Goal: Task Accomplishment & Management: Manage account settings

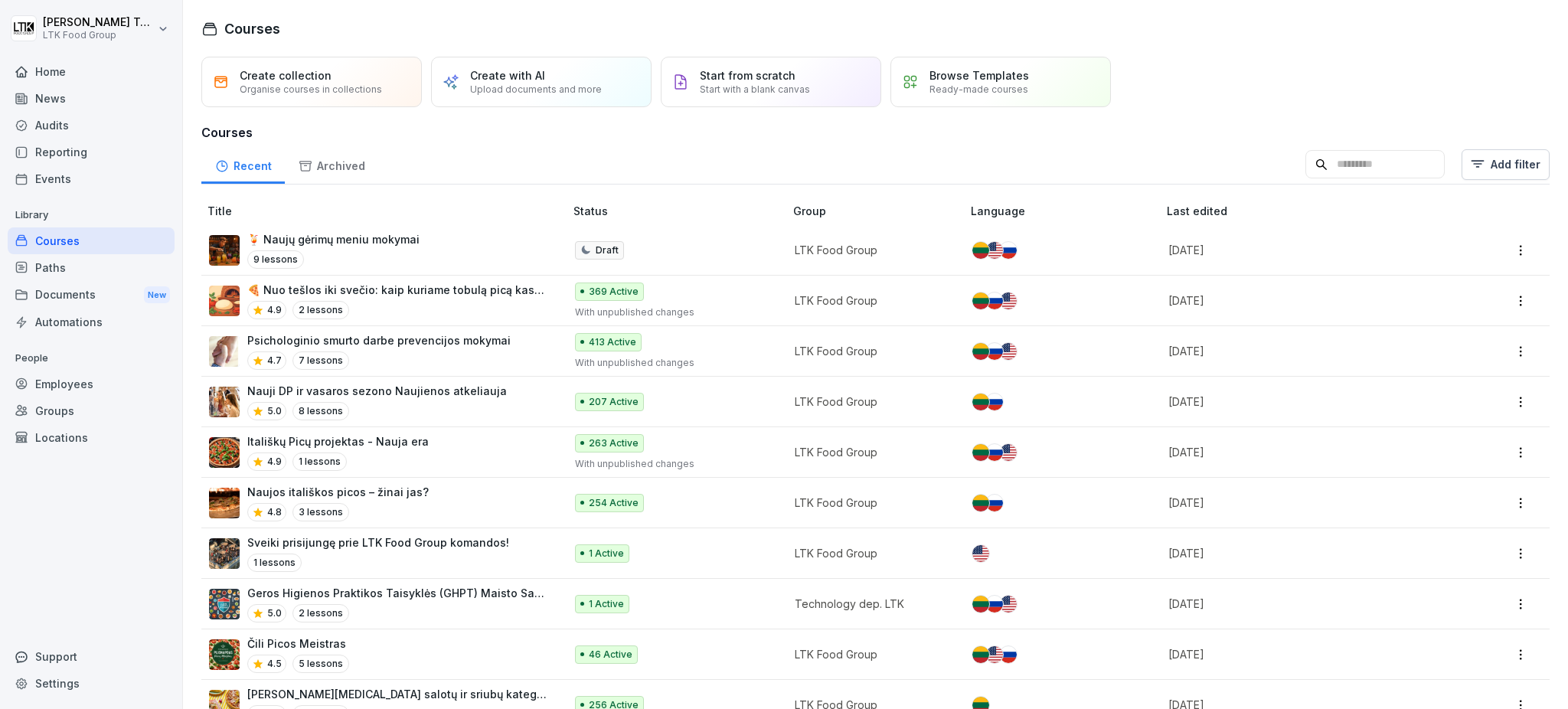
click at [66, 146] on div "Reporting" at bounding box center [91, 151] width 167 height 27
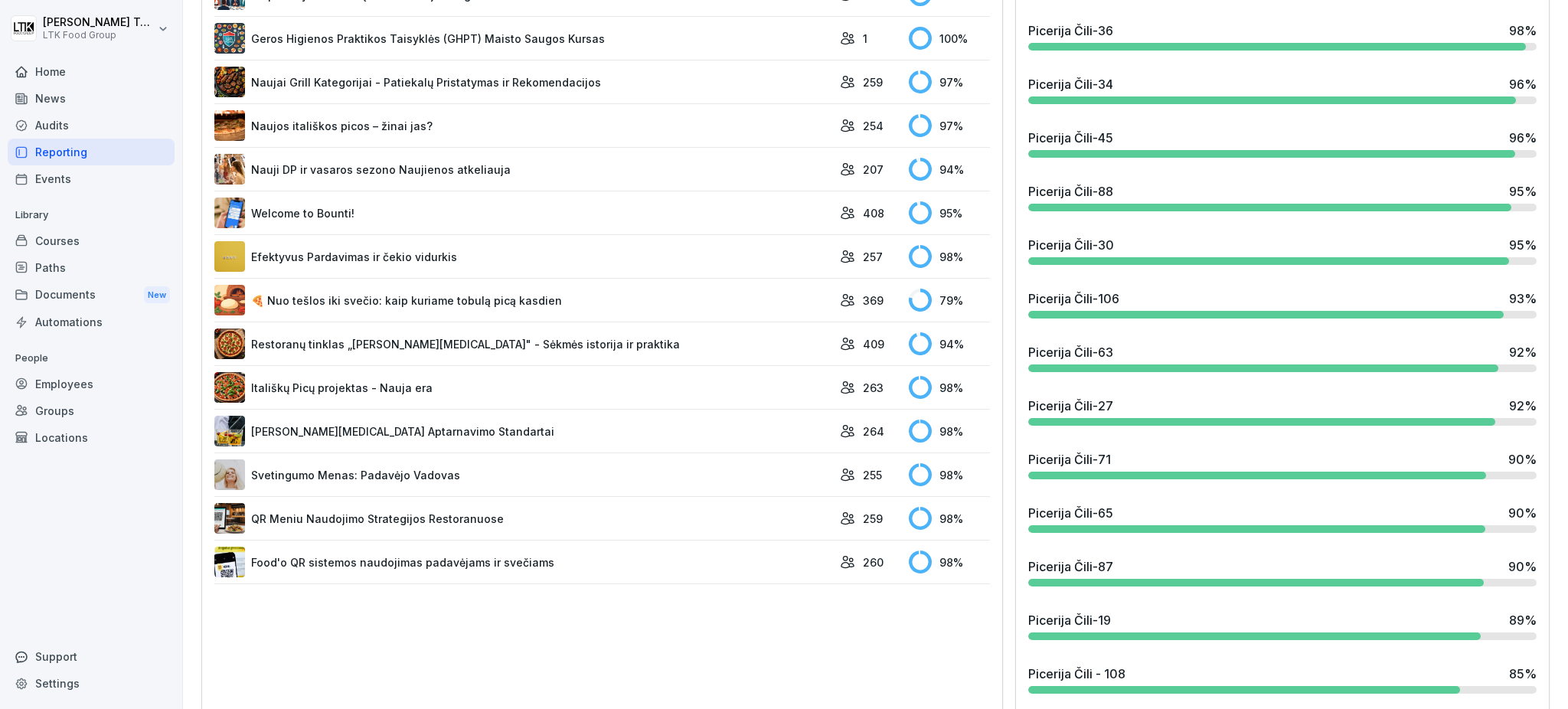
scroll to position [1225, 0]
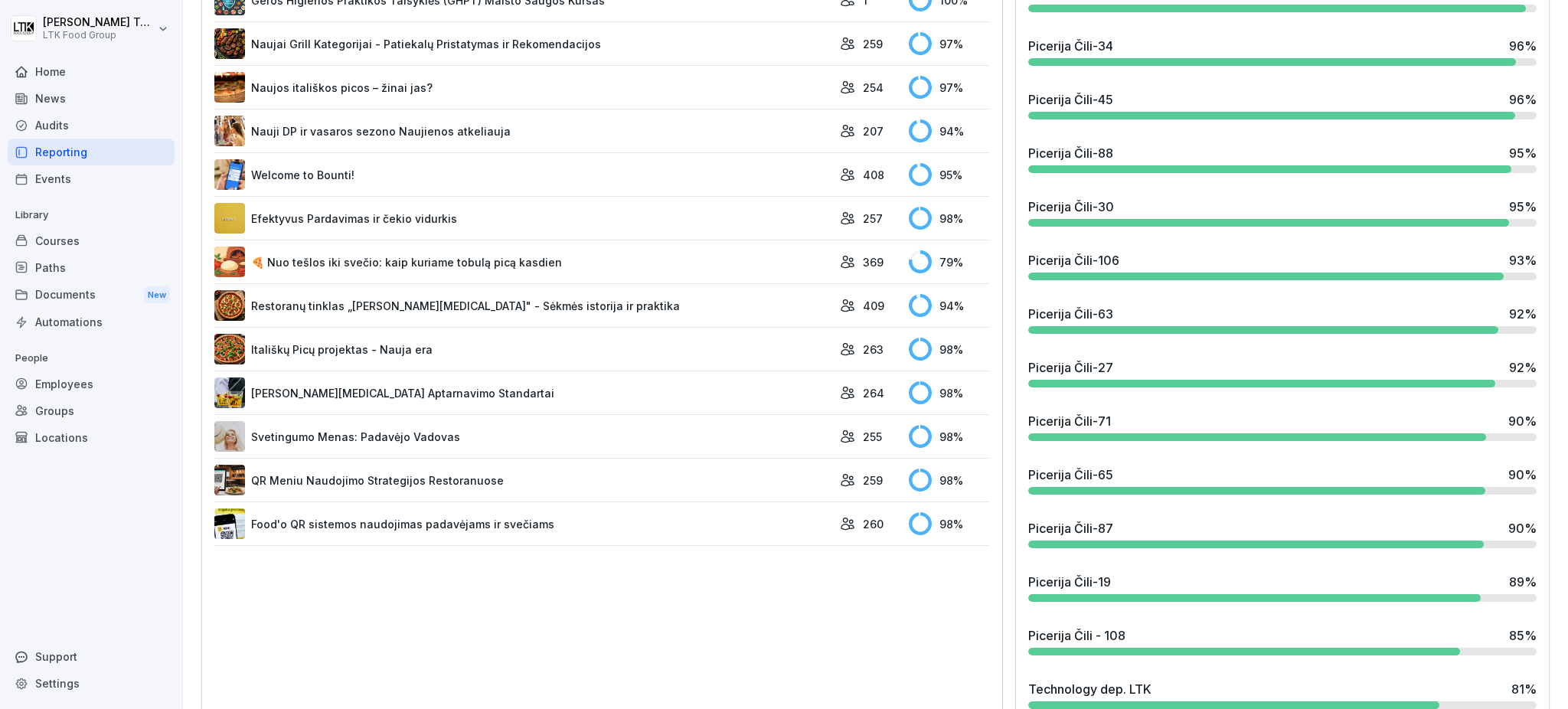
click at [404, 433] on link "Svetingumo Menas: Padavėjo Vadovas" at bounding box center [523, 436] width 618 height 31
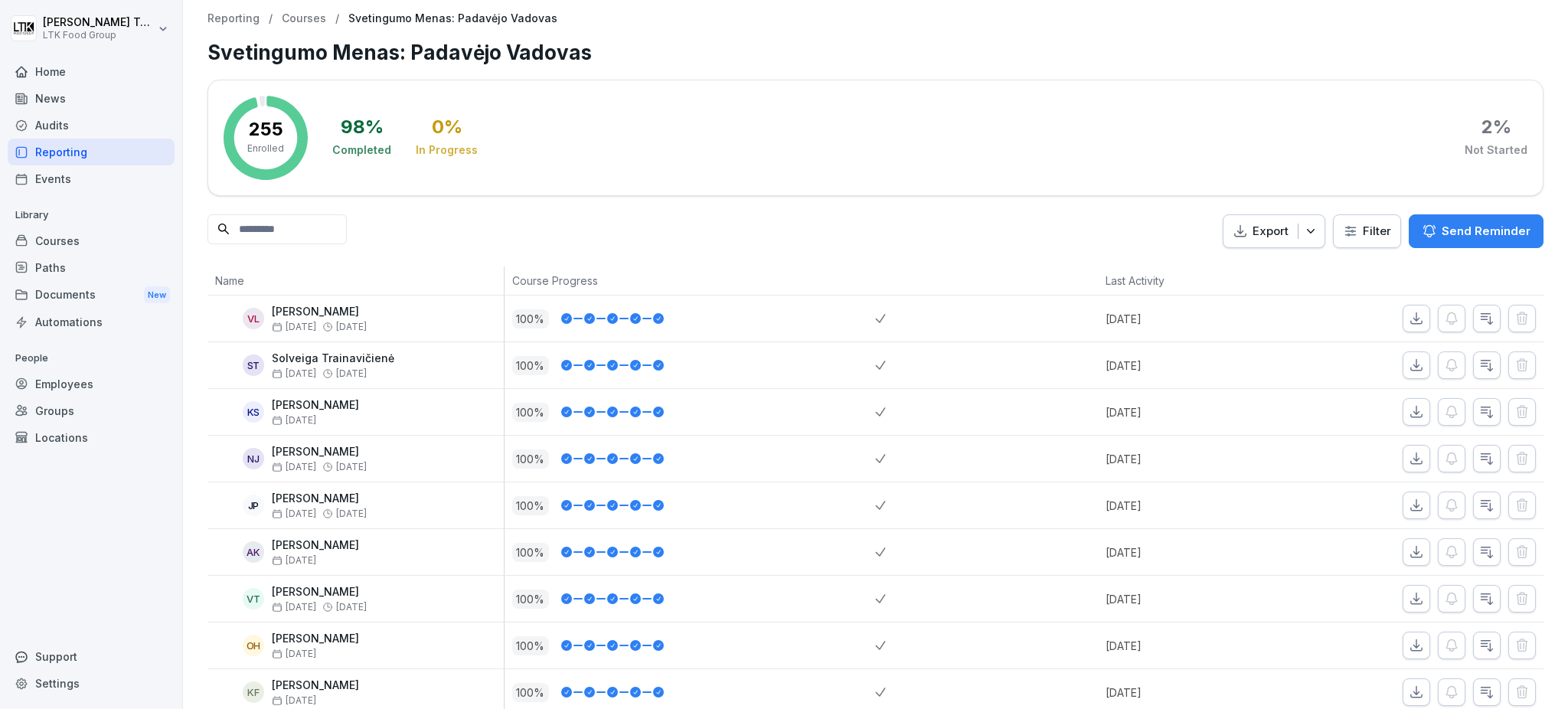
click at [1471, 229] on p "Send Reminder" at bounding box center [1486, 231] width 88 height 17
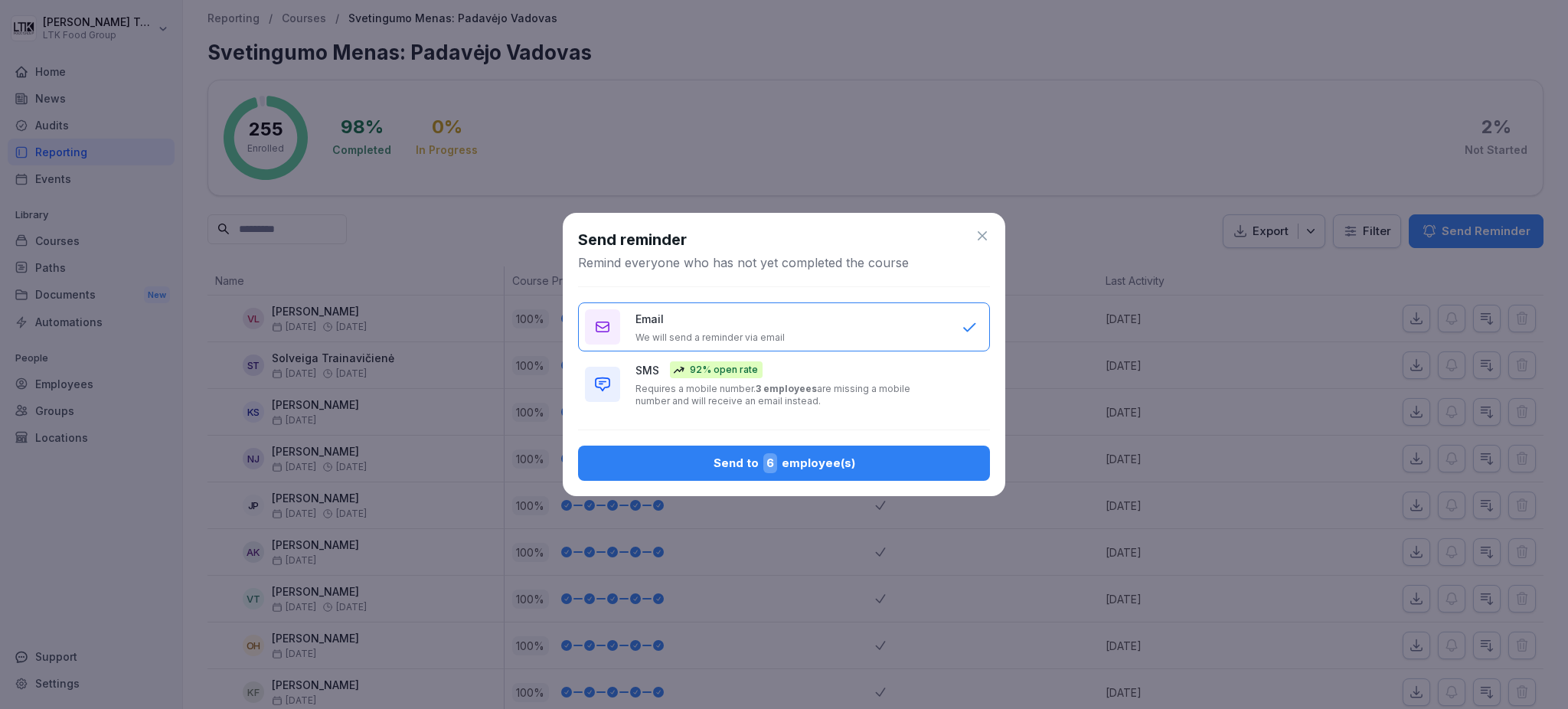
click at [776, 462] on span "6" at bounding box center [770, 463] width 14 height 20
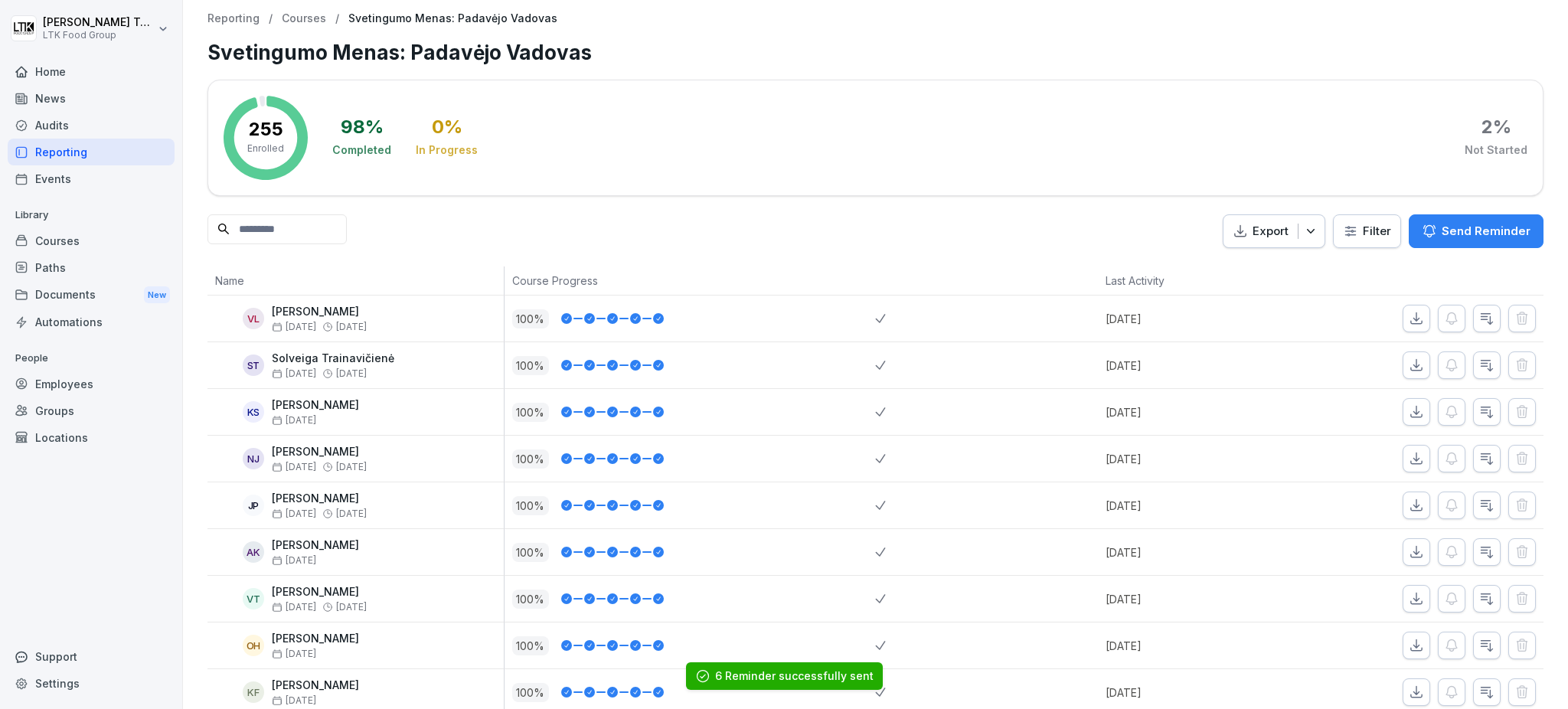
click at [62, 155] on div "Reporting" at bounding box center [91, 151] width 167 height 27
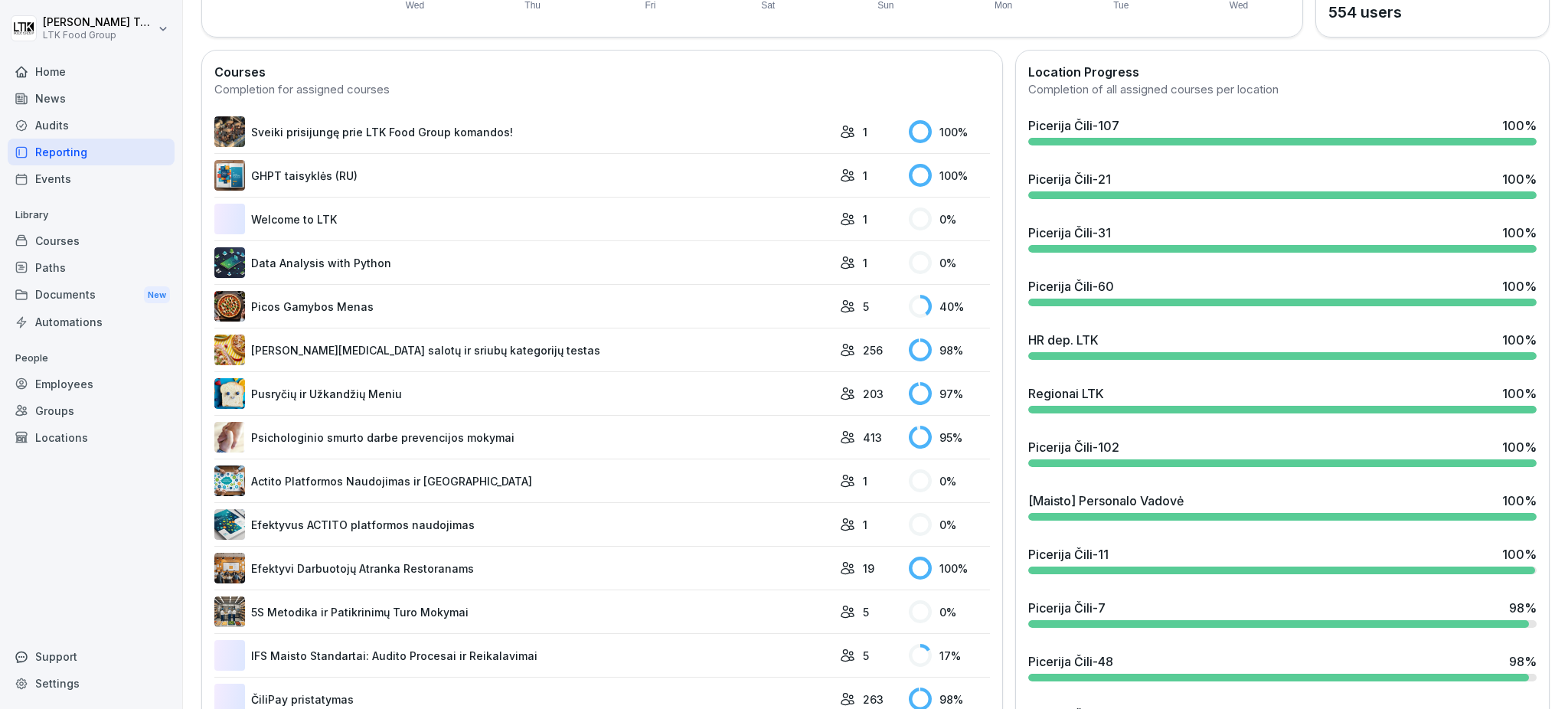
scroll to position [408, 0]
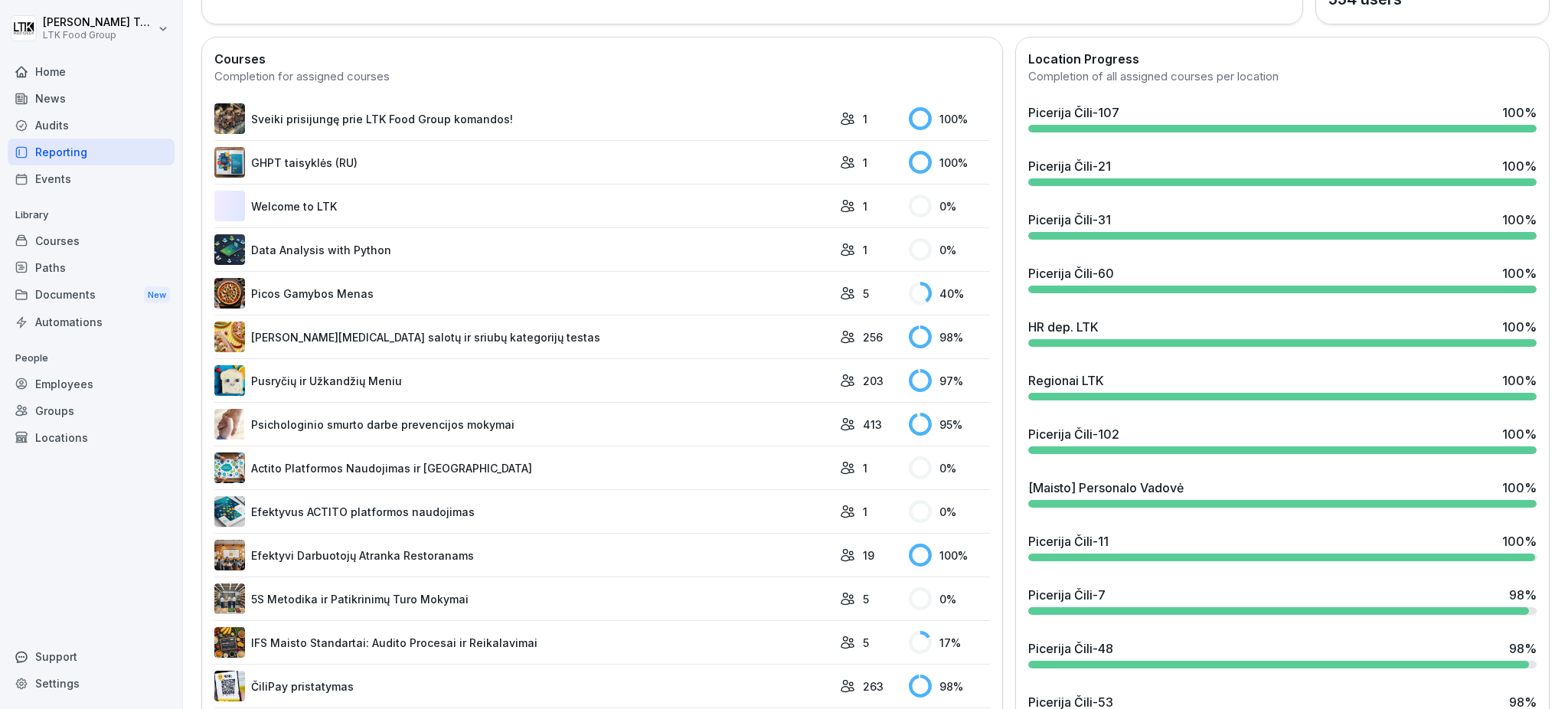
click at [426, 334] on link "[PERSON_NAME][MEDICAL_DATA] salotų ir sriubų kategorijų testas" at bounding box center [523, 337] width 618 height 31
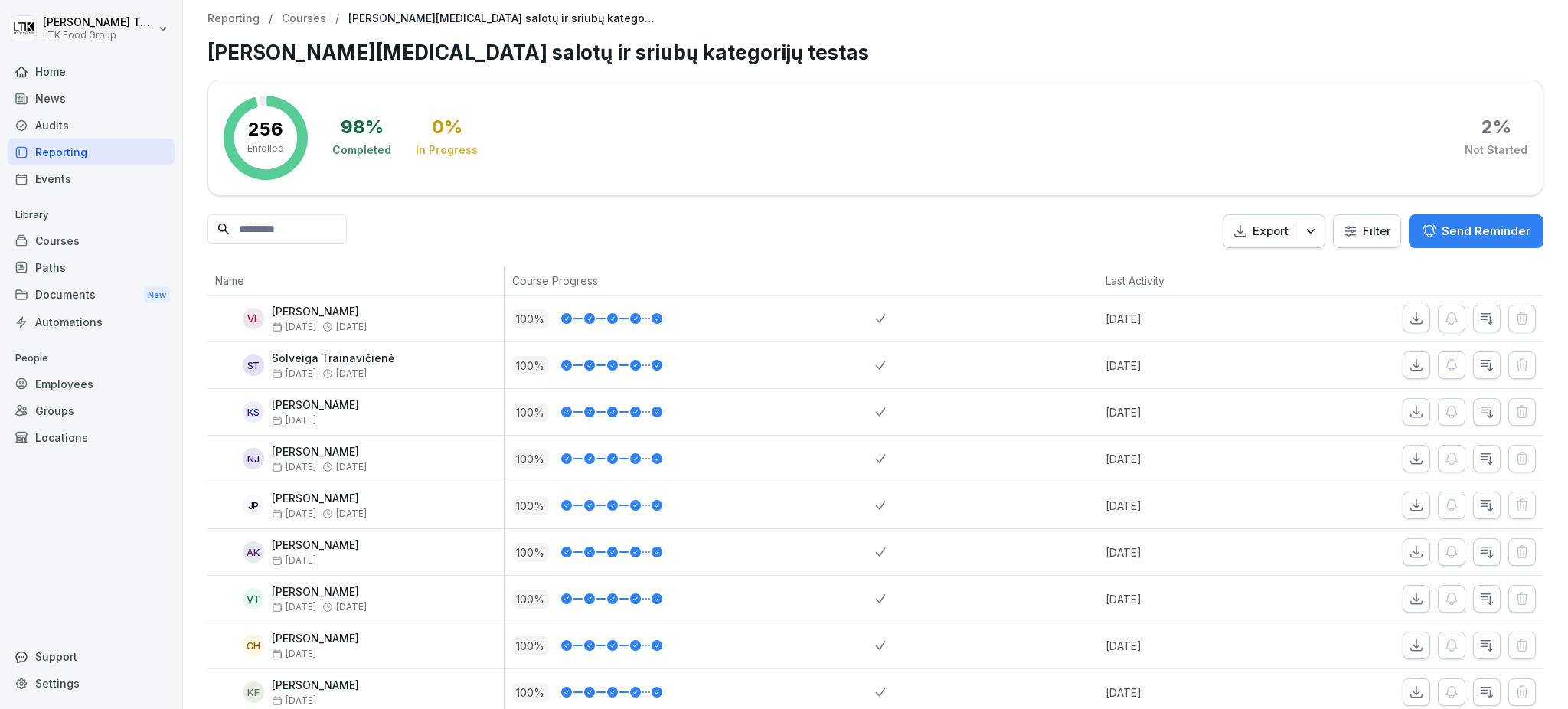
click at [1461, 230] on p "Send Reminder" at bounding box center [1486, 231] width 88 height 17
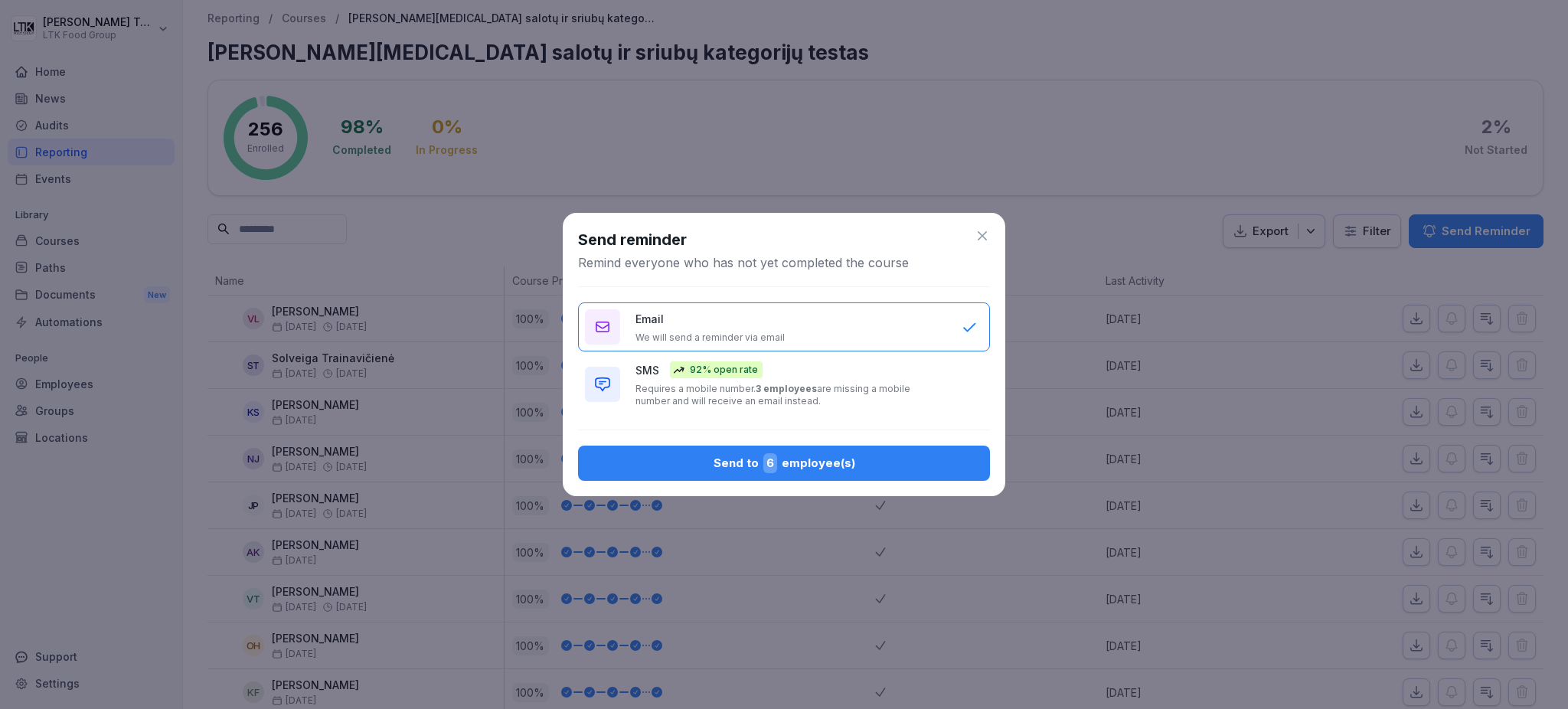
click at [832, 462] on div "Send to 6 employee(s)" at bounding box center [784, 463] width 387 height 20
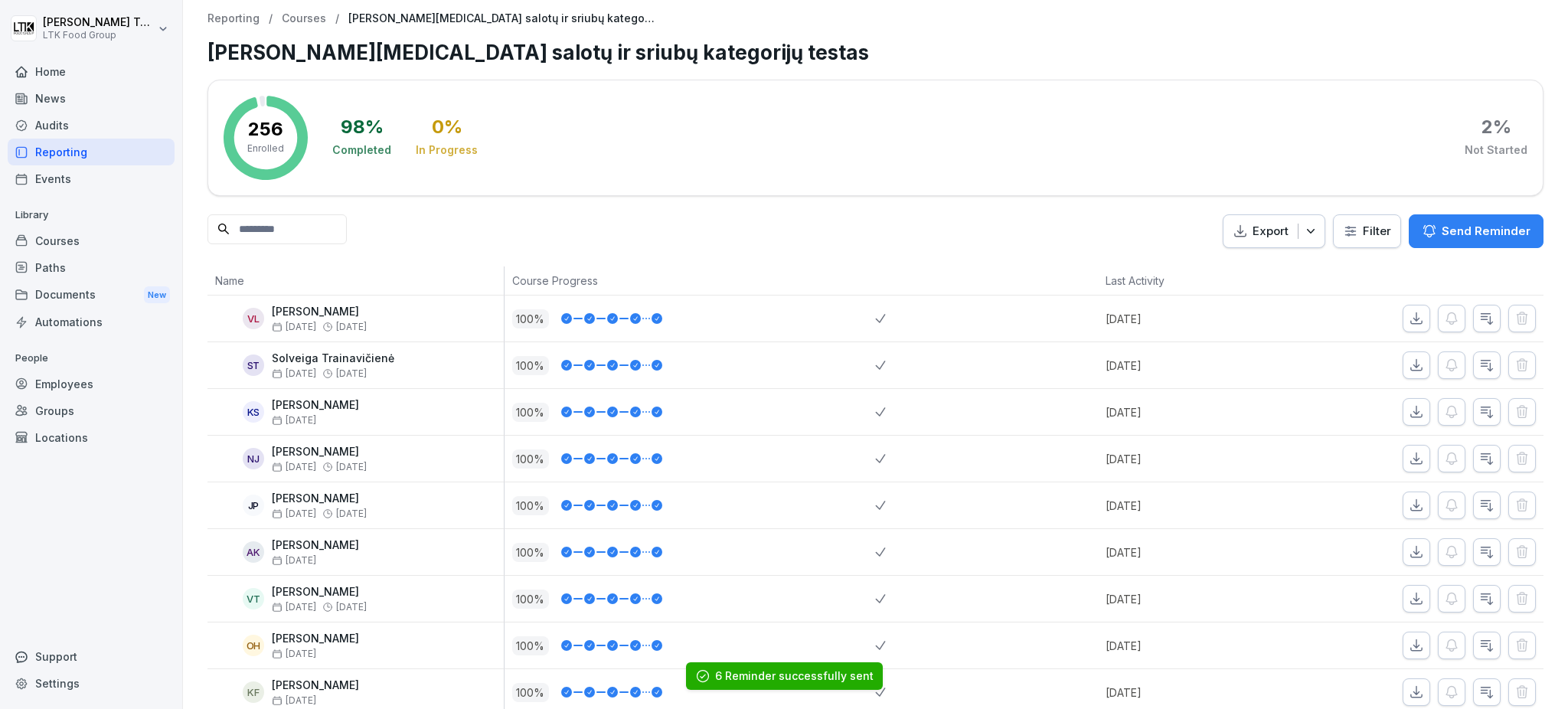
drag, startPoint x: 55, startPoint y: 159, endPoint x: 70, endPoint y: 154, distance: 15.8
click at [55, 158] on div "Reporting" at bounding box center [91, 151] width 167 height 27
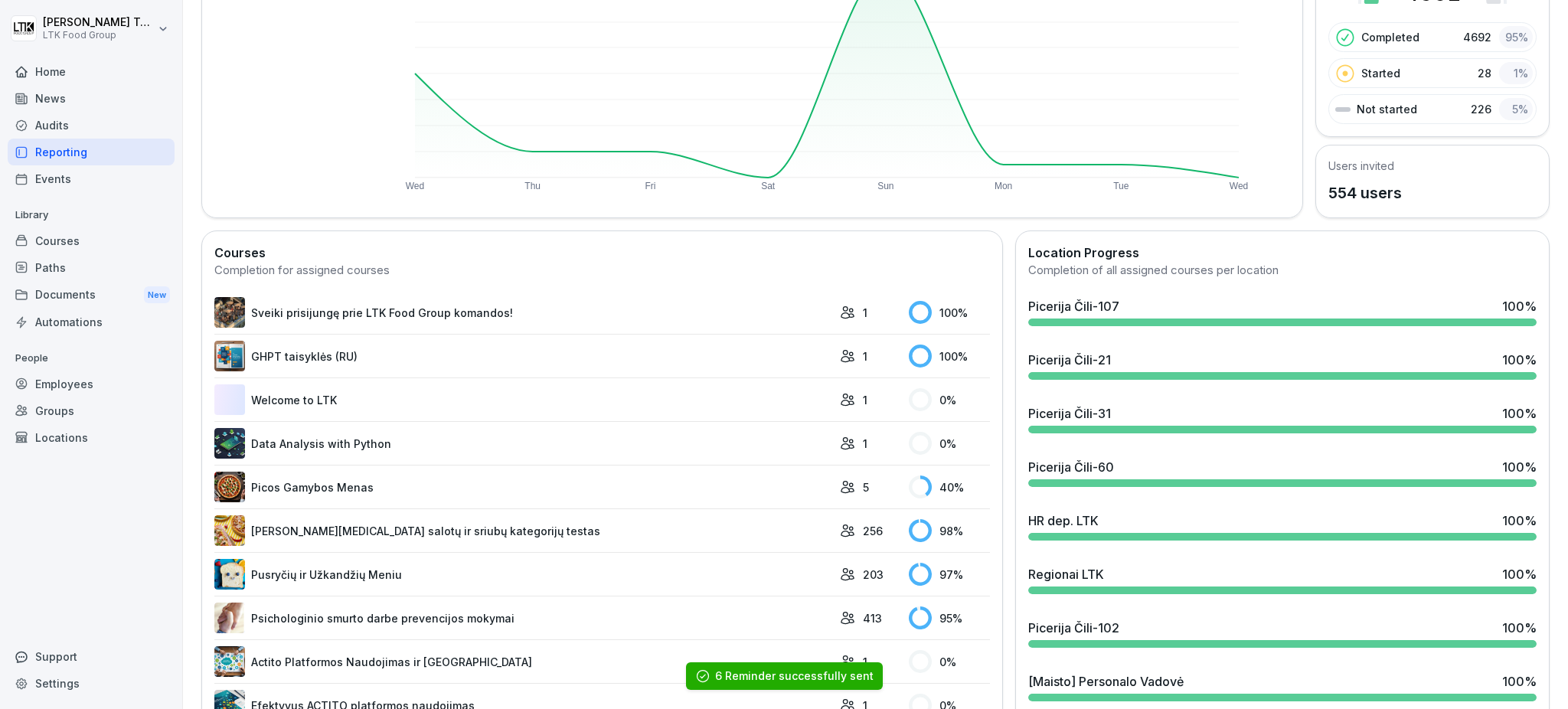
scroll to position [307, 0]
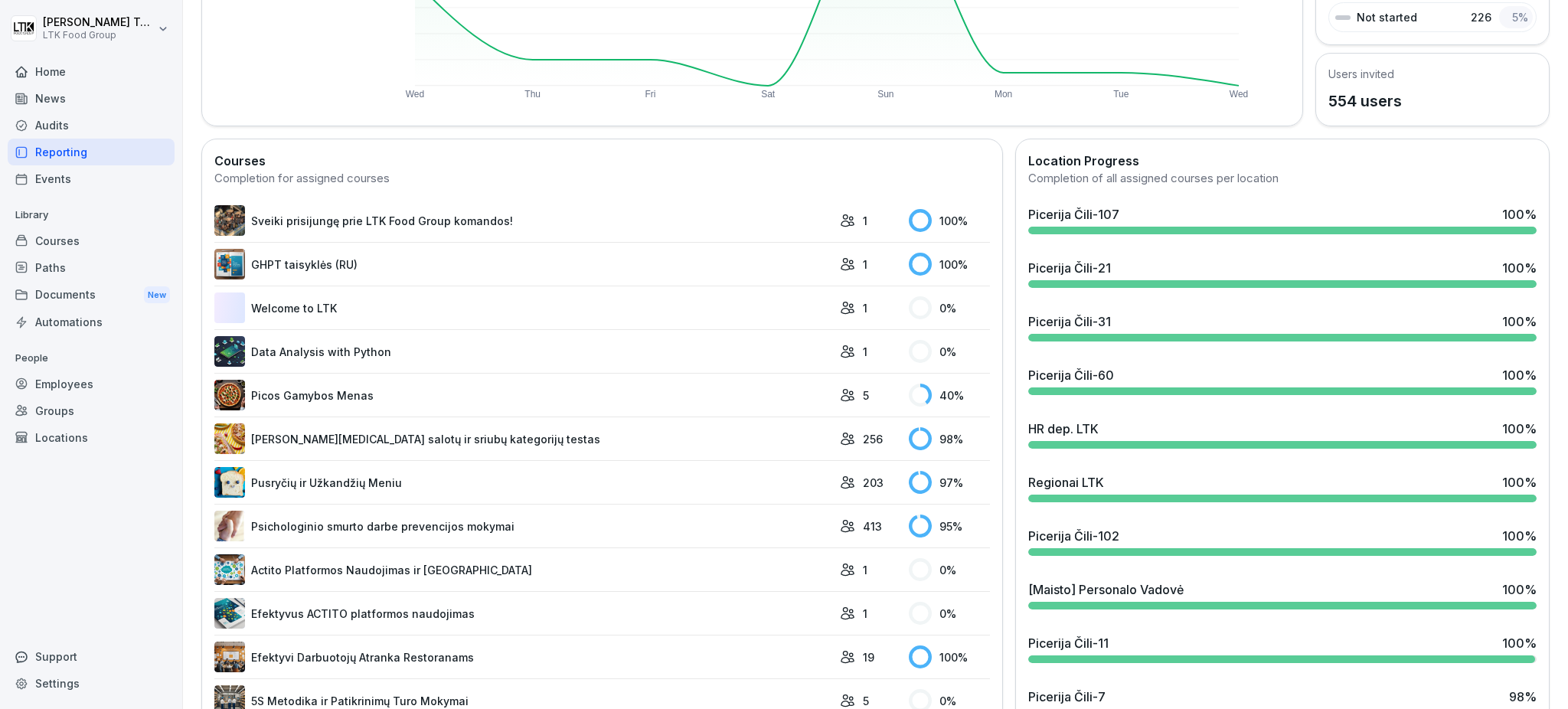
click at [356, 483] on link "Pusryčių ir Užkandžių Meniu" at bounding box center [523, 482] width 618 height 31
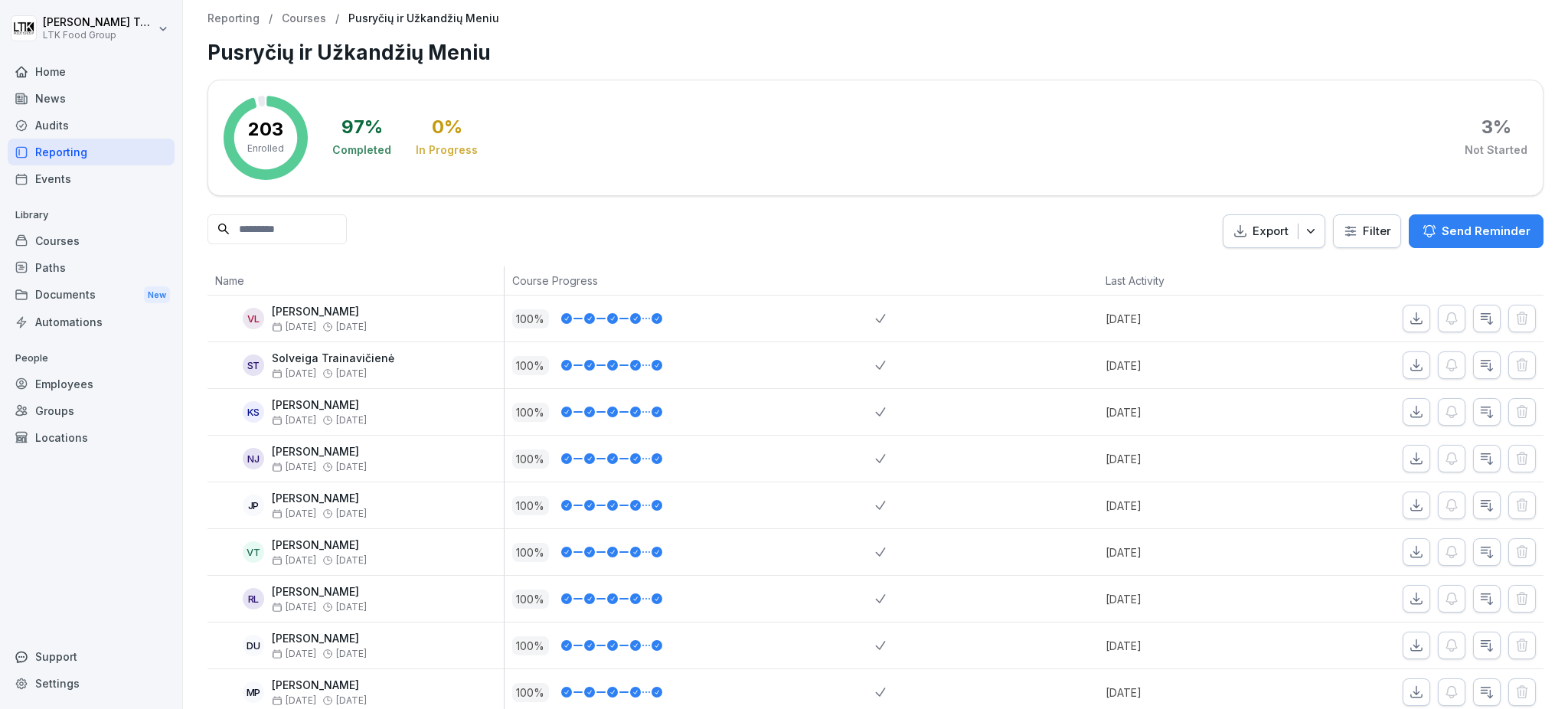
click at [1422, 227] on icon "button" at bounding box center [1430, 231] width 15 height 15
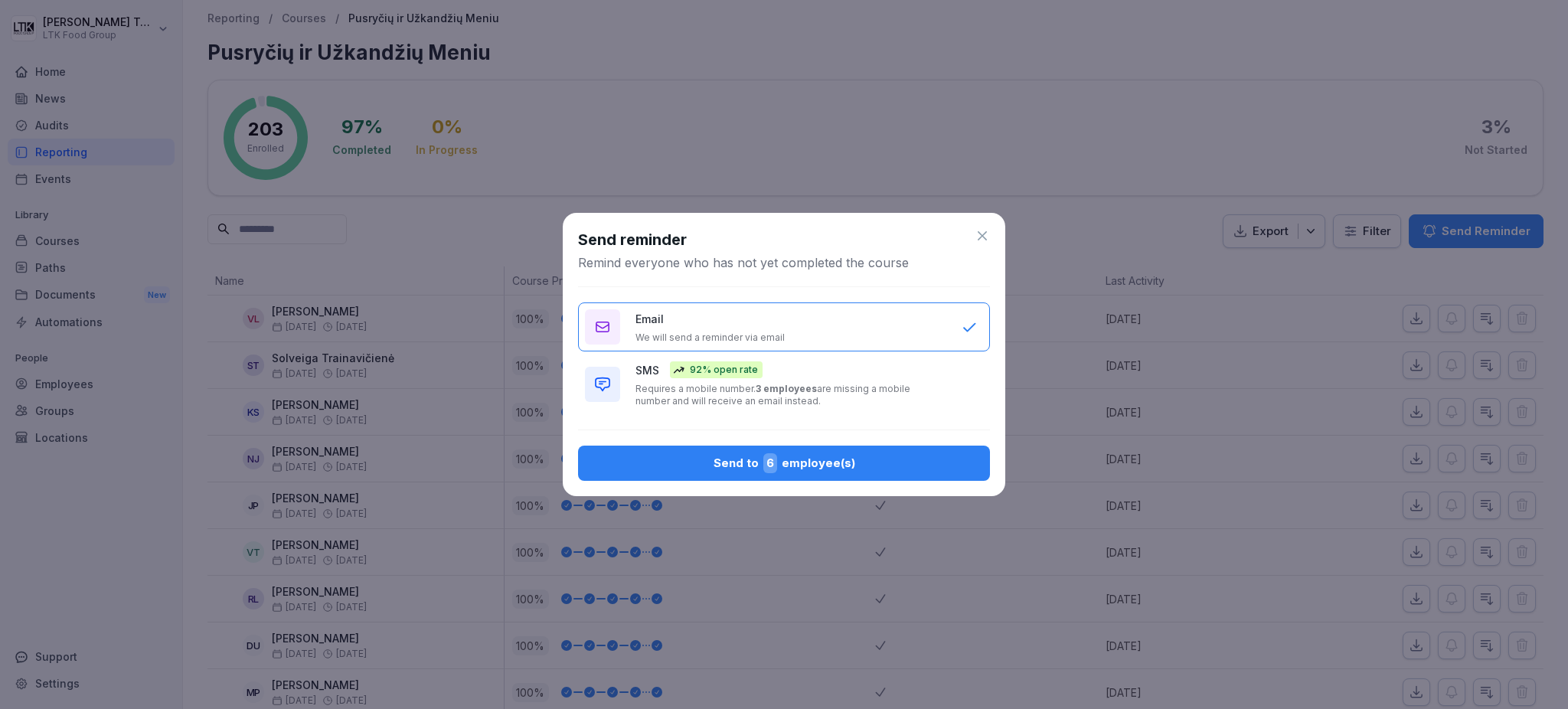
click at [837, 463] on div "Send to 6 employee(s)" at bounding box center [784, 463] width 387 height 20
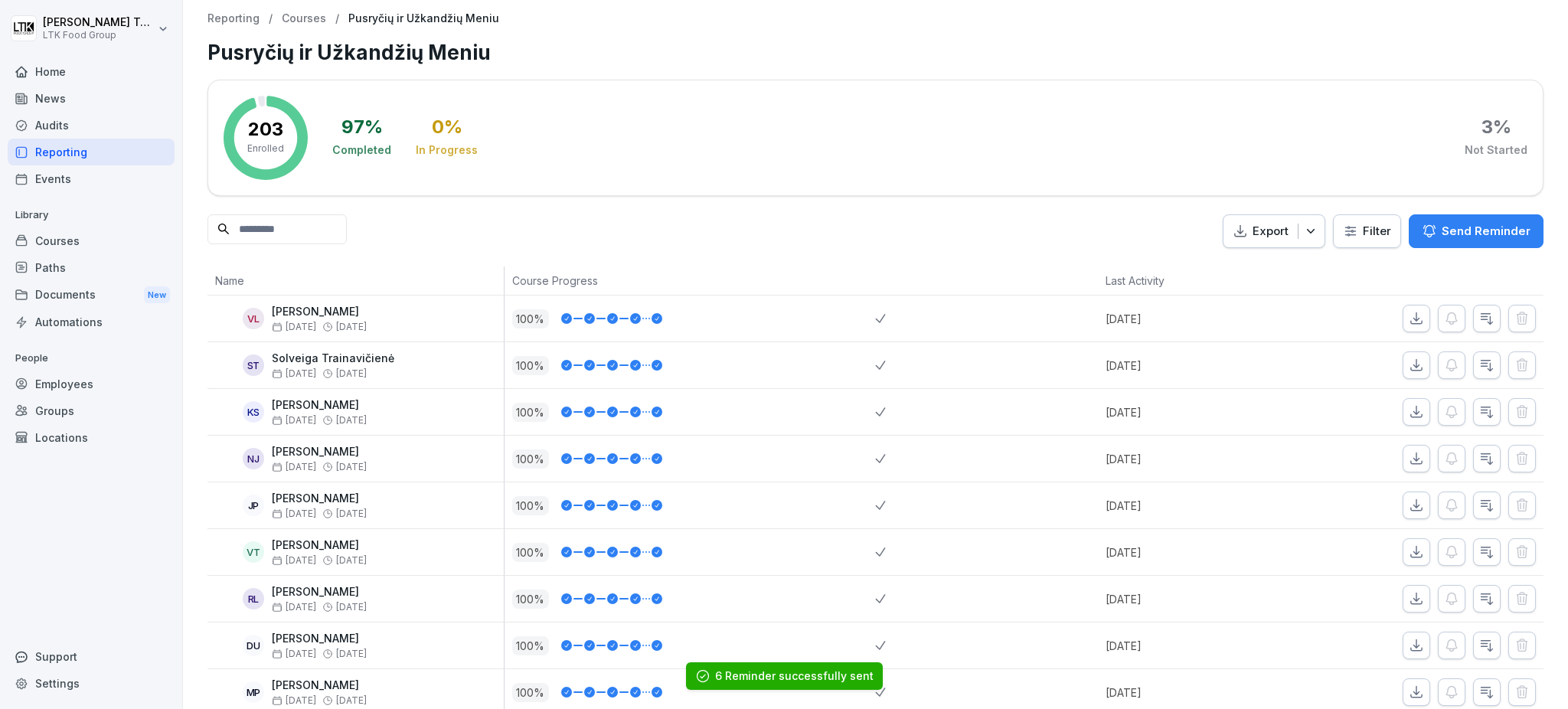
click at [78, 147] on div "Reporting" at bounding box center [91, 151] width 167 height 27
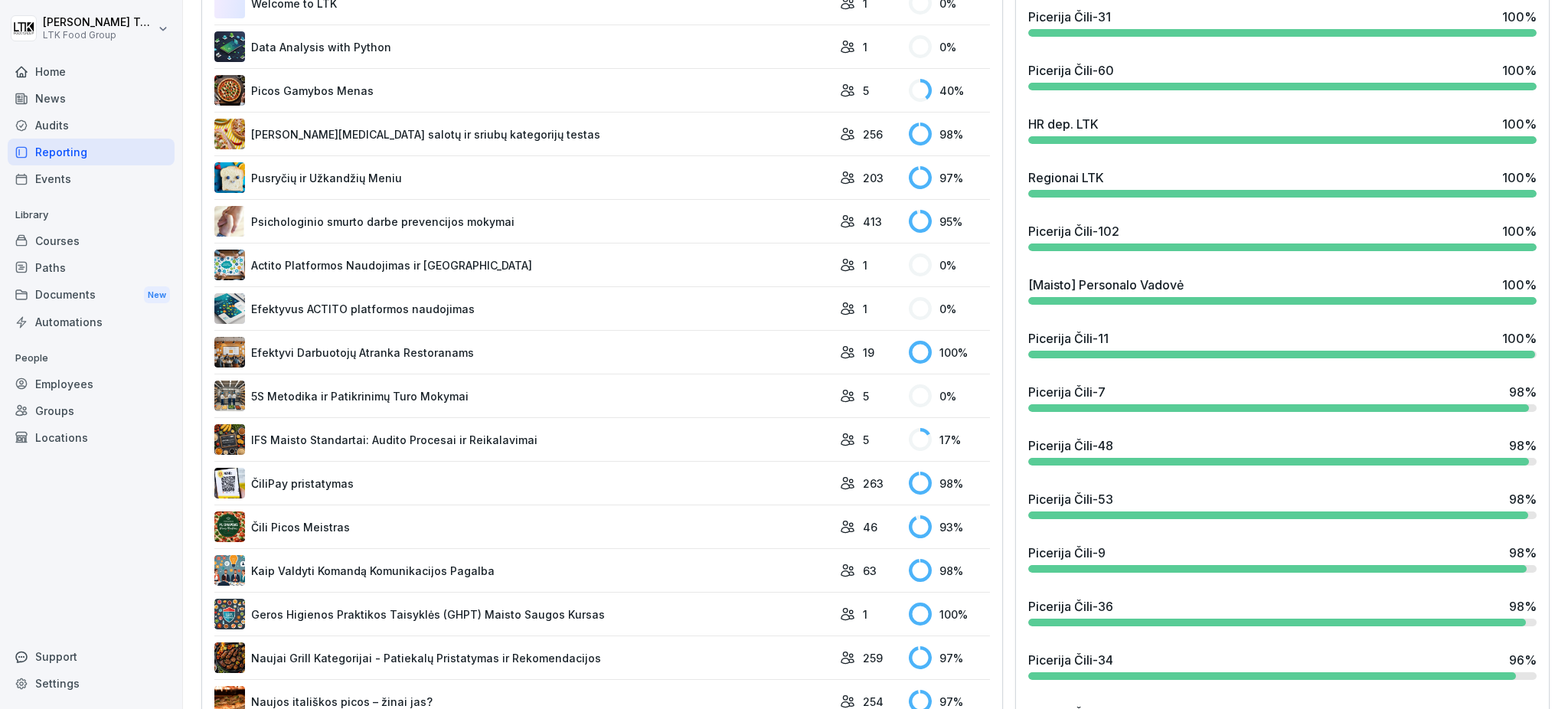
scroll to position [613, 0]
click at [471, 220] on link "Psichologinio smurto darbe prevencijos mokymai" at bounding box center [523, 219] width 618 height 31
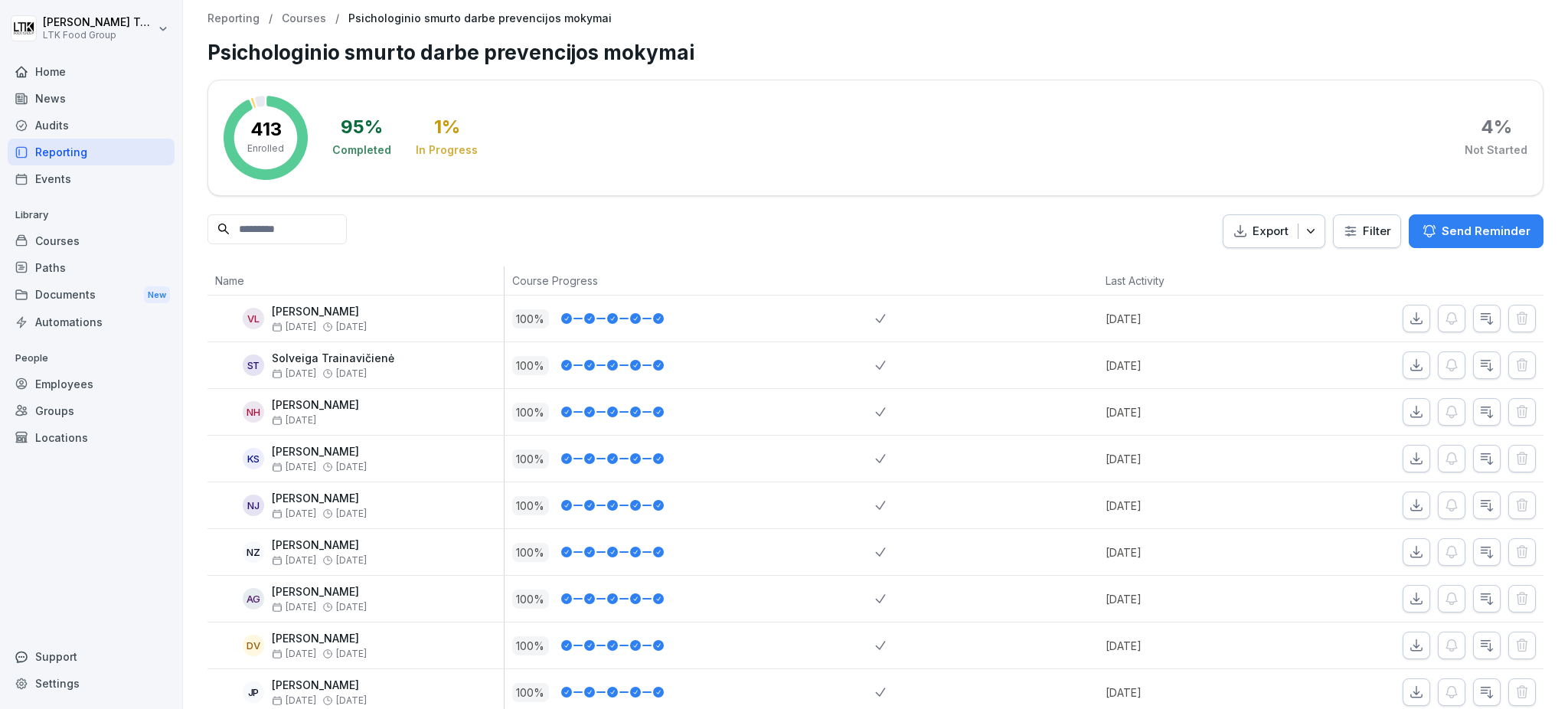
click at [1440, 241] on button "Send Reminder" at bounding box center [1476, 231] width 134 height 34
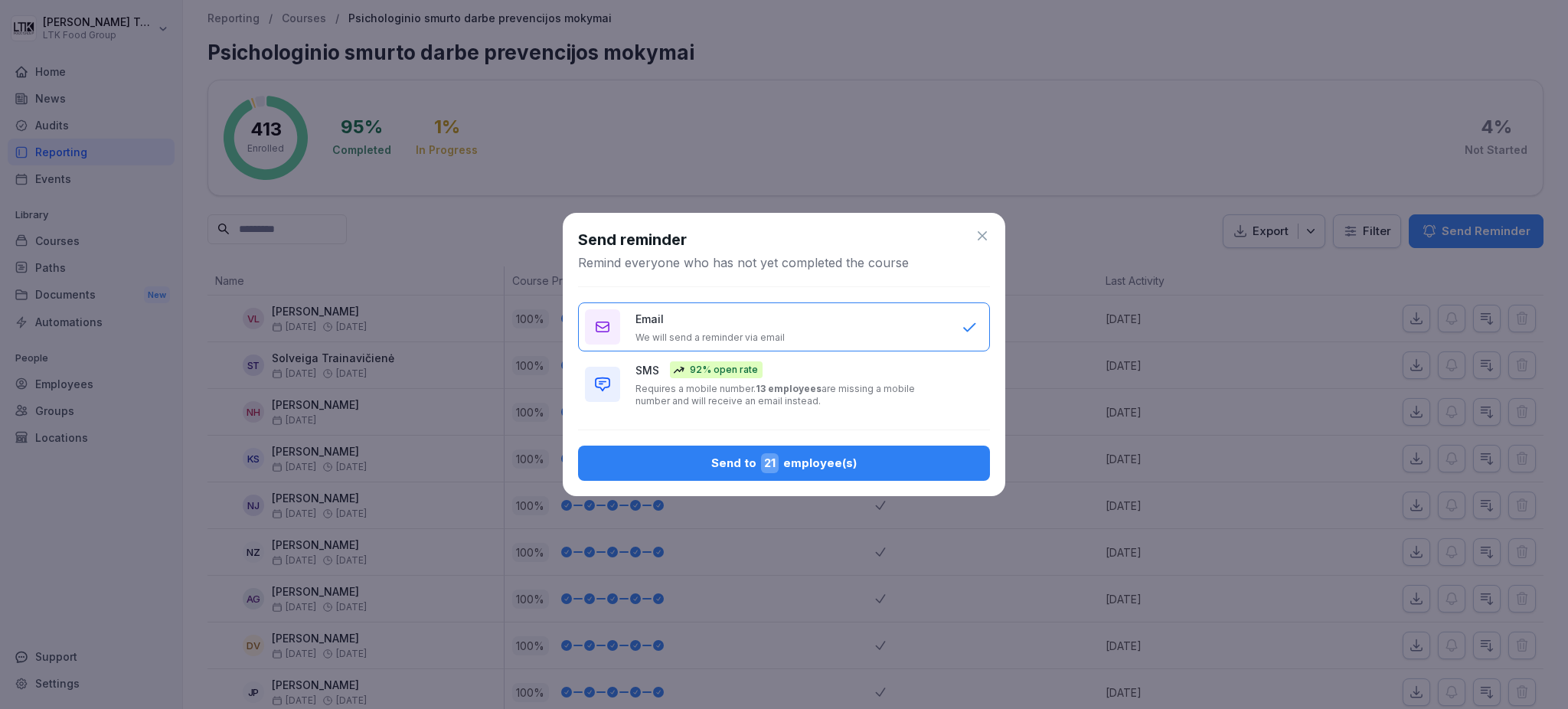
click at [799, 463] on div "Send to 21 employee(s)" at bounding box center [784, 463] width 387 height 20
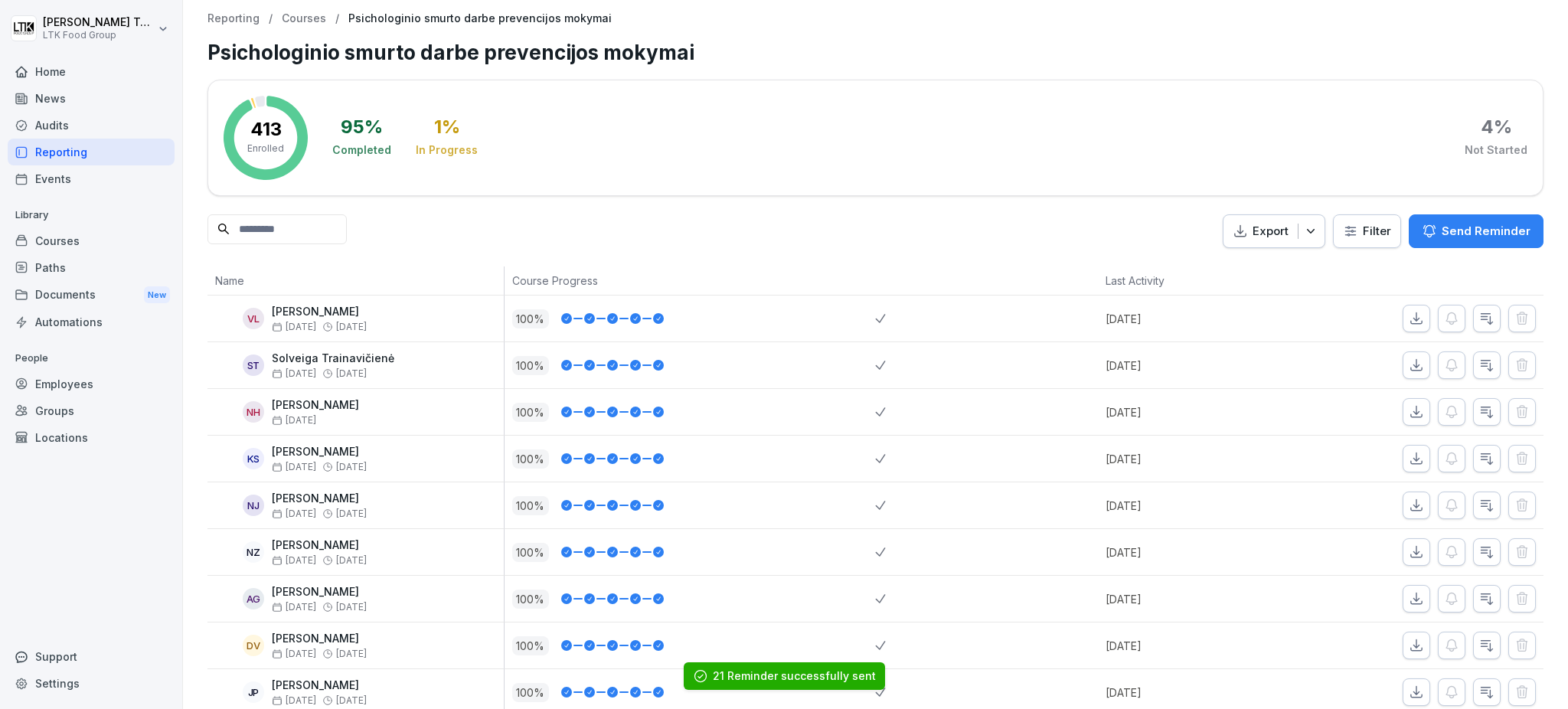
click at [70, 145] on div "Reporting" at bounding box center [91, 151] width 167 height 27
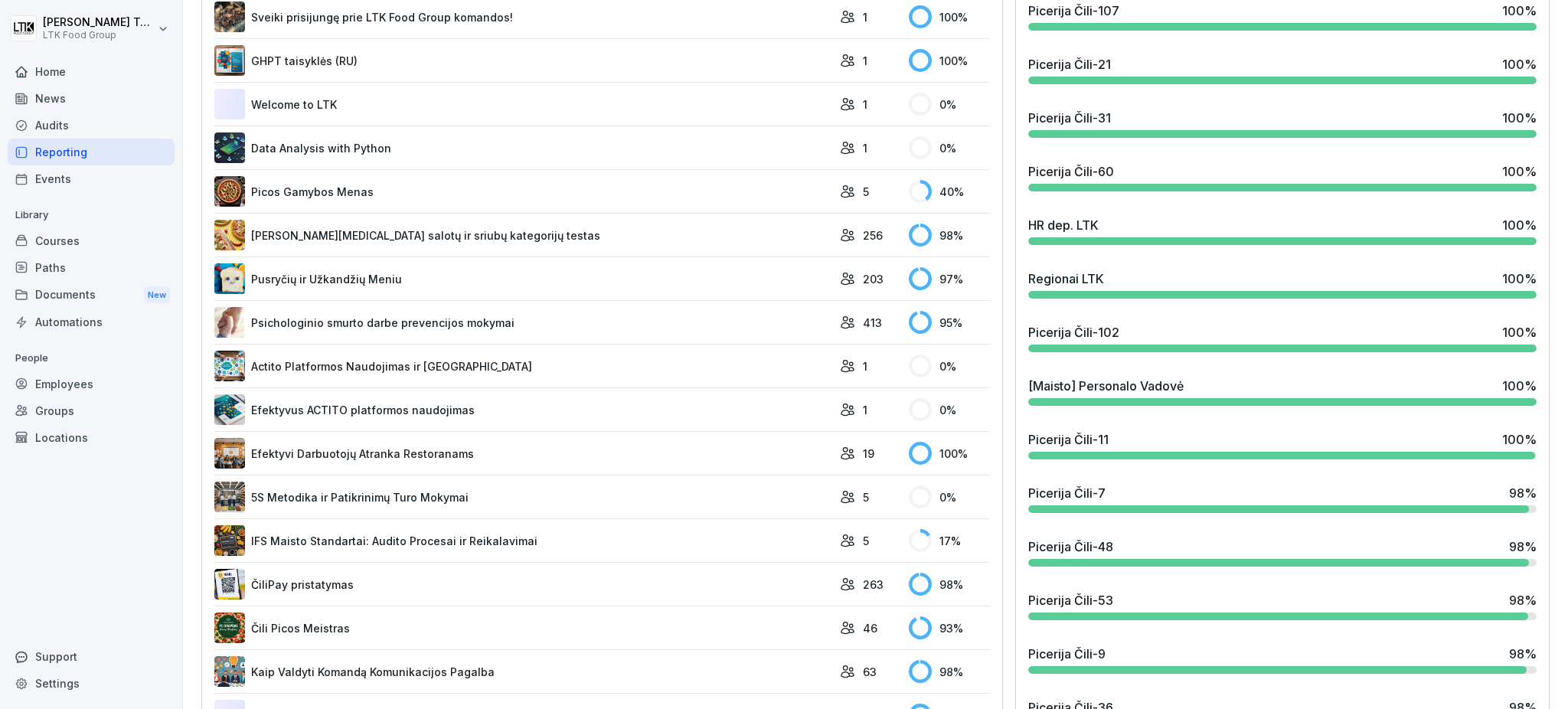
scroll to position [613, 0]
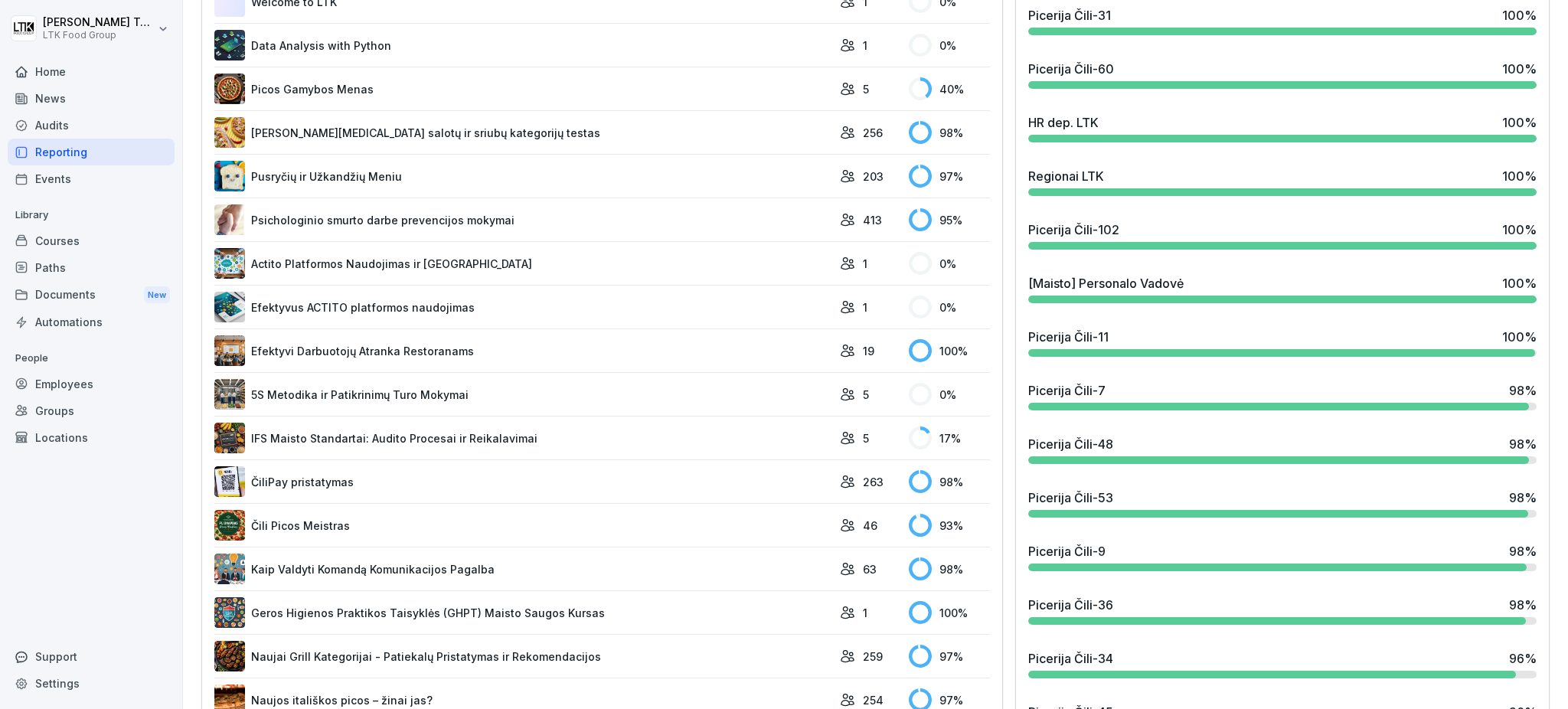
click at [419, 471] on link "ČiliPay pristatymas" at bounding box center [523, 481] width 618 height 31
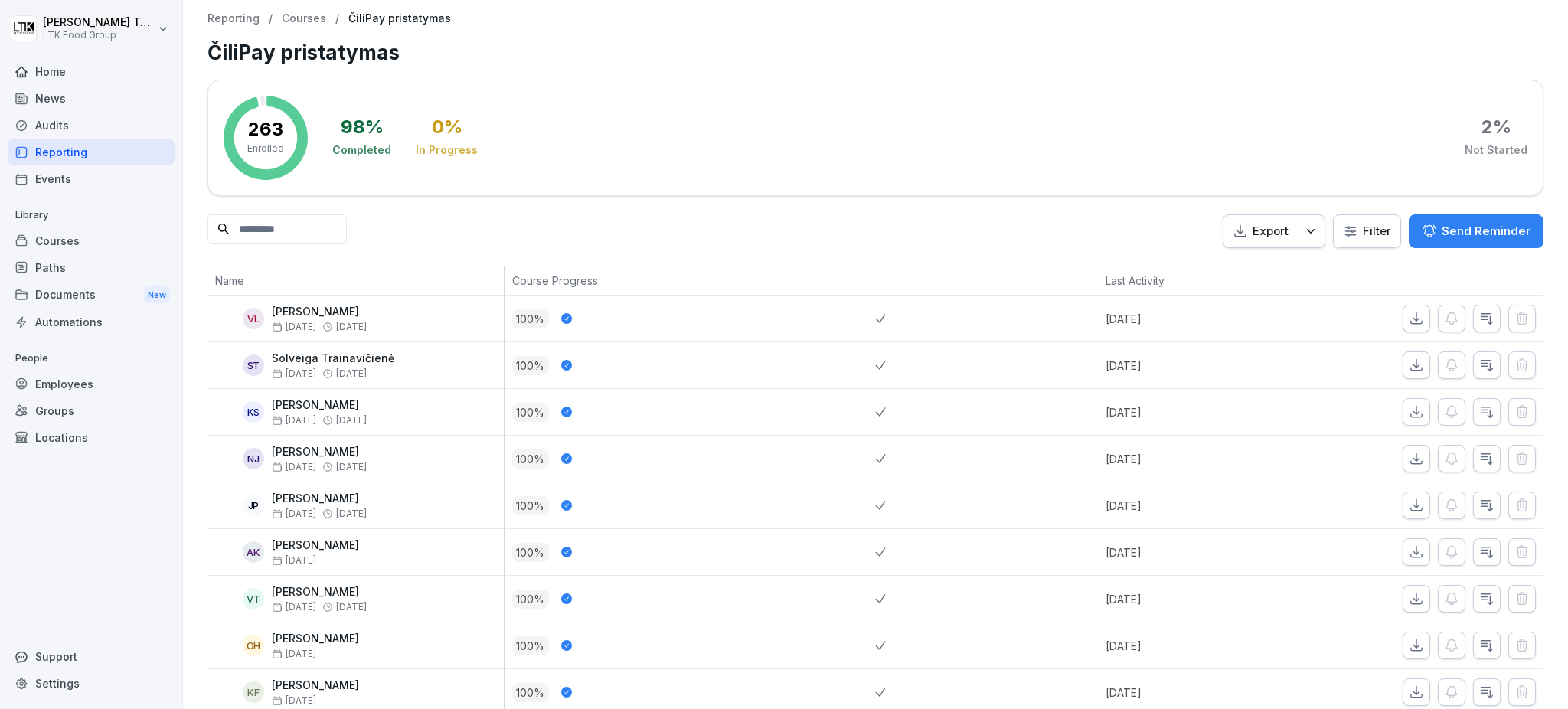
click at [1481, 230] on p "Send Reminder" at bounding box center [1486, 231] width 88 height 17
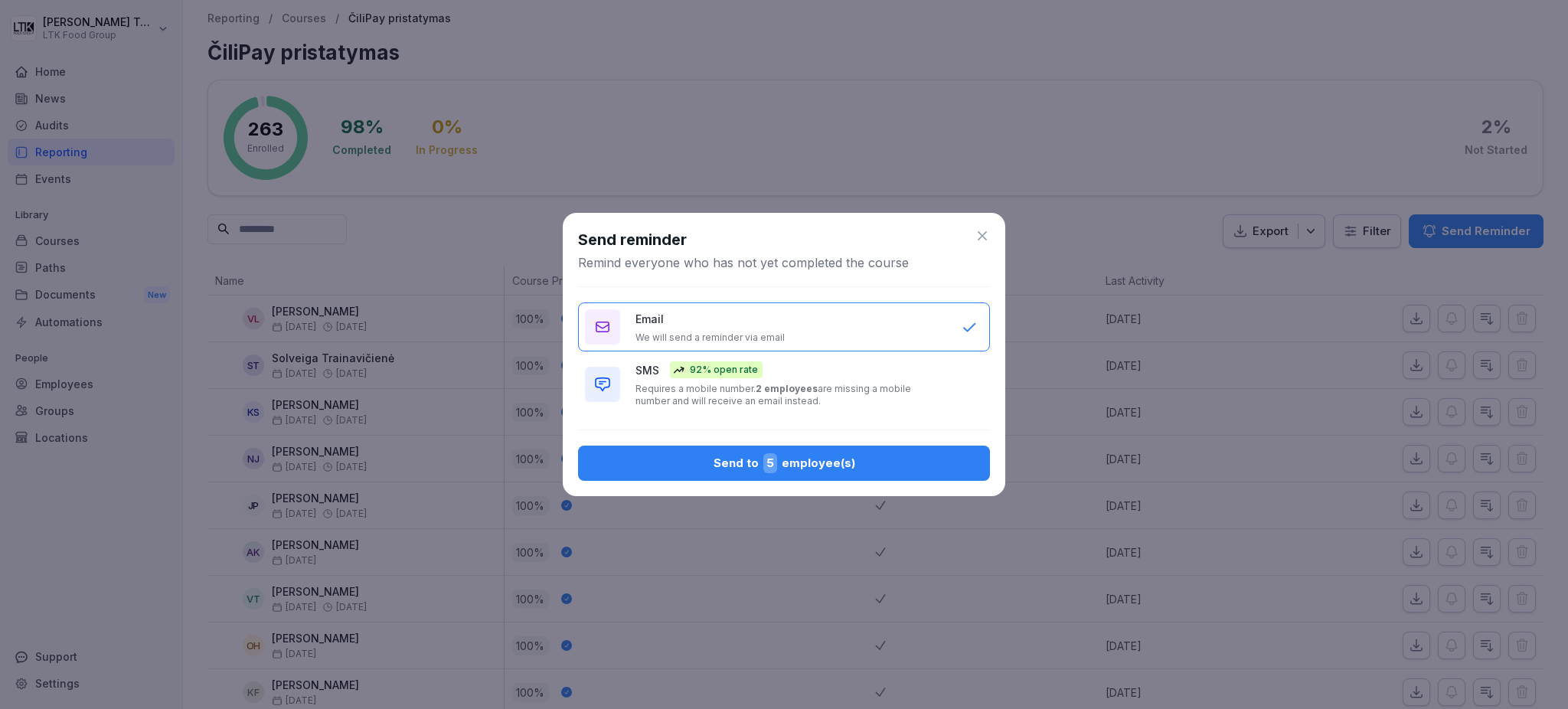
click at [757, 460] on div "Send to 5 employee(s)" at bounding box center [784, 463] width 387 height 20
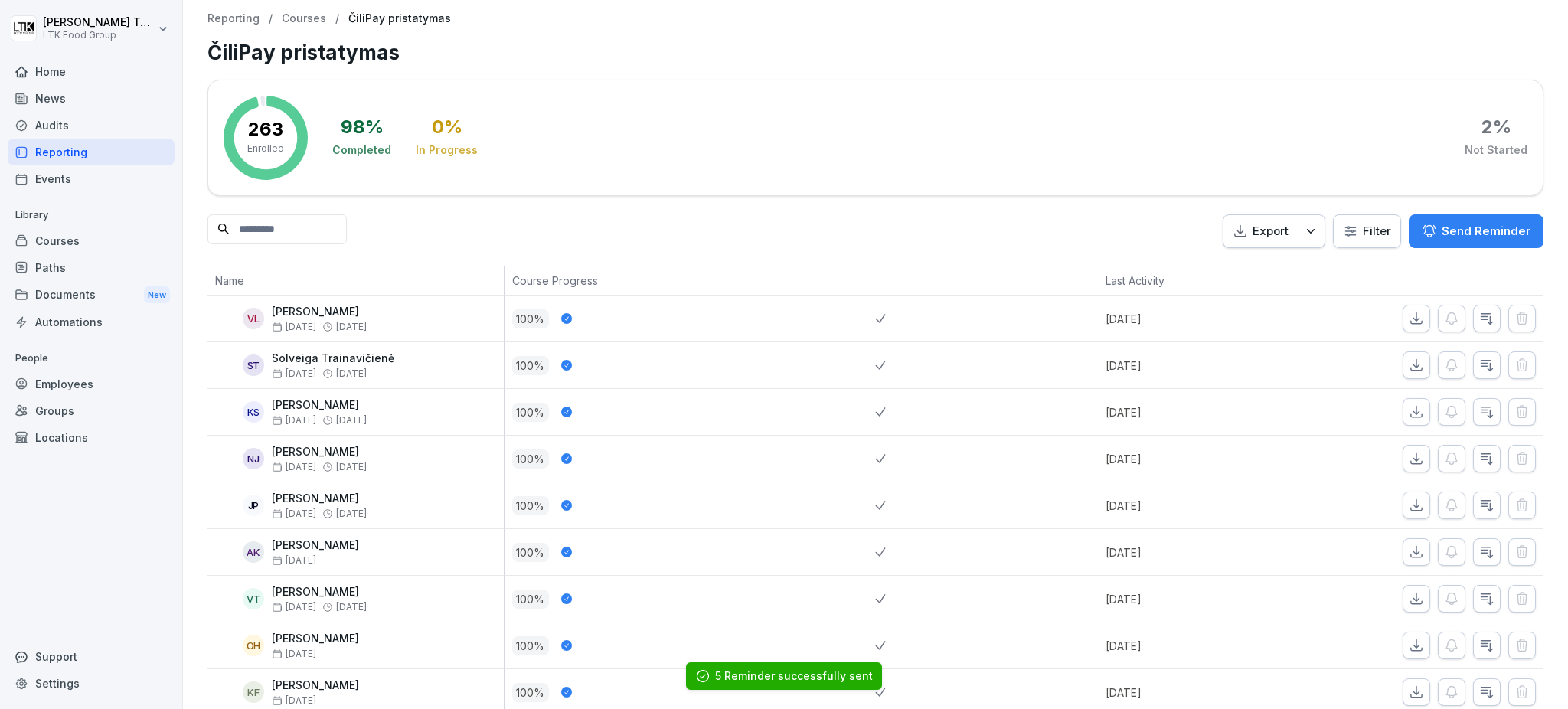
click at [37, 145] on div "Reporting" at bounding box center [91, 151] width 167 height 27
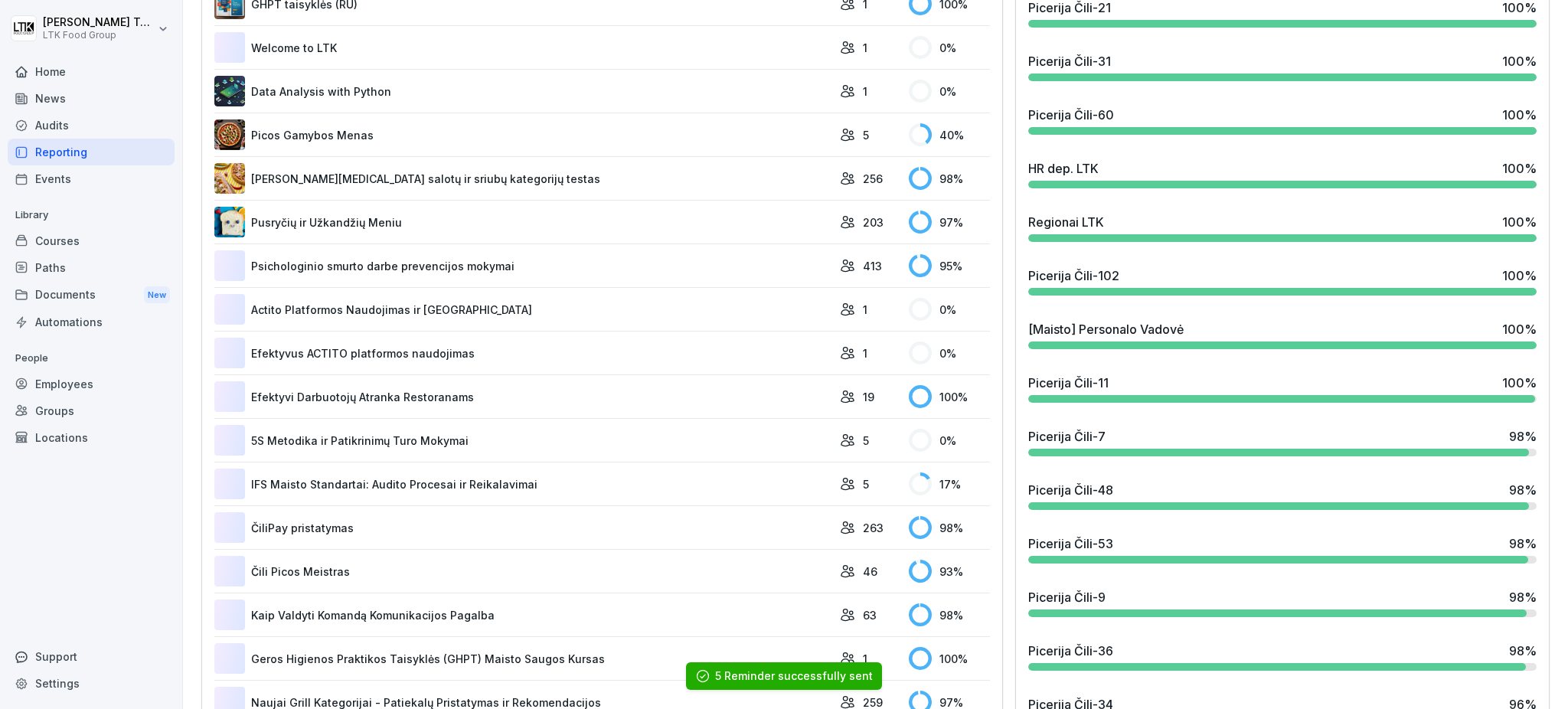
scroll to position [613, 0]
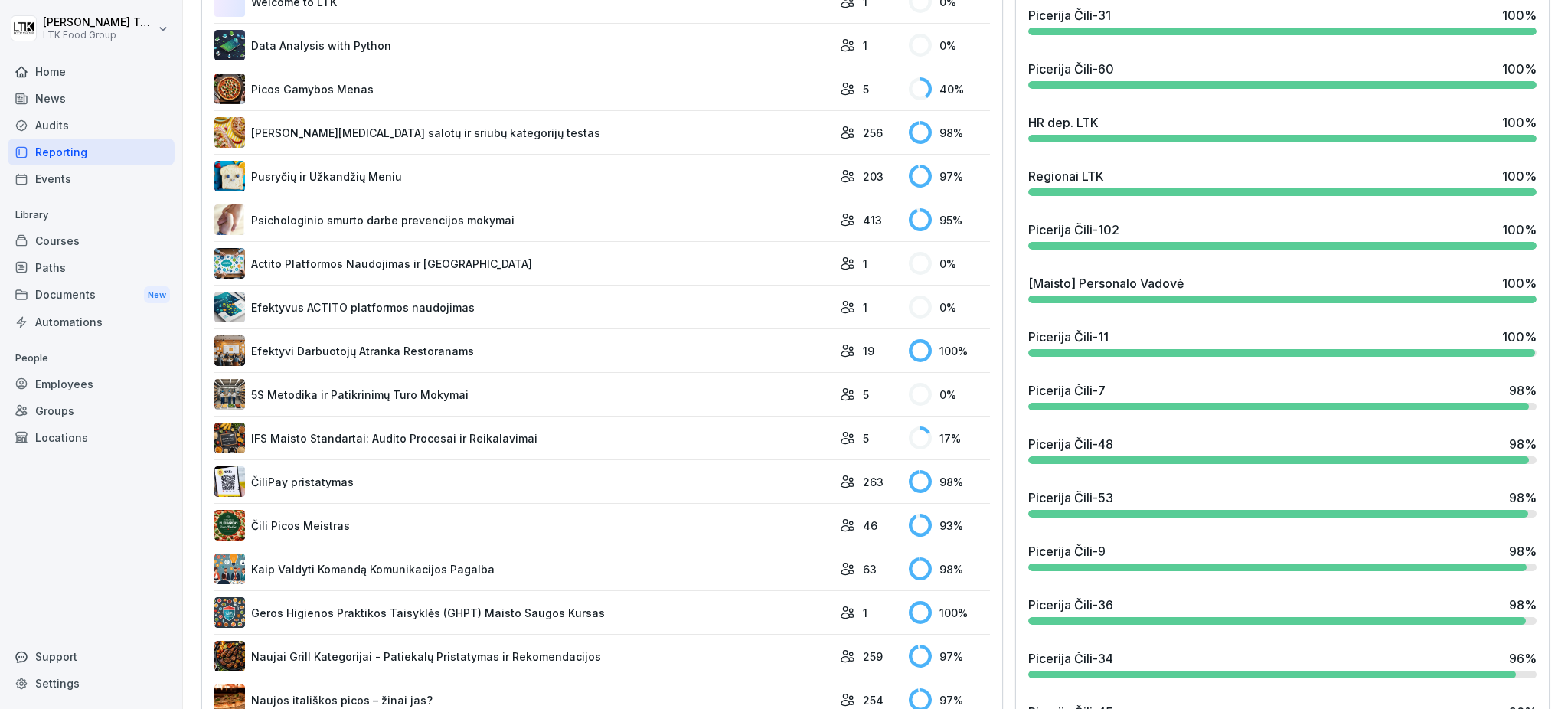
click at [314, 523] on link "Čili Picos Meistras" at bounding box center [523, 526] width 618 height 31
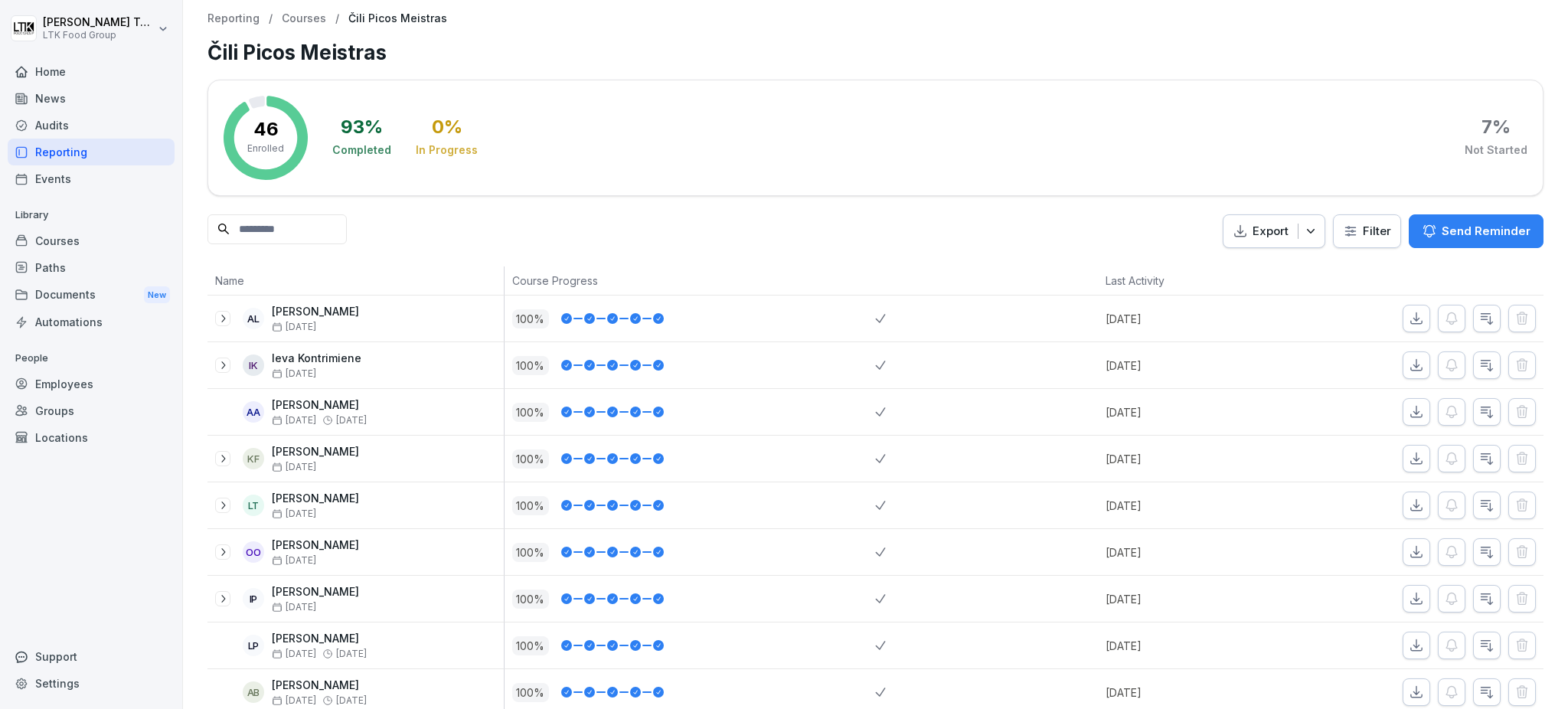
click at [1442, 229] on p "Send Reminder" at bounding box center [1486, 231] width 88 height 17
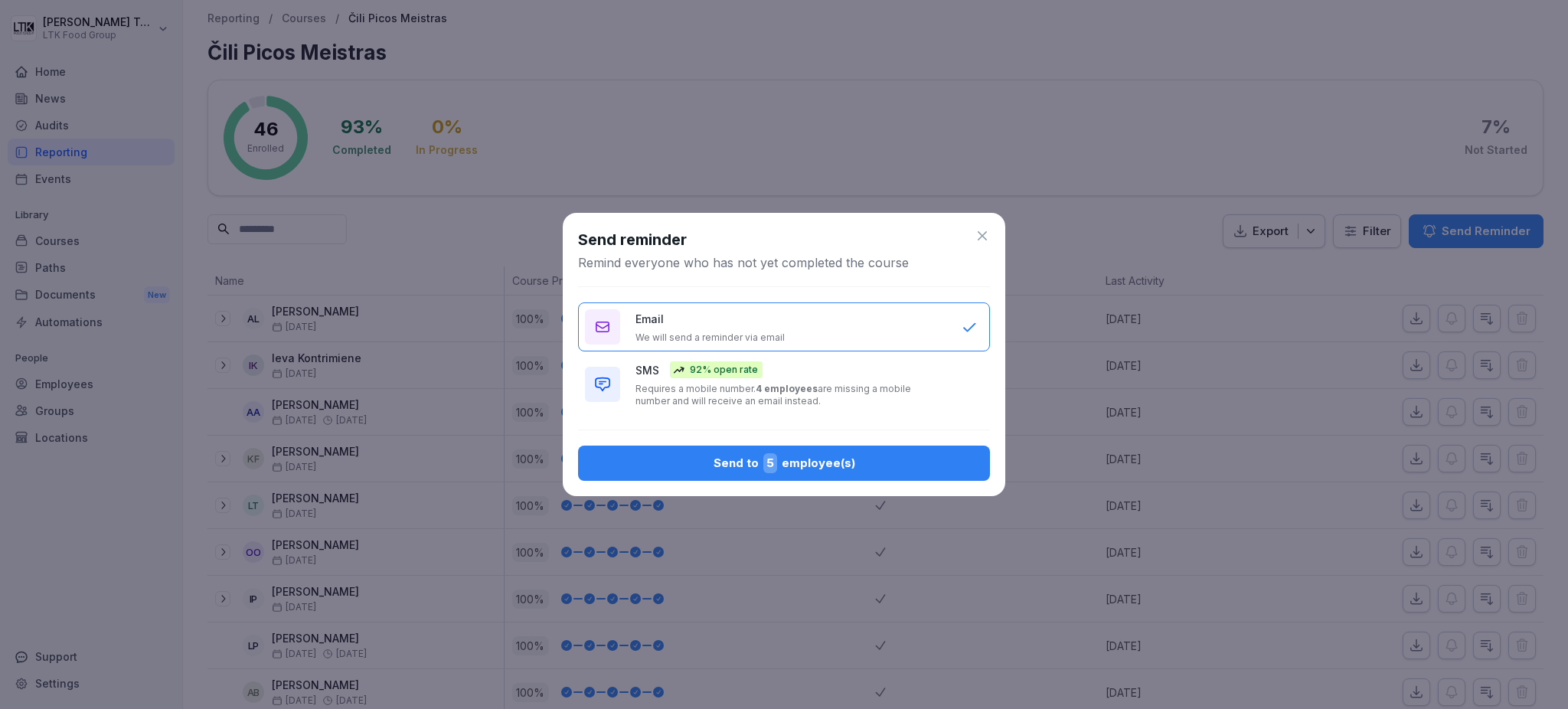
click at [747, 458] on div "Send to 5 employee(s)" at bounding box center [784, 463] width 387 height 20
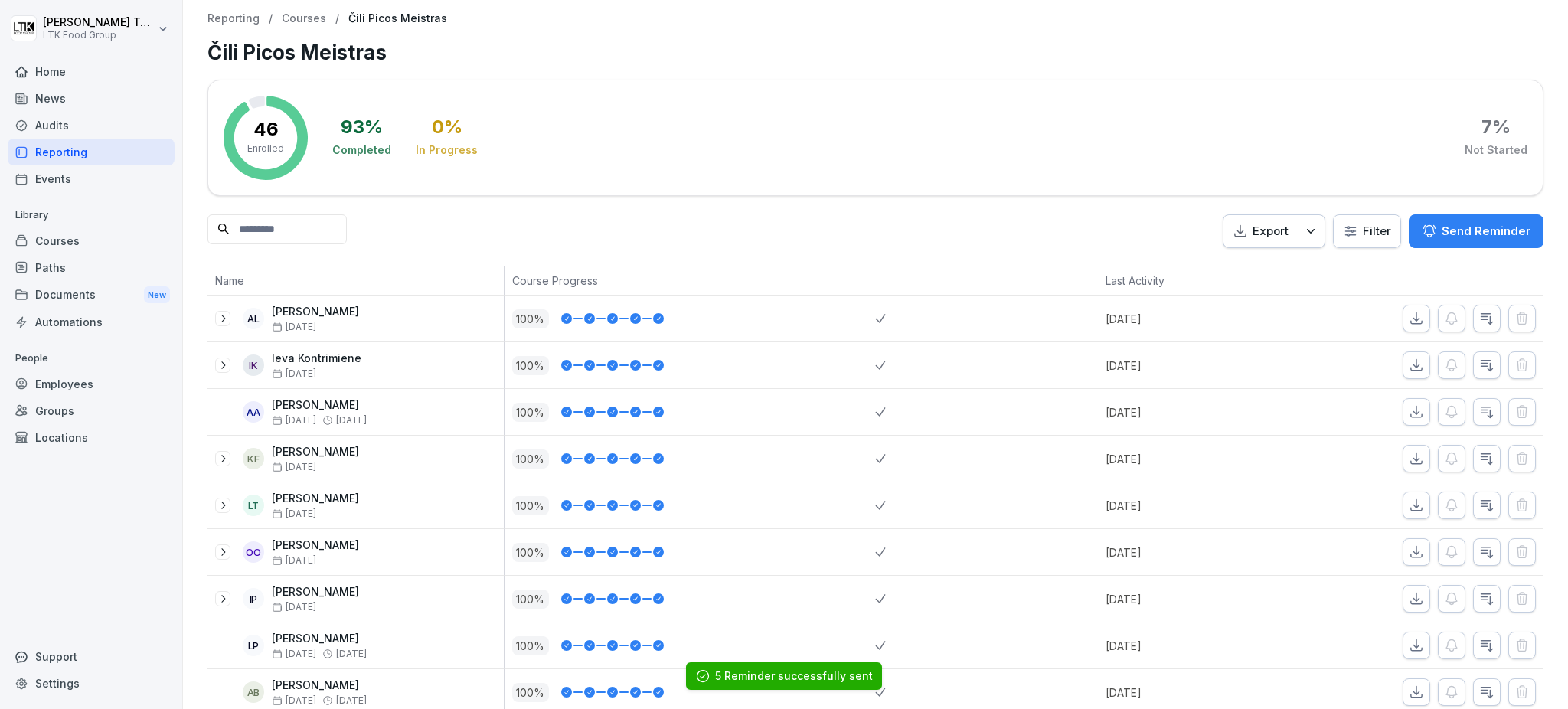
click at [66, 147] on div "Reporting" at bounding box center [91, 151] width 167 height 27
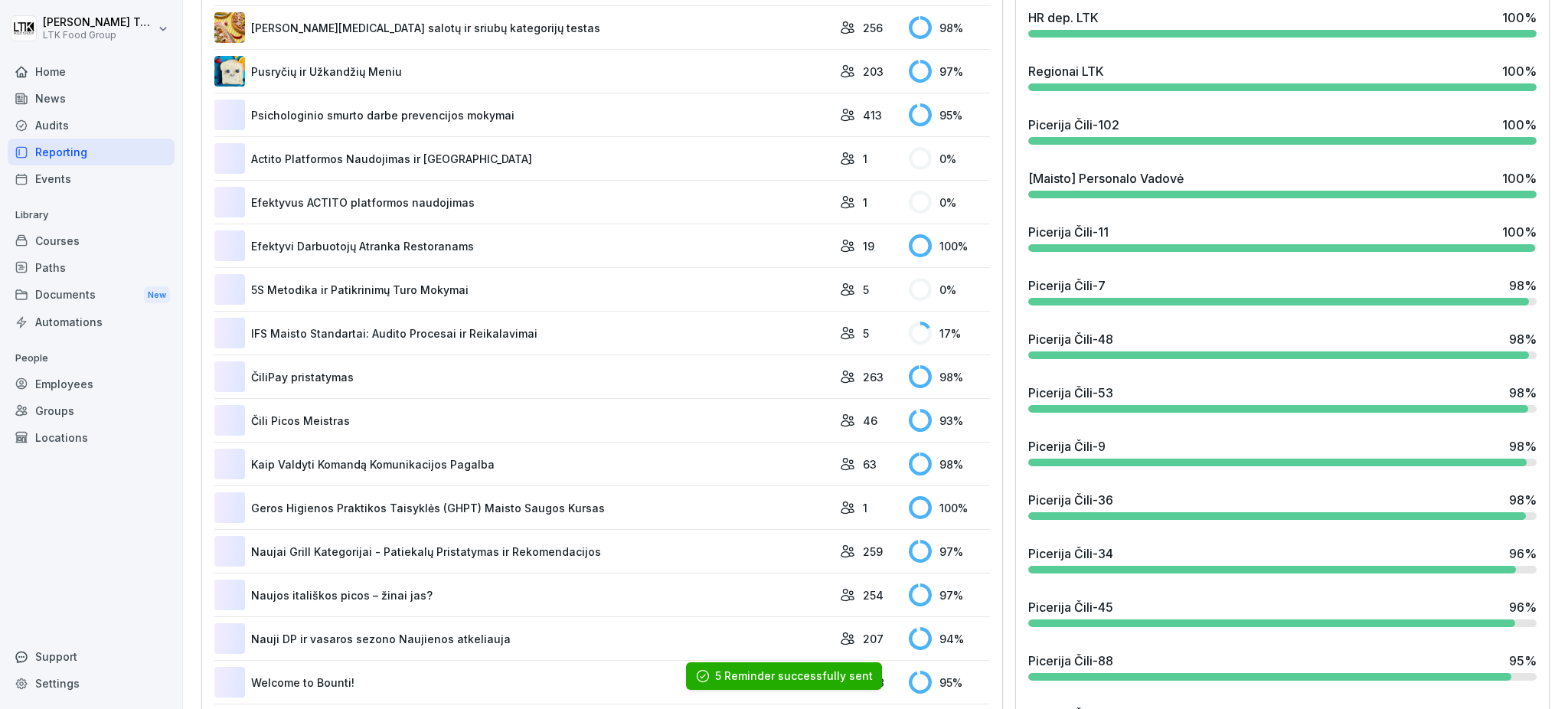
scroll to position [816, 0]
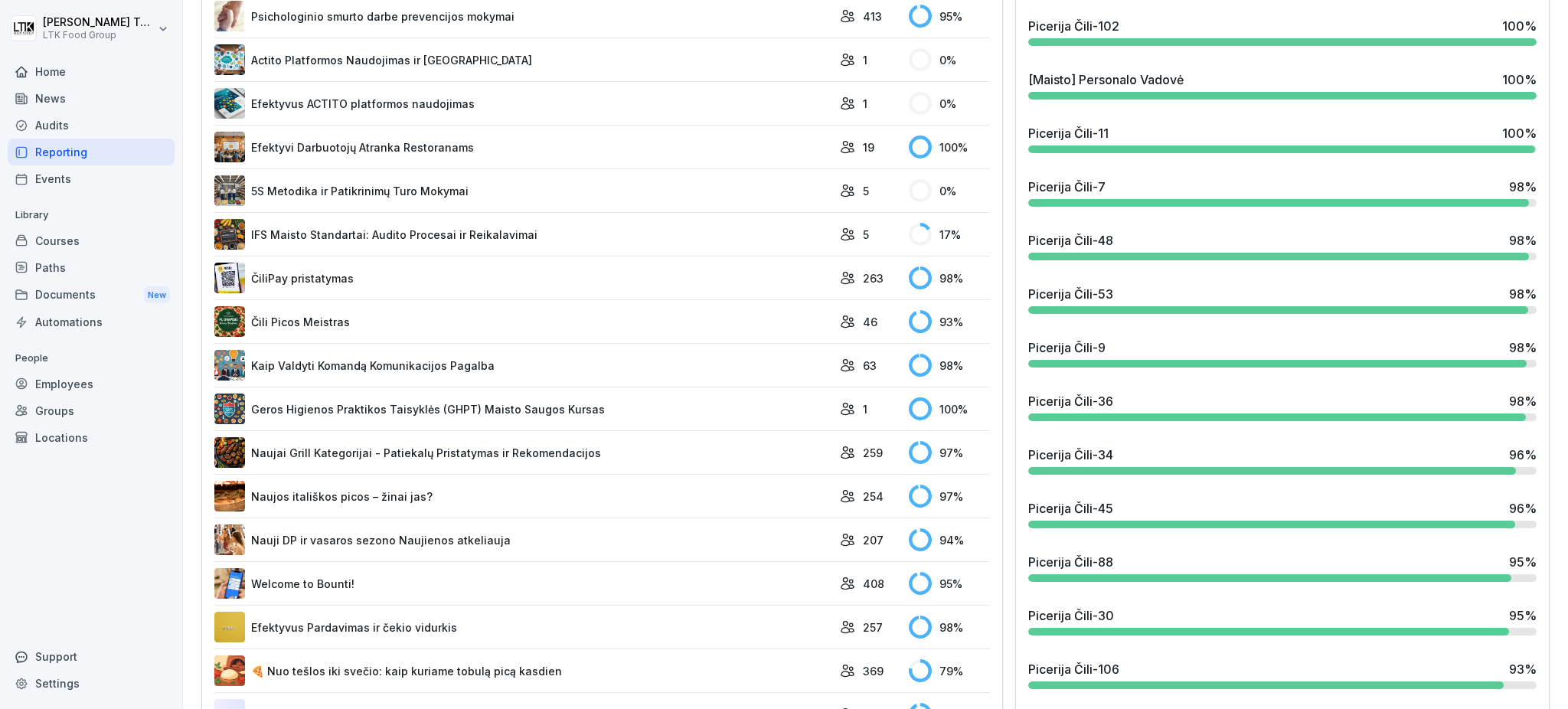
click at [437, 450] on link "Naujai Grill Kategorijai - Patiekalų Pristatymas ir Rekomendacijos" at bounding box center [523, 452] width 618 height 31
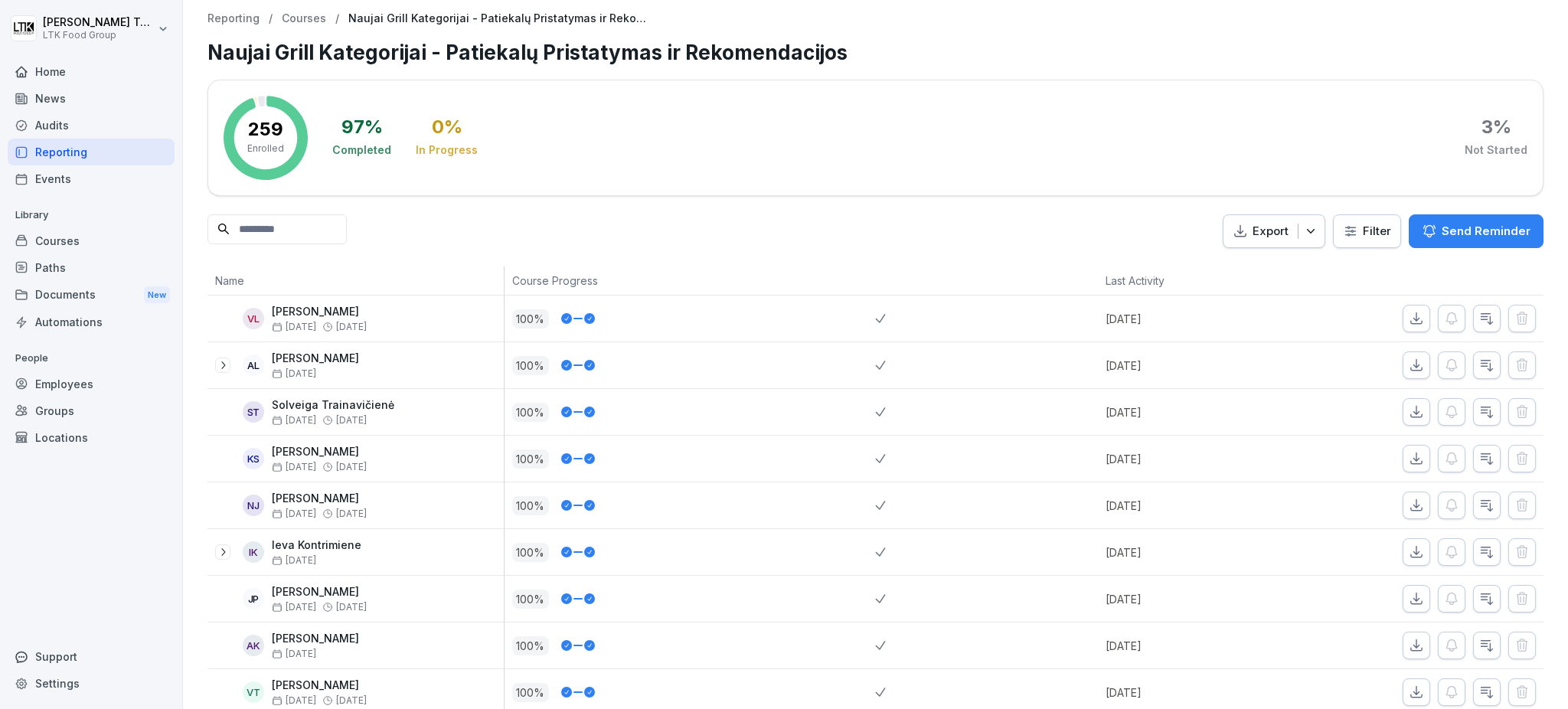
click at [1429, 242] on button "Send Reminder" at bounding box center [1476, 231] width 134 height 34
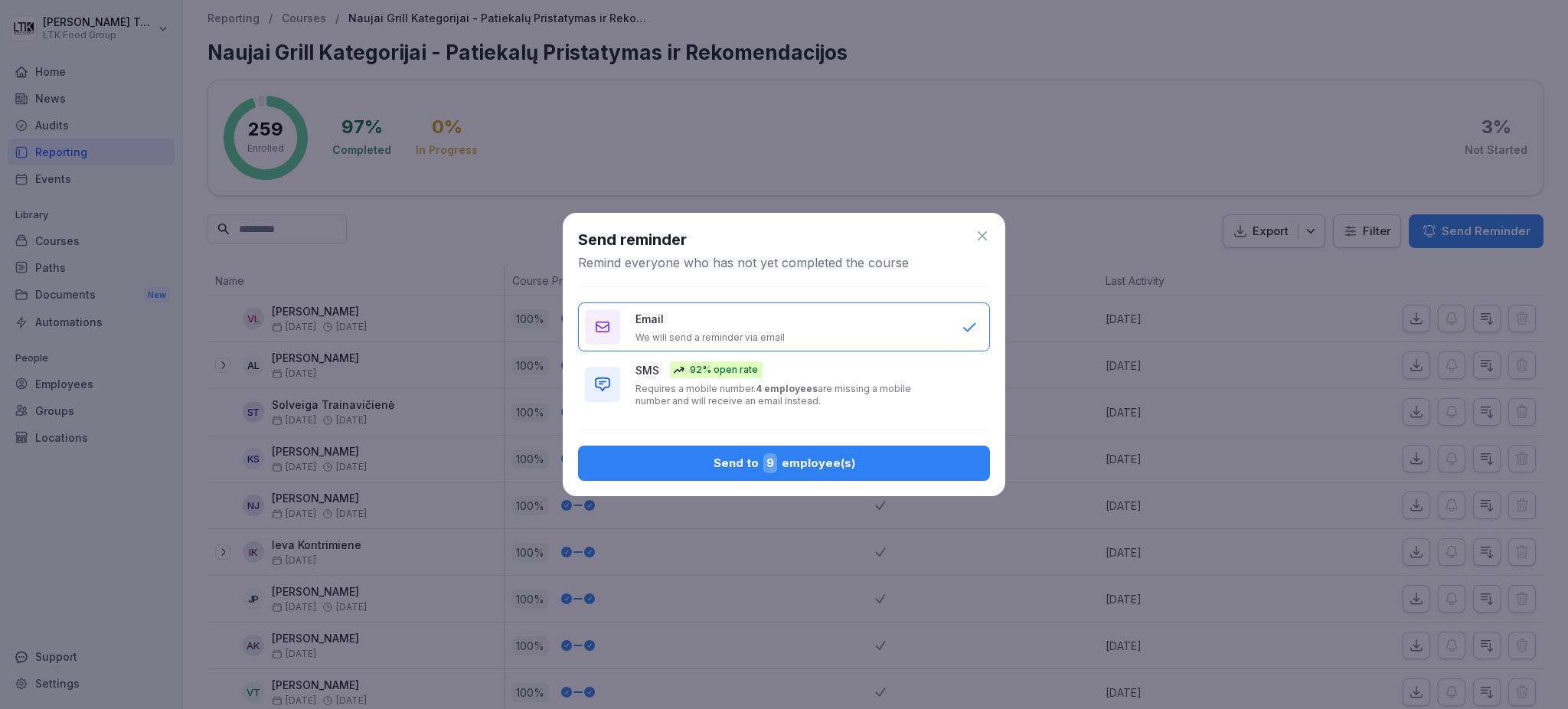
click at [787, 459] on div "Send to 9 employee(s)" at bounding box center [784, 463] width 387 height 20
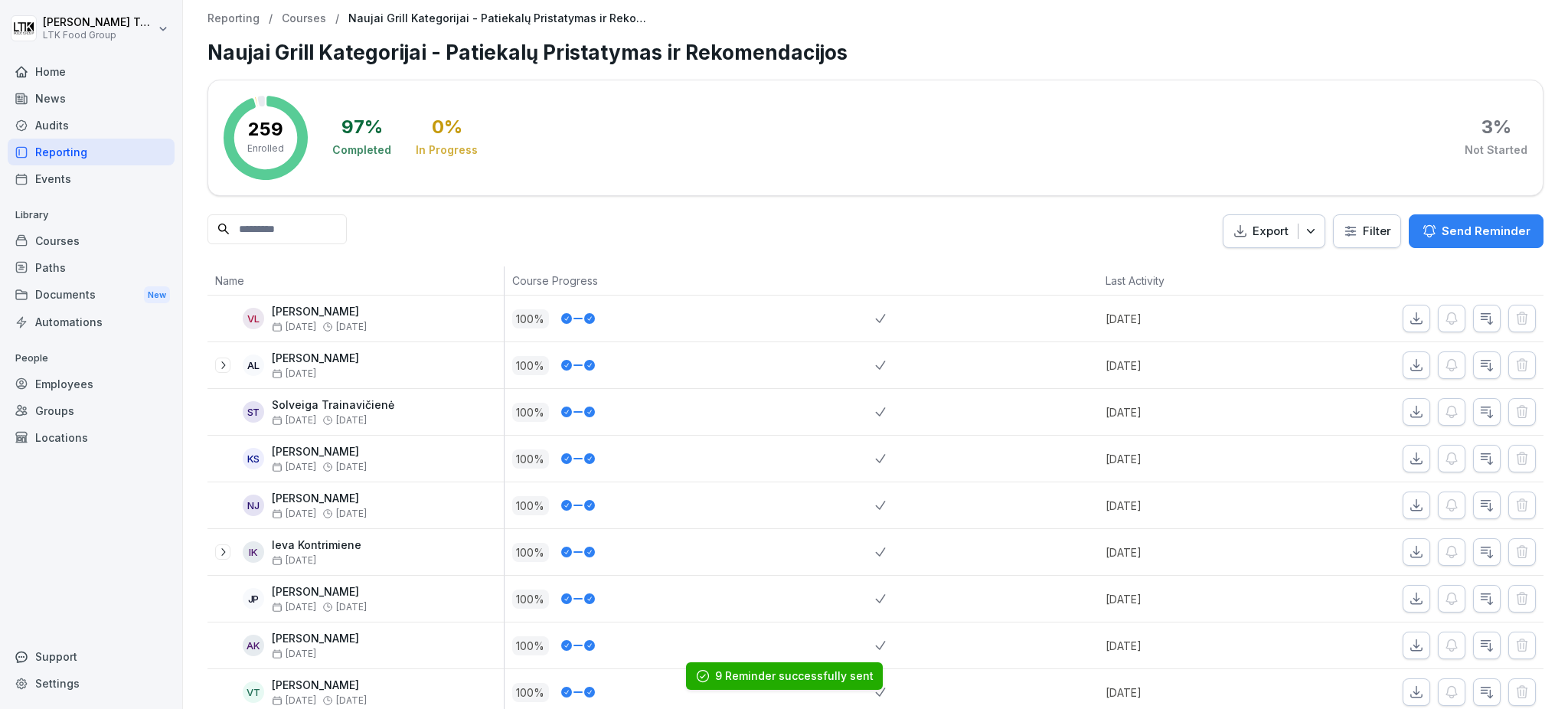
click at [70, 150] on div "Reporting" at bounding box center [91, 151] width 167 height 27
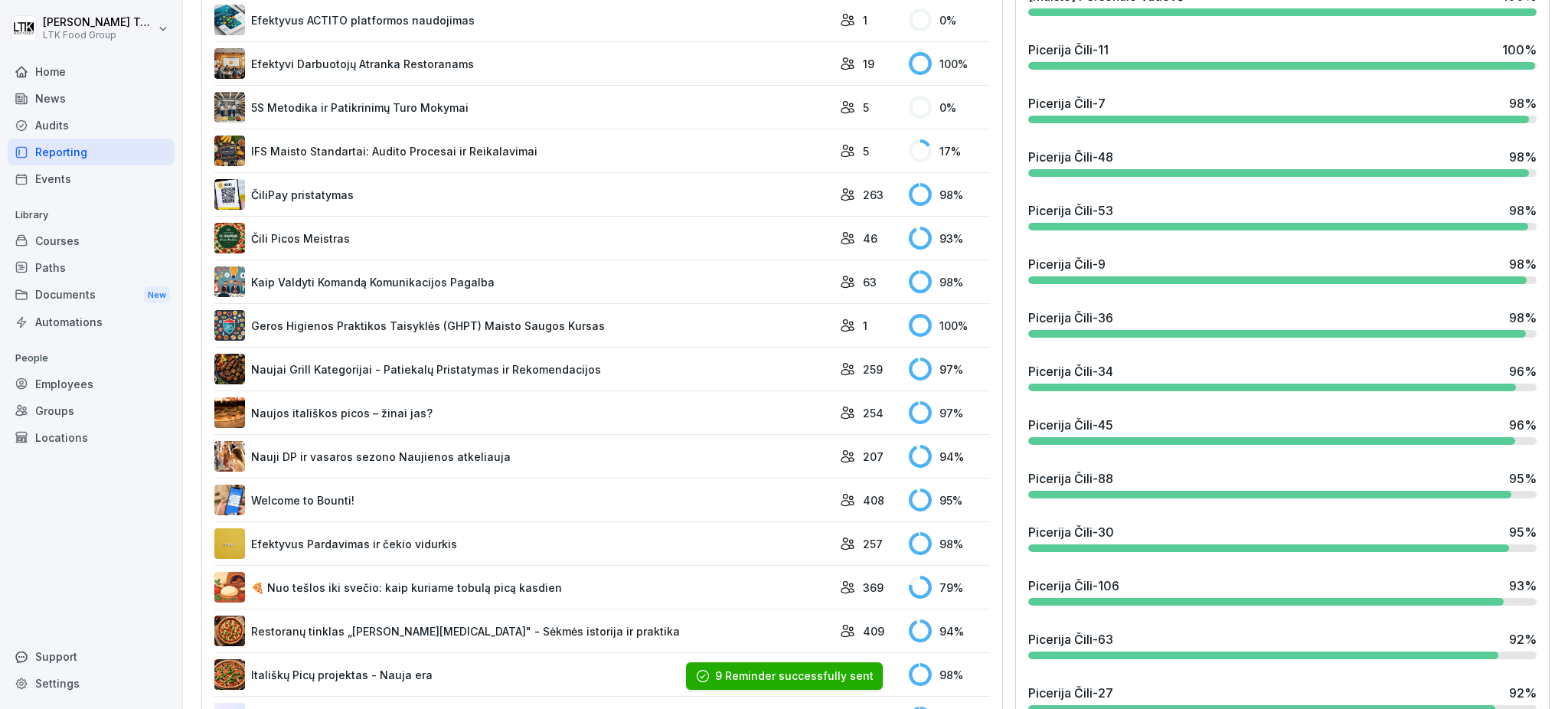
scroll to position [919, 0]
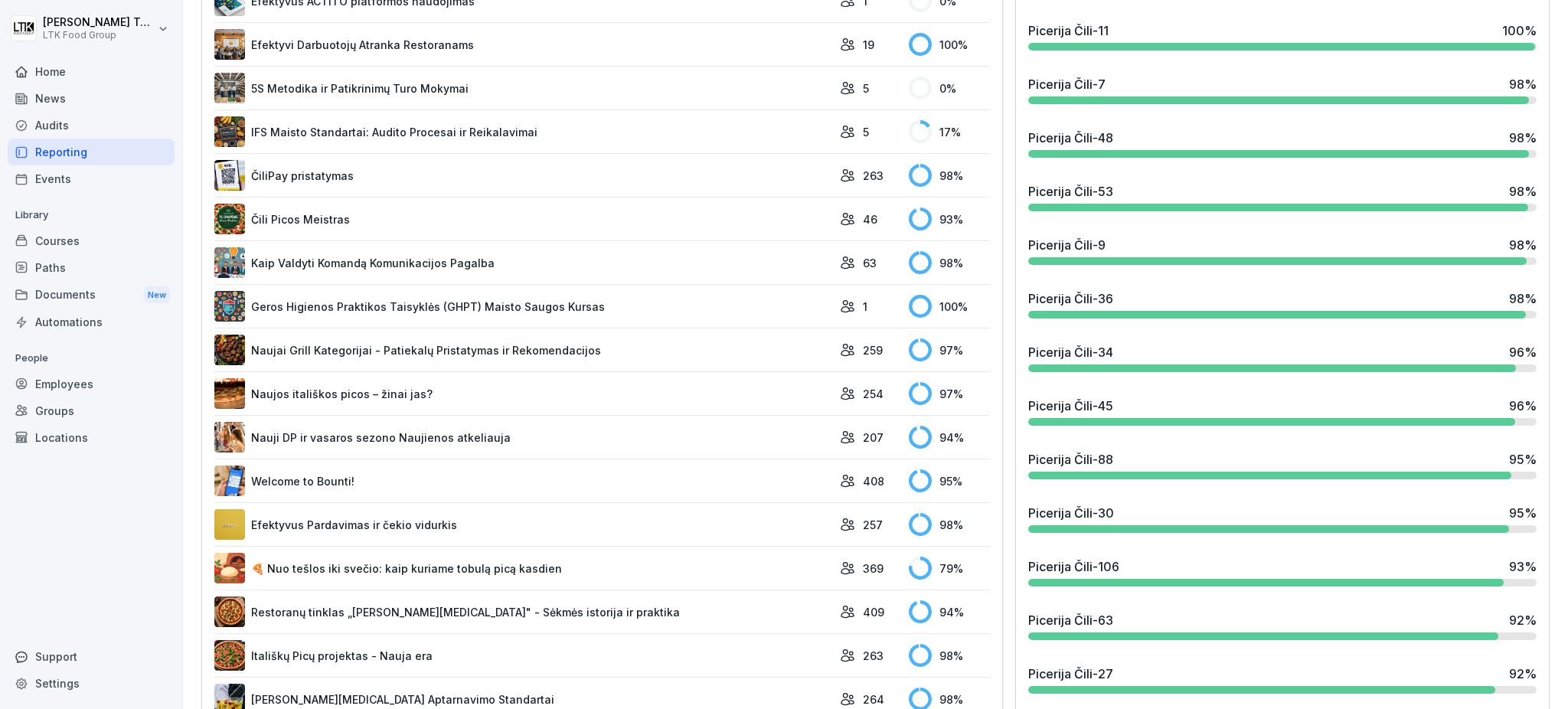
click at [286, 391] on link "Naujos itališkos picos – žinai jas?" at bounding box center [523, 393] width 618 height 31
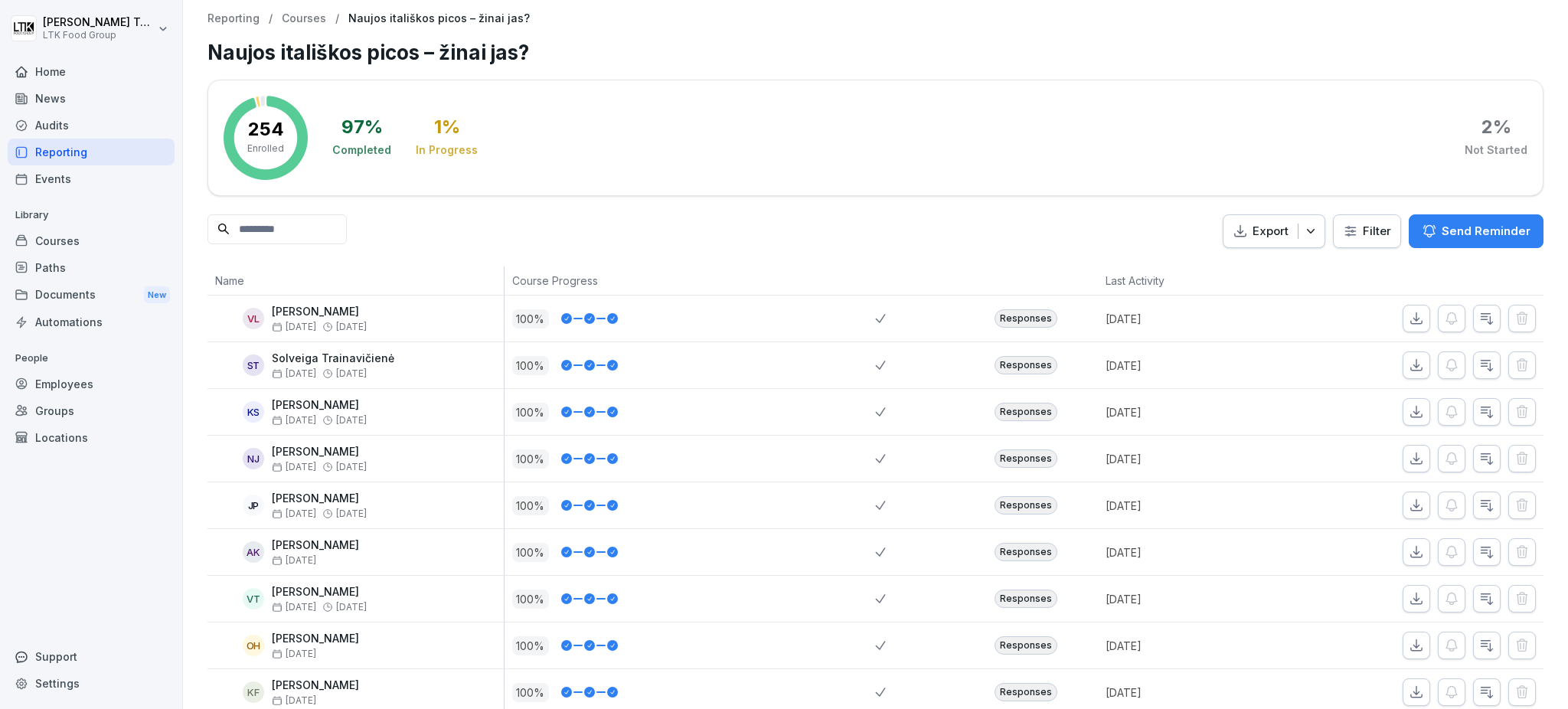
click at [1422, 234] on icon "button" at bounding box center [1430, 231] width 15 height 15
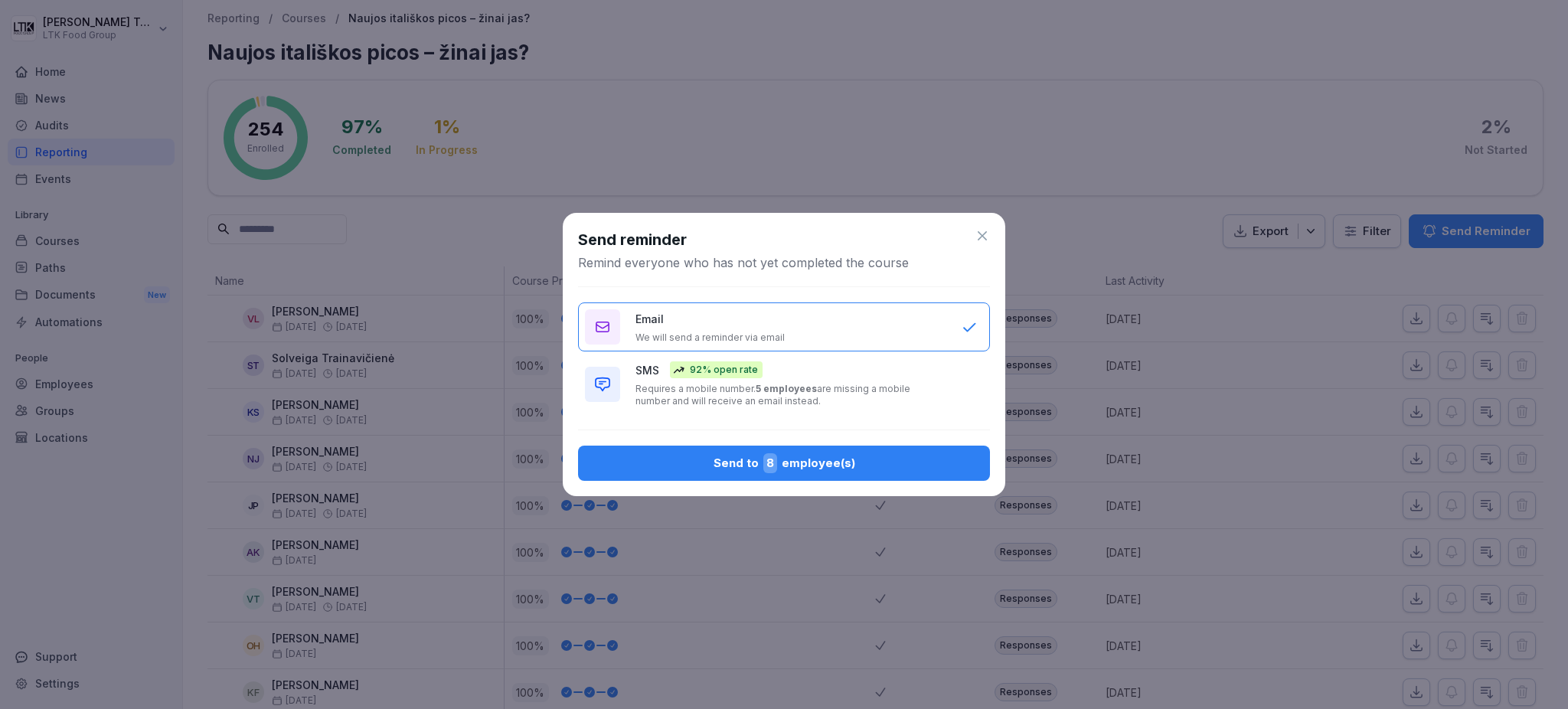
click at [817, 469] on div "Send to 8 employee(s)" at bounding box center [784, 463] width 387 height 20
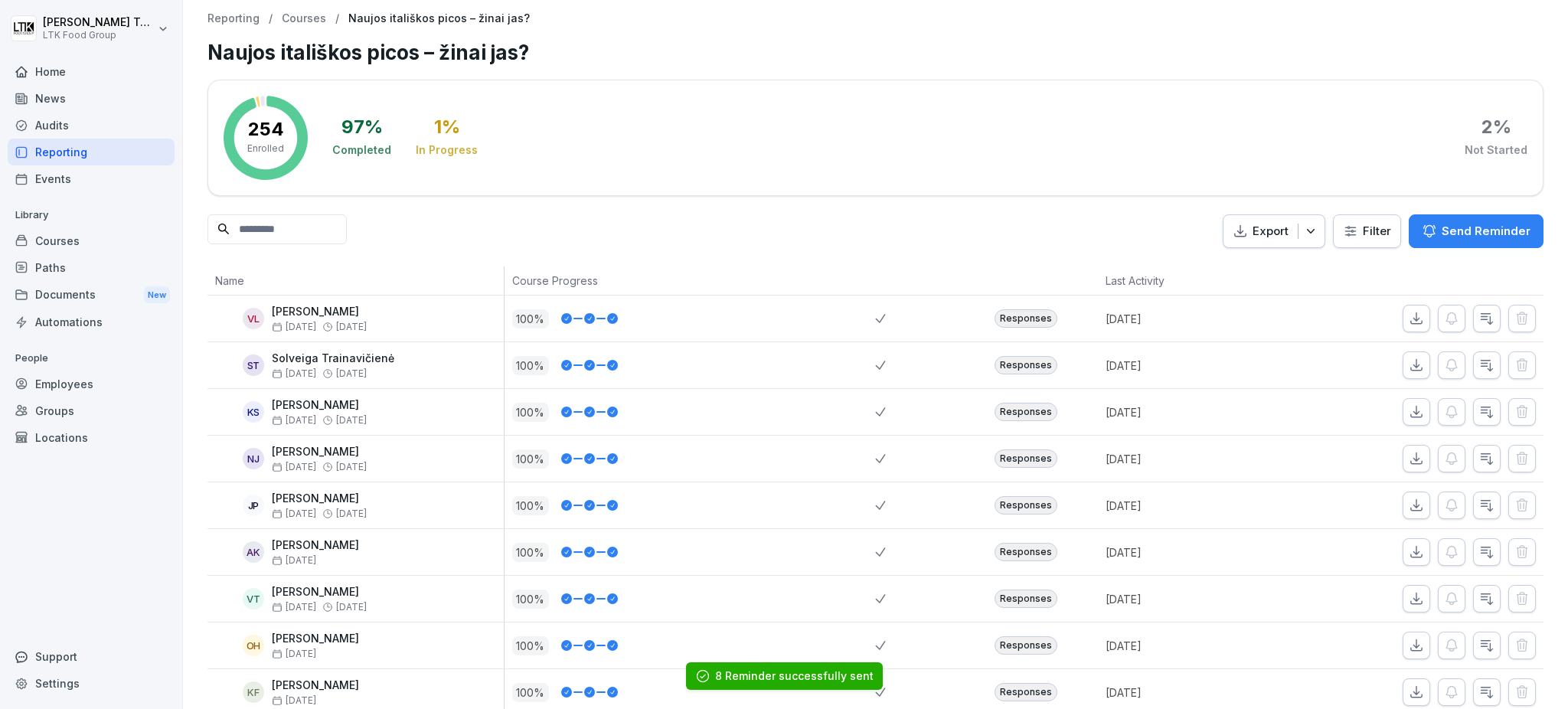
click at [69, 147] on div "Reporting" at bounding box center [91, 151] width 167 height 27
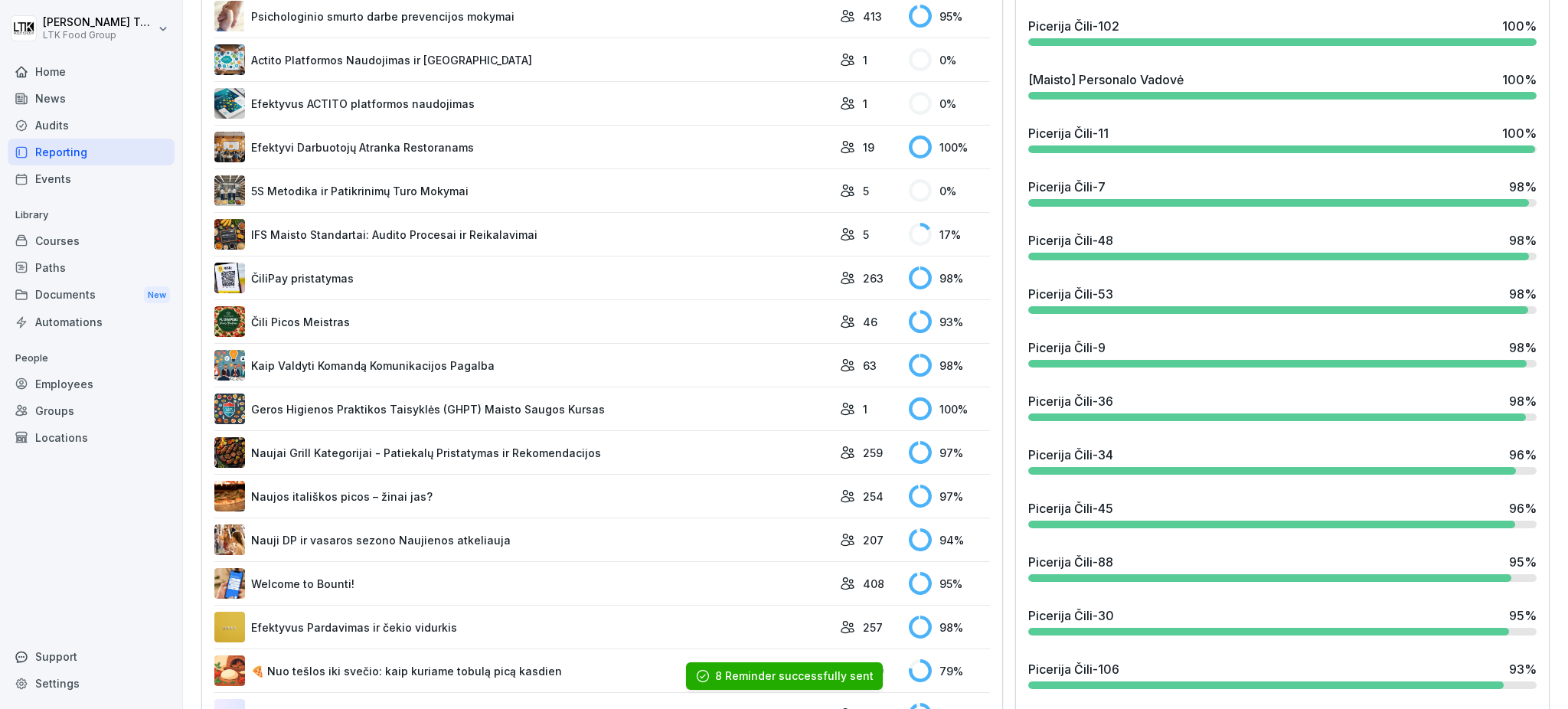
scroll to position [1225, 0]
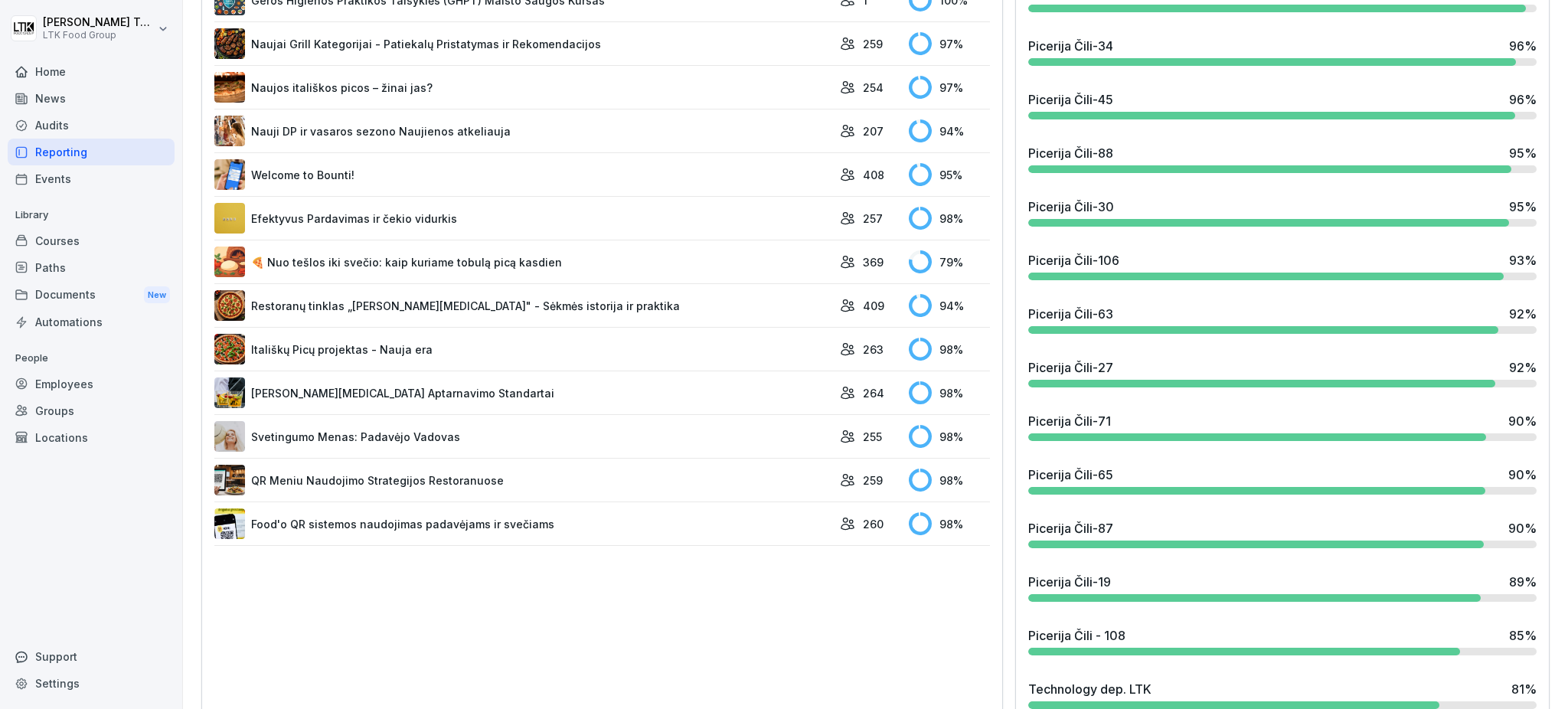
click at [386, 132] on link "Nauji DP ir vasaros sezono Naujienos atkeliauja" at bounding box center [523, 131] width 618 height 31
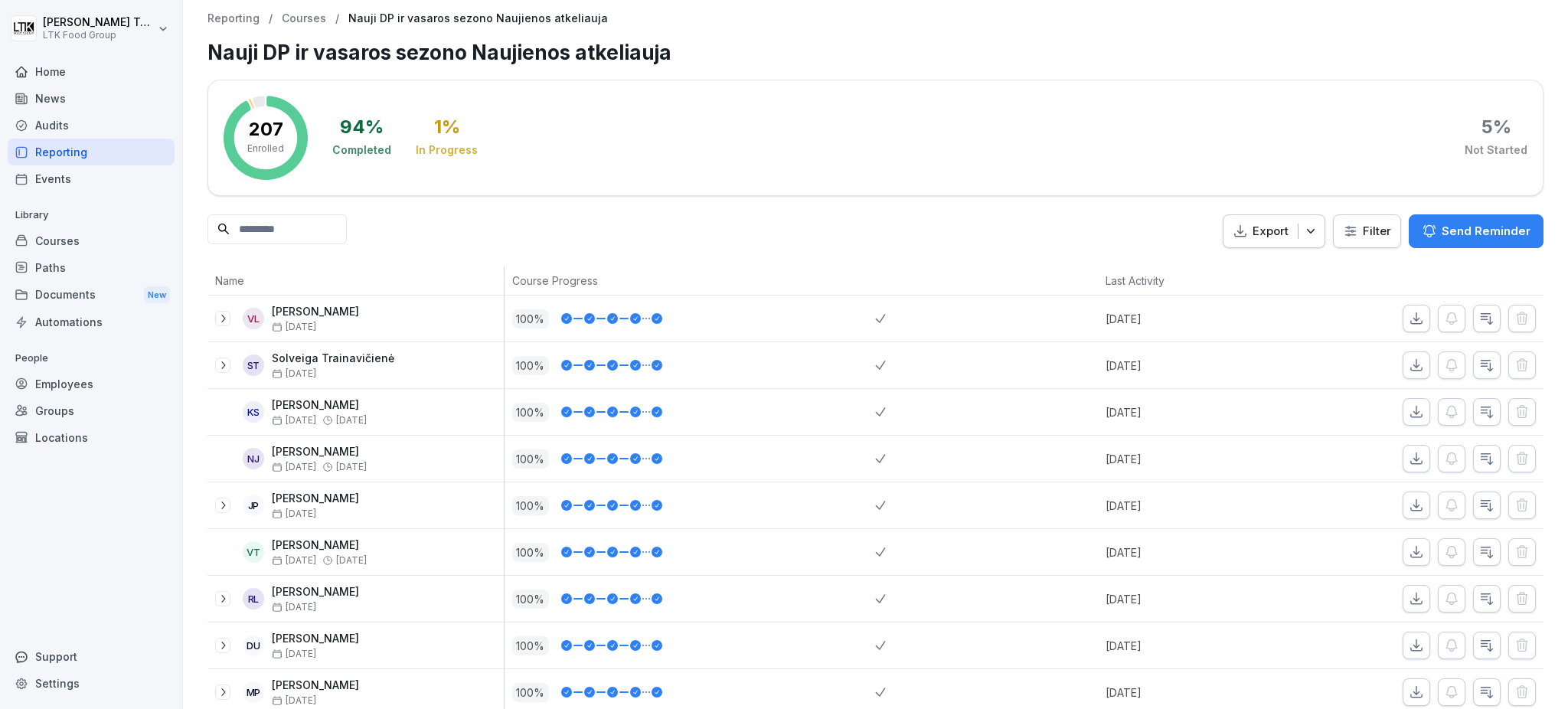
click at [1462, 221] on button "Send Reminder" at bounding box center [1476, 231] width 134 height 34
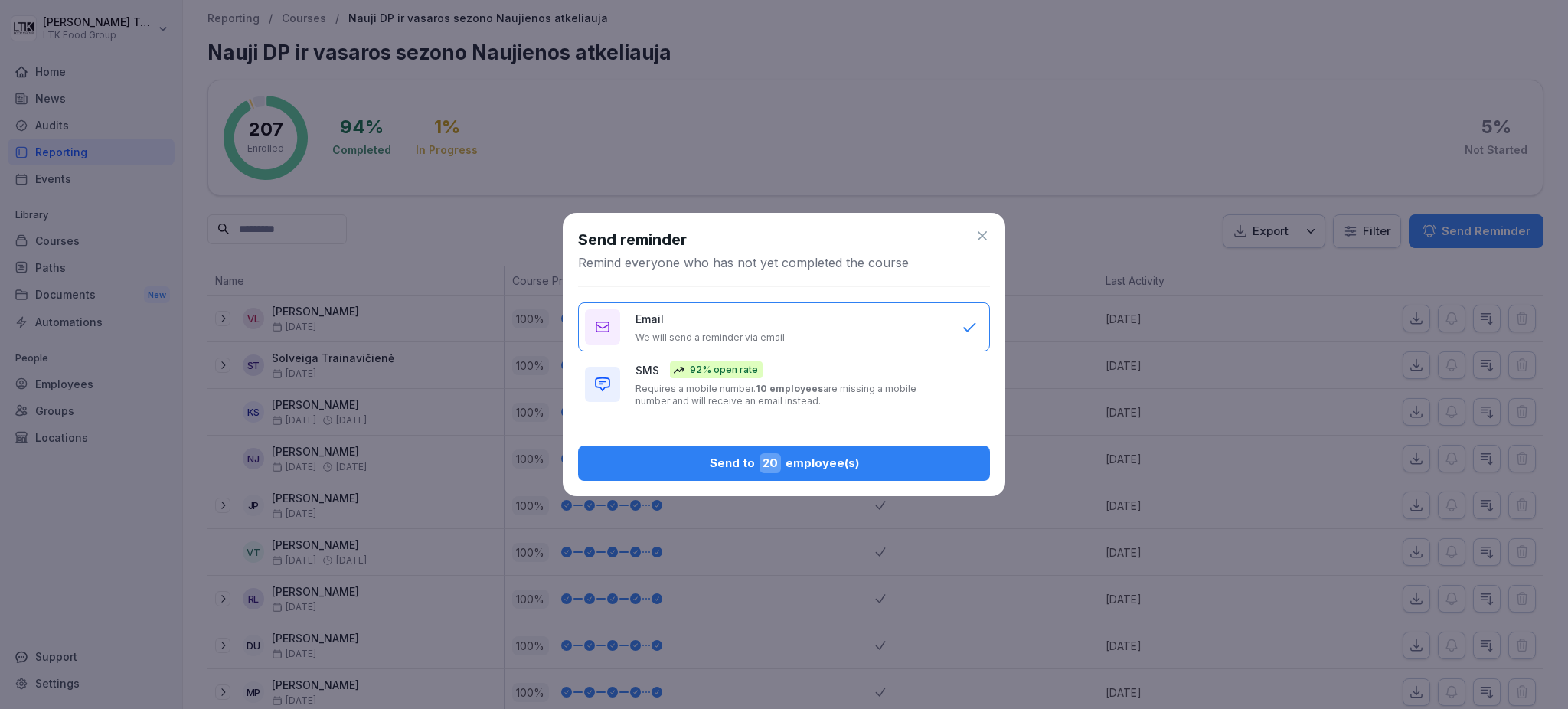
click at [829, 465] on div "Send to 20 employee(s)" at bounding box center [784, 463] width 387 height 20
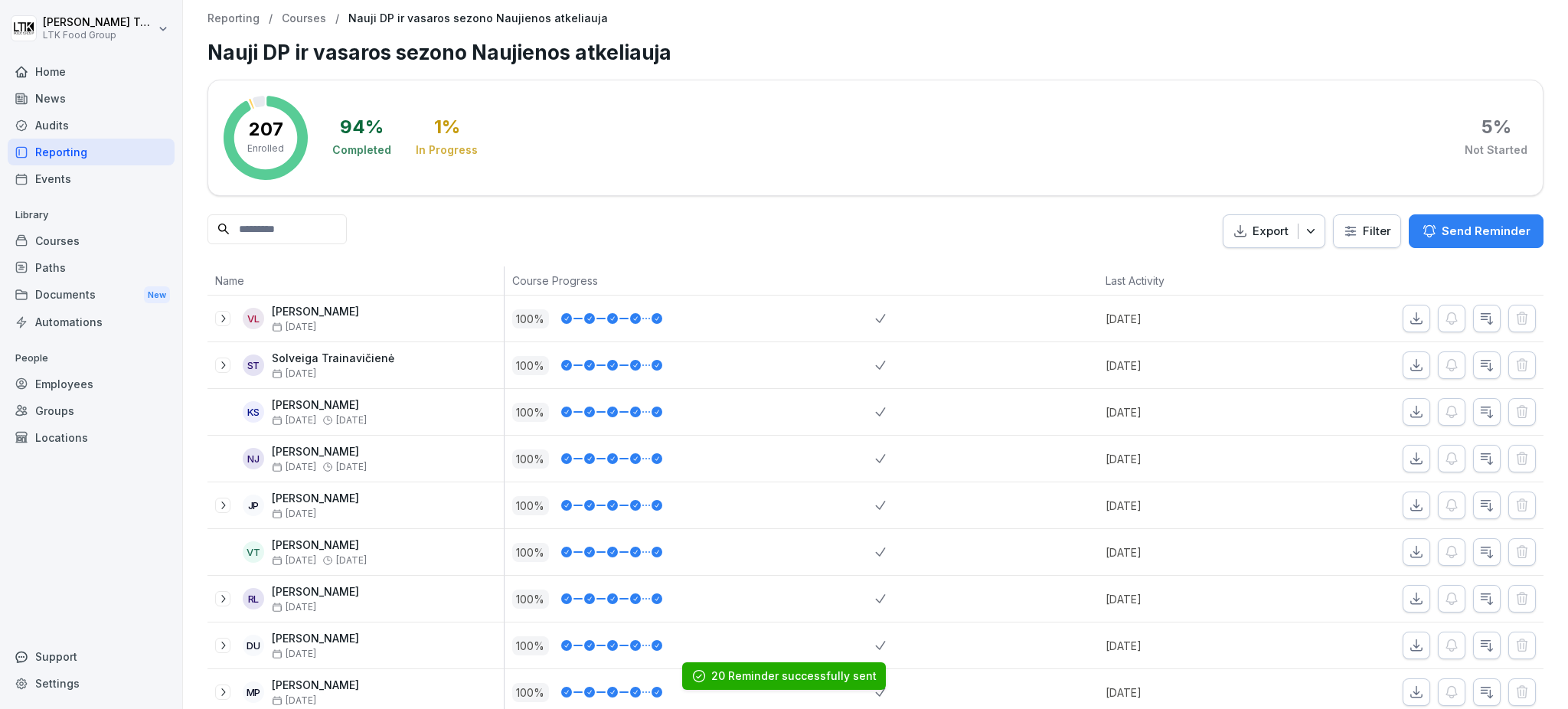
click at [55, 152] on div "Reporting" at bounding box center [91, 151] width 167 height 27
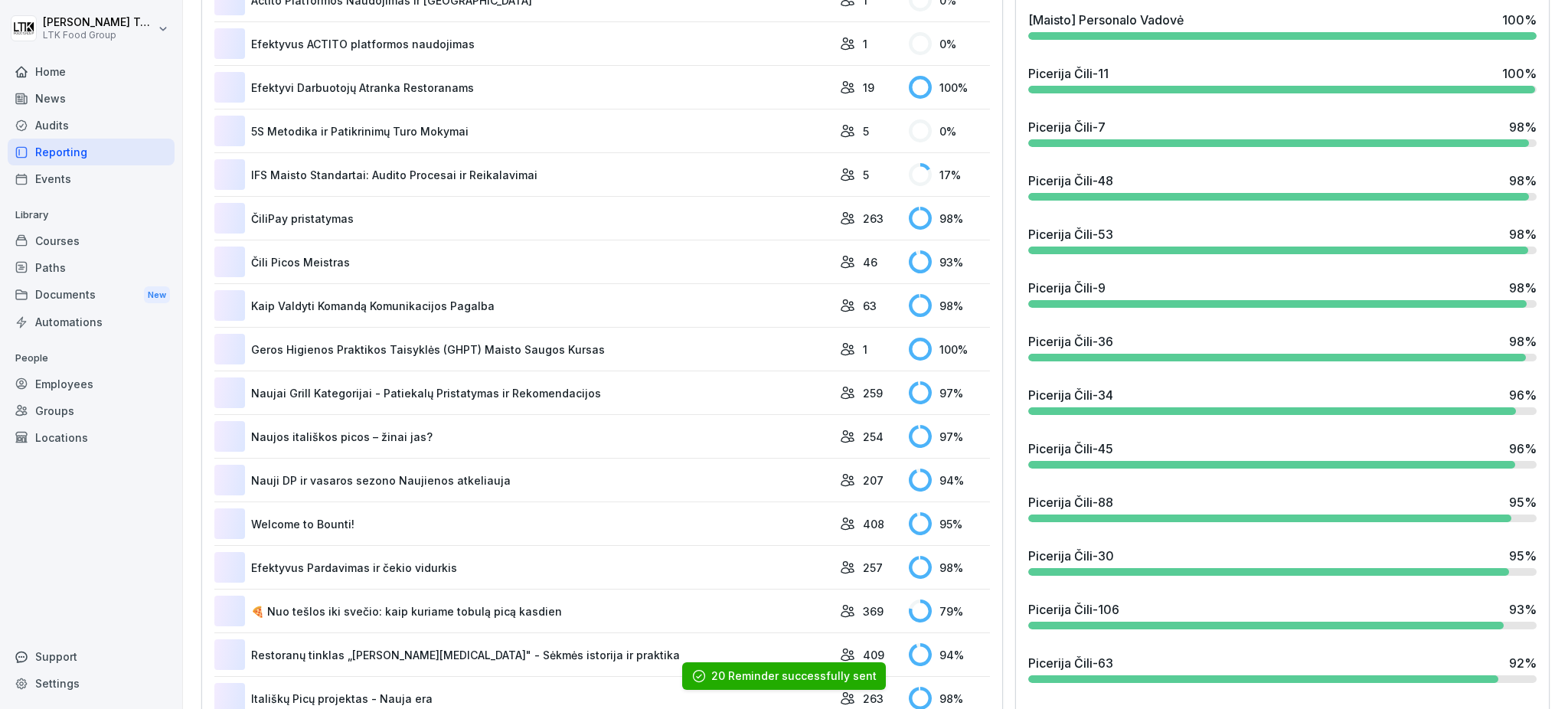
scroll to position [919, 0]
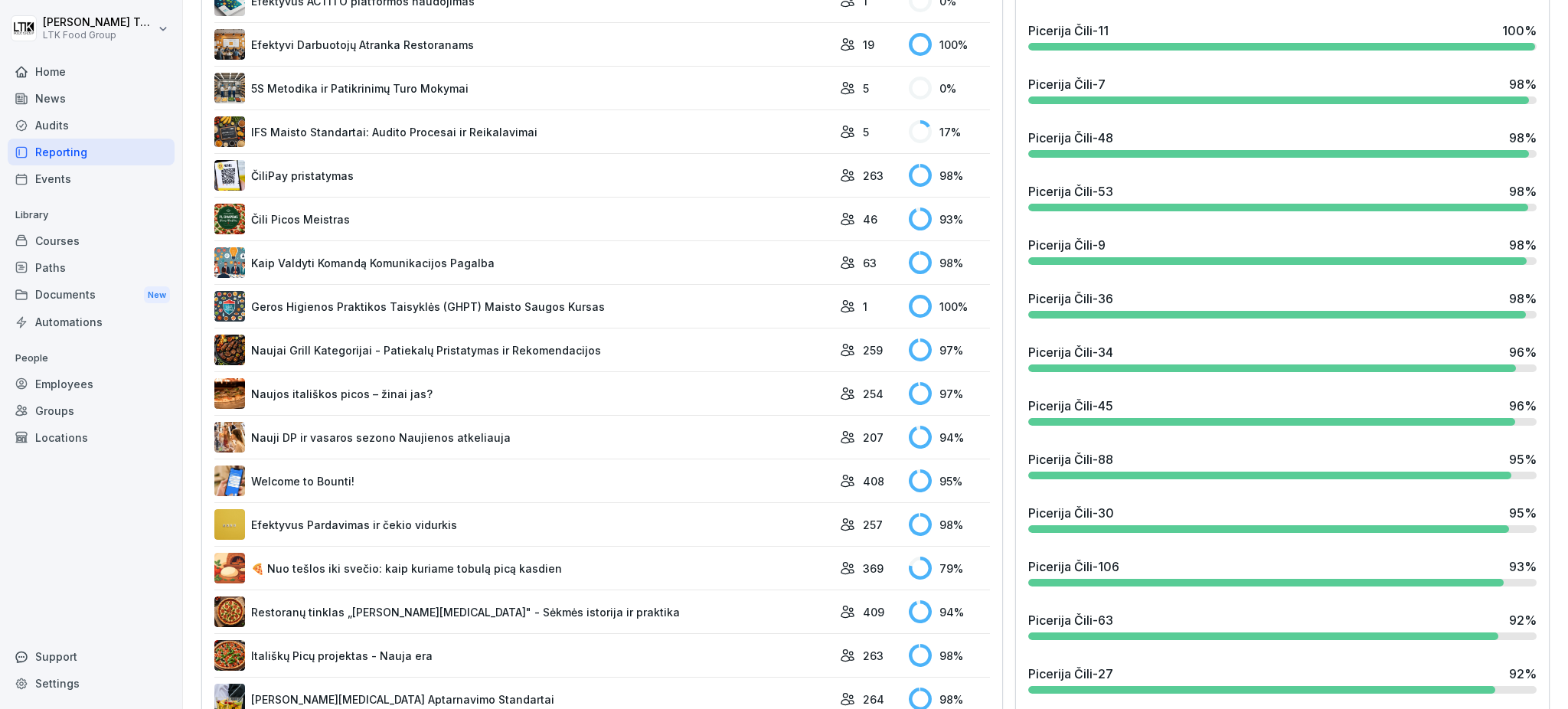
click at [344, 480] on link "Welcome to Bounti!" at bounding box center [523, 481] width 618 height 31
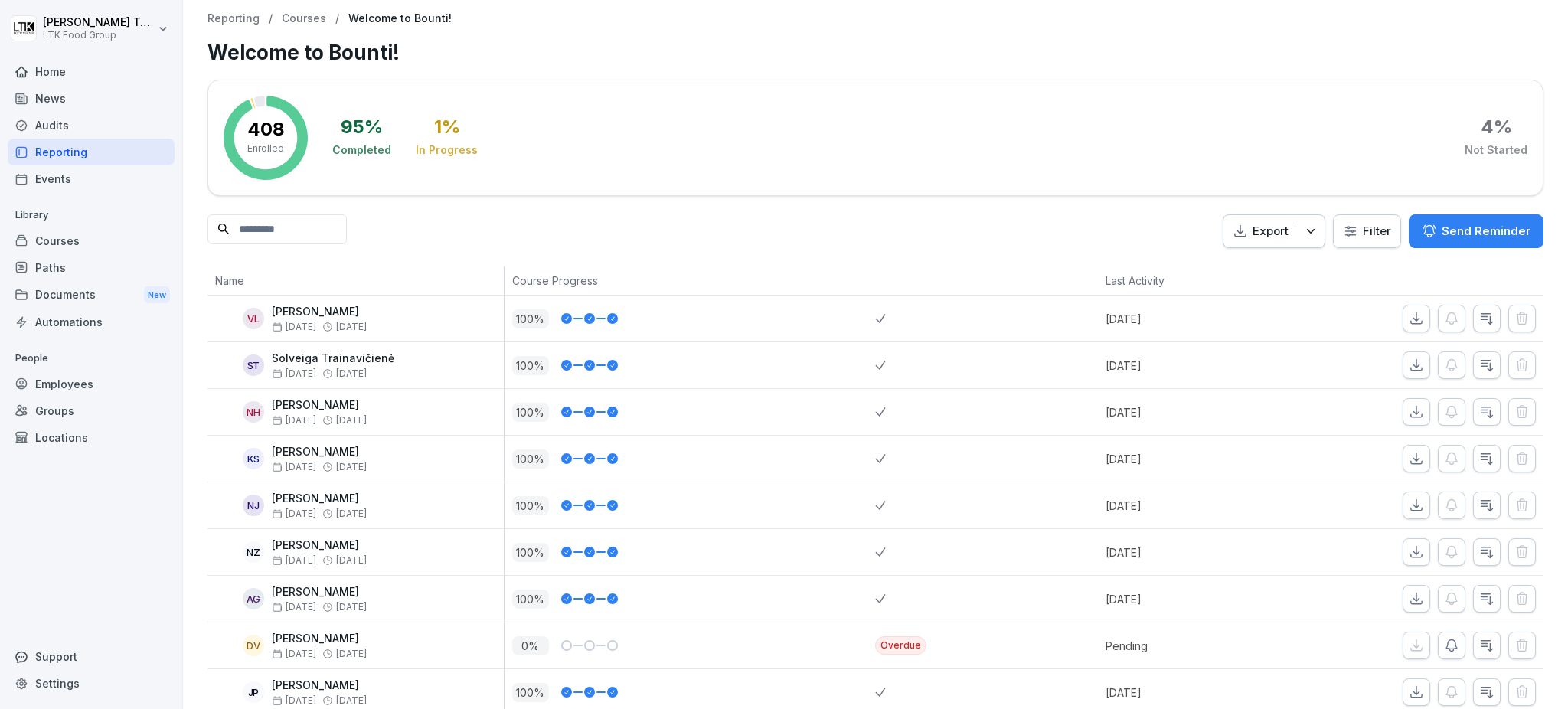
click at [1454, 229] on p "Send Reminder" at bounding box center [1486, 231] width 88 height 17
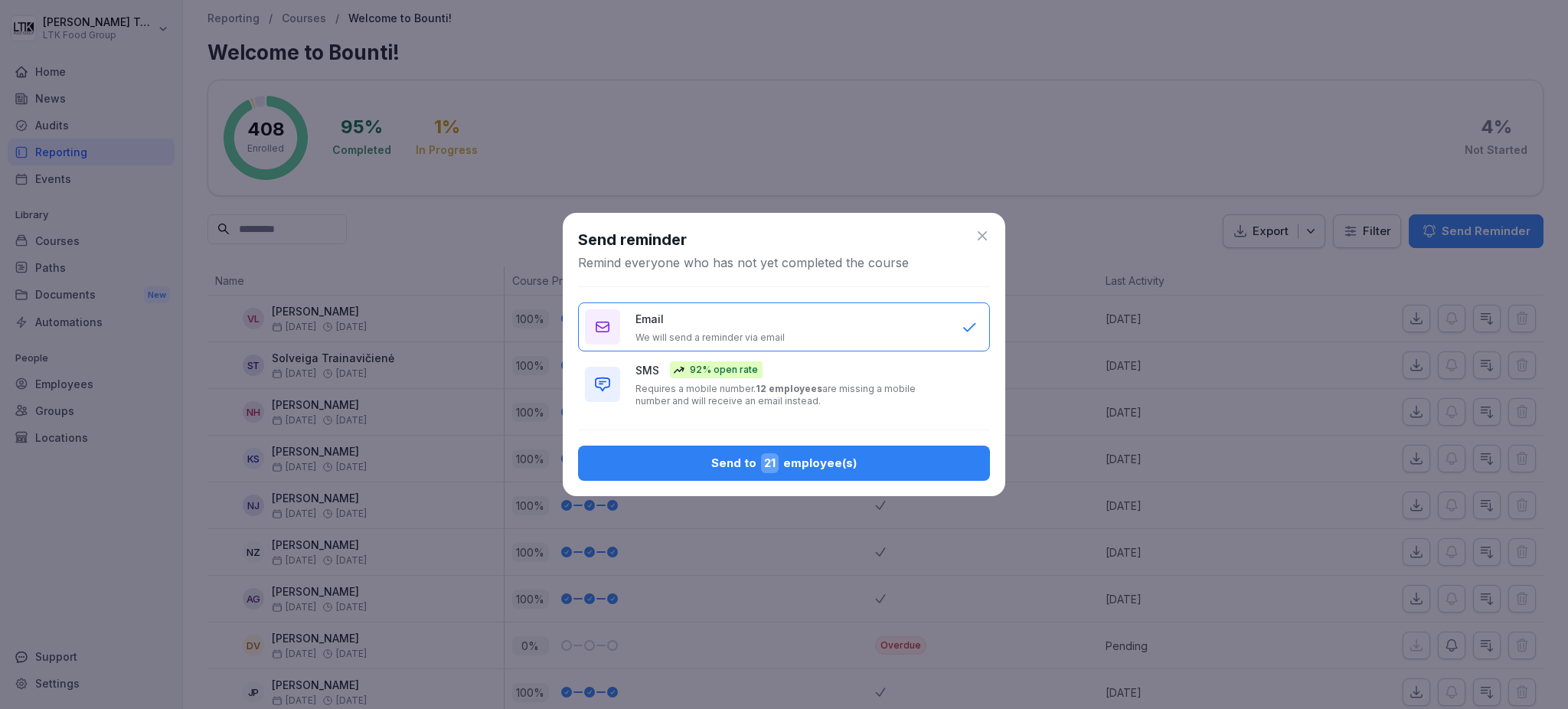
click at [803, 454] on div "Send to 21 employee(s)" at bounding box center [784, 463] width 387 height 20
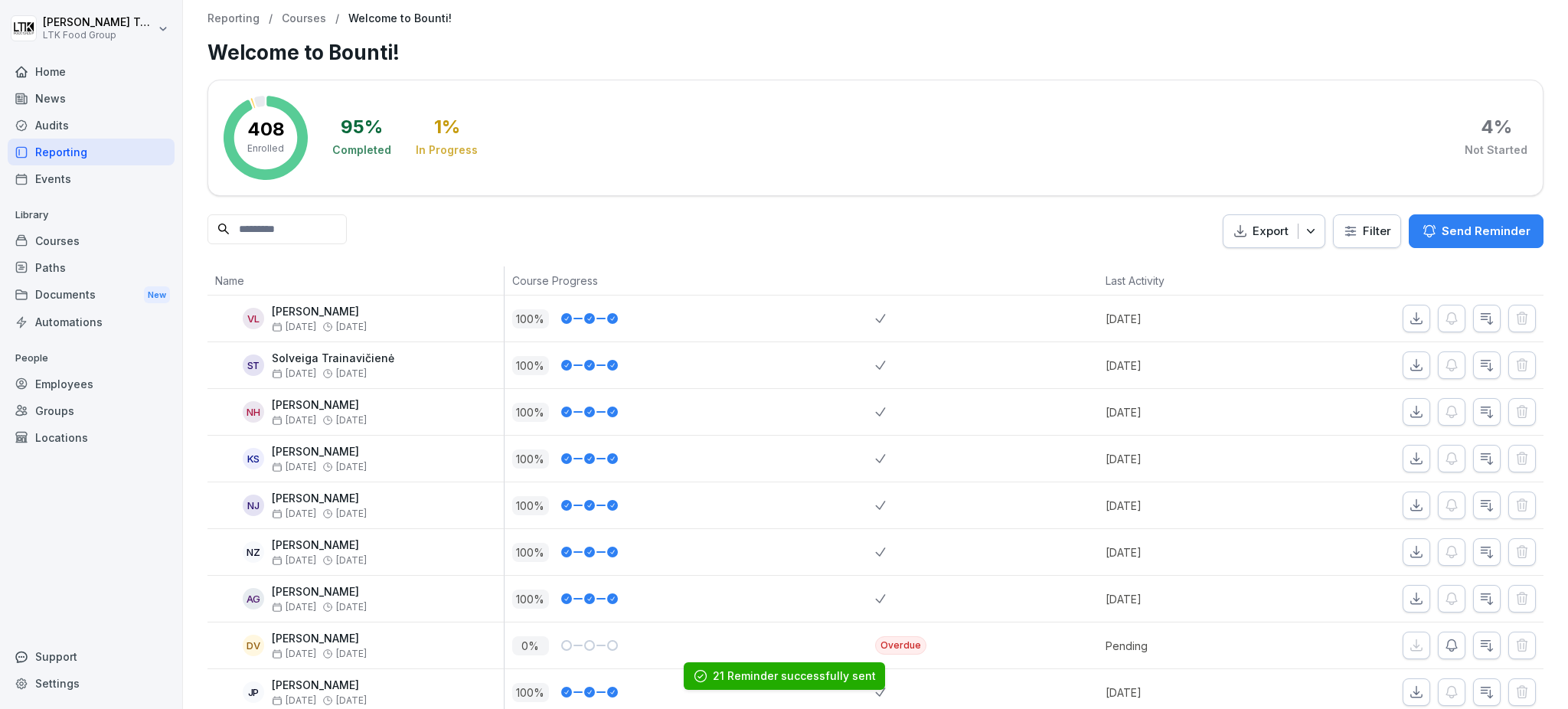
click at [58, 147] on div "Reporting" at bounding box center [91, 151] width 167 height 27
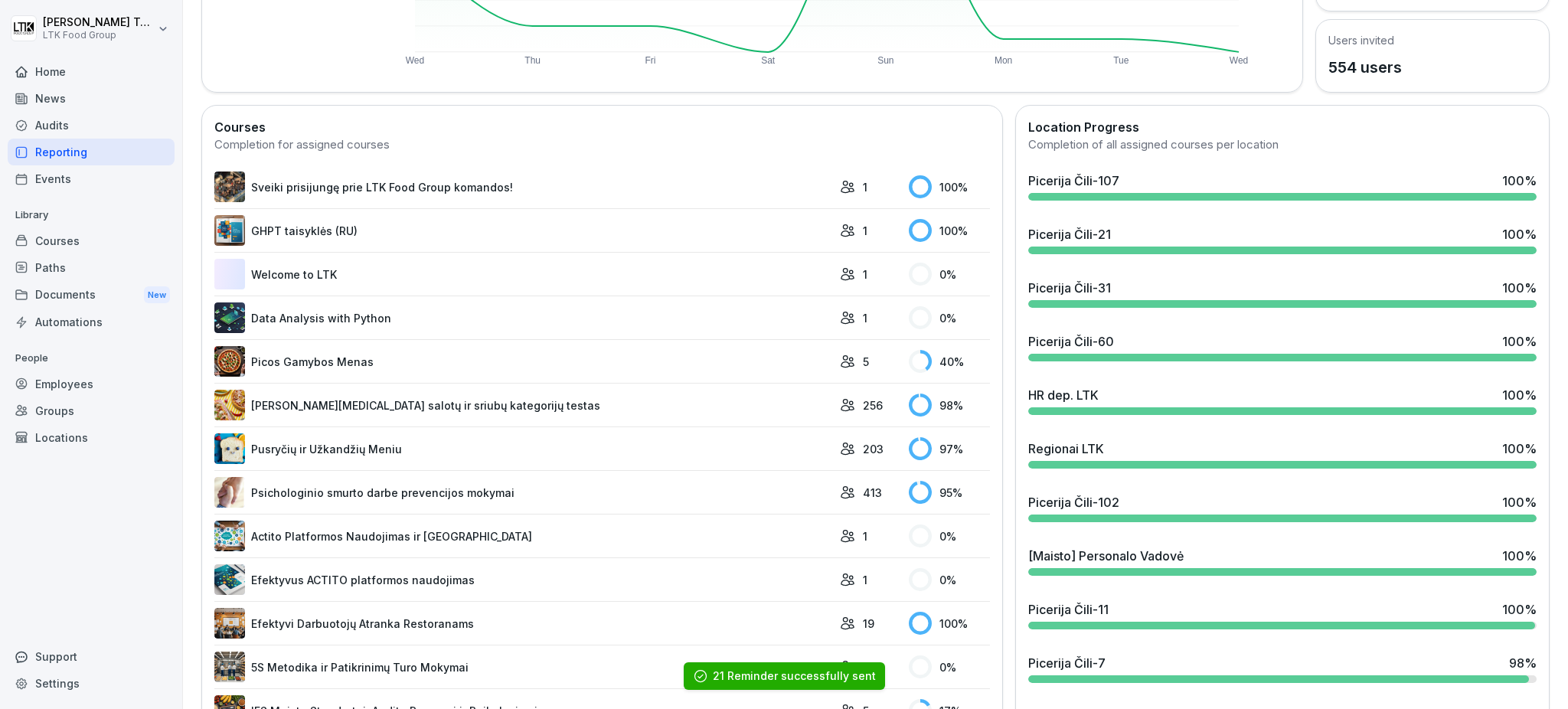
scroll to position [919, 0]
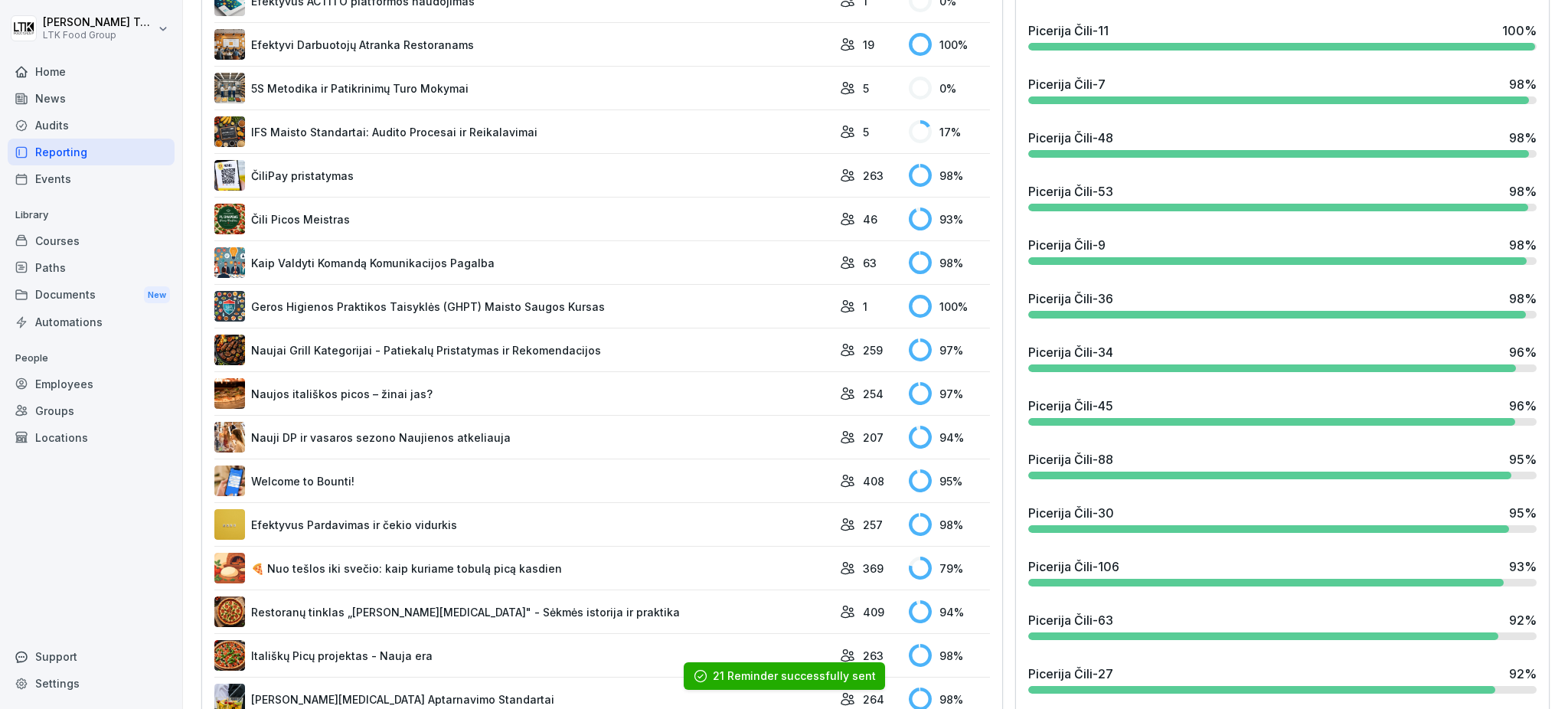
click at [372, 515] on link "Efektyvus Pardavimas ir čekio vidurkis" at bounding box center [523, 525] width 618 height 31
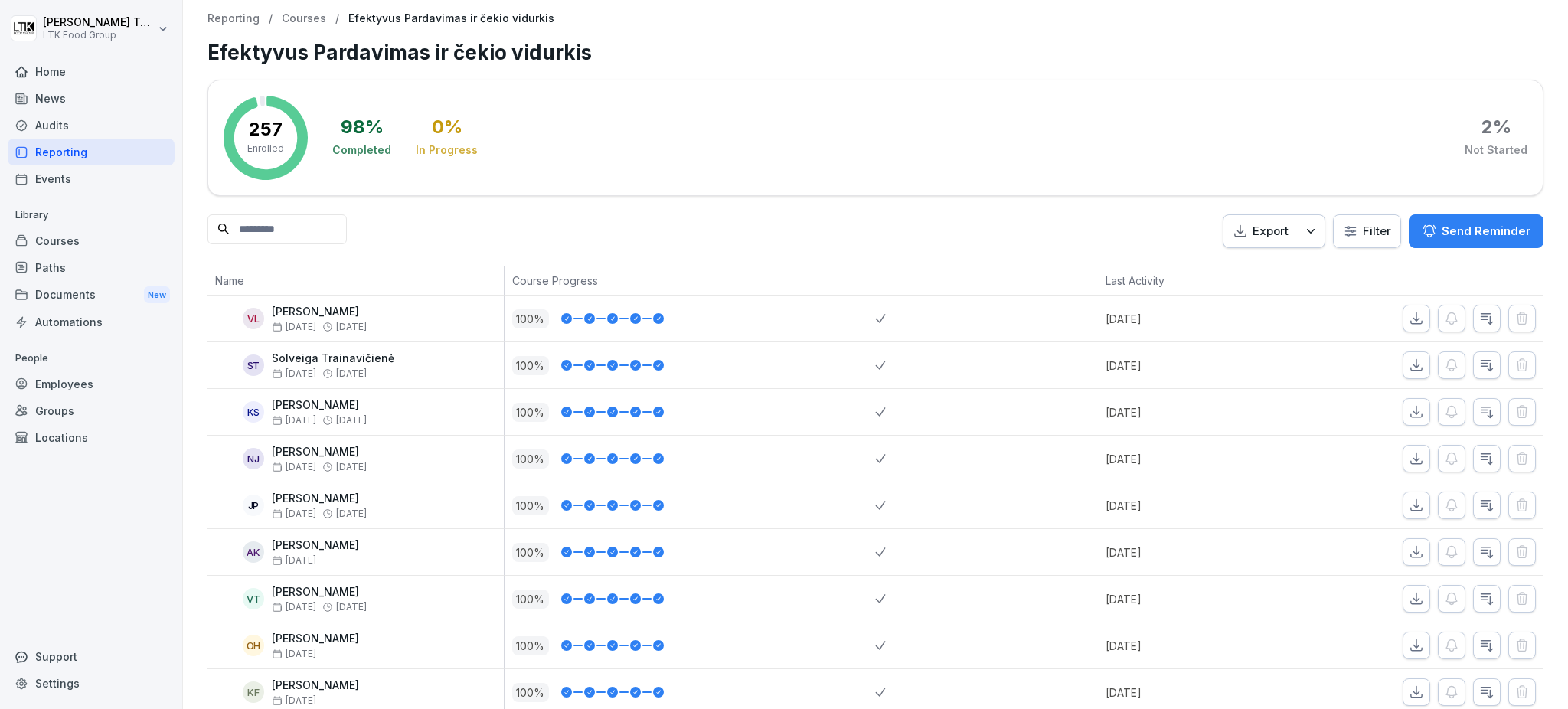
click at [1487, 231] on p "Send Reminder" at bounding box center [1486, 231] width 88 height 17
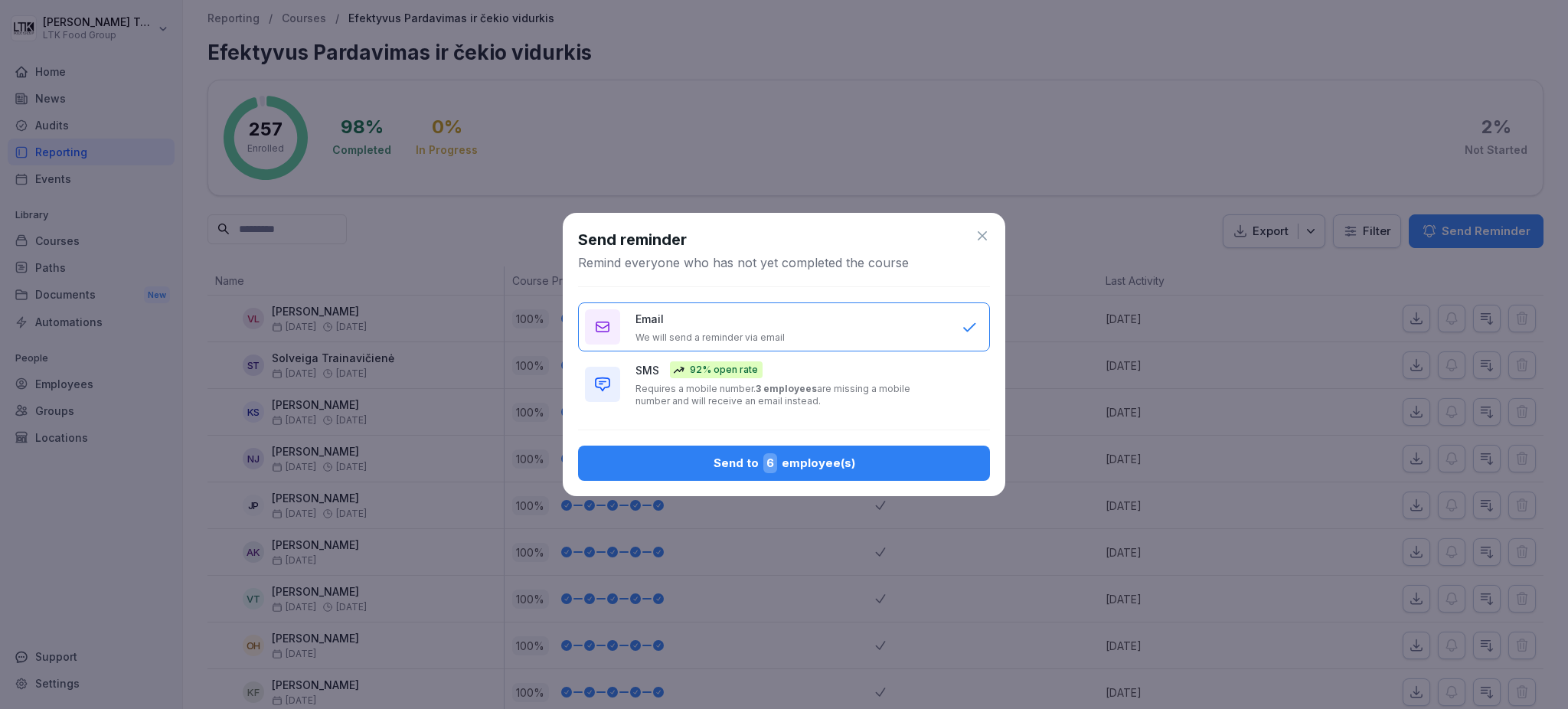
click at [716, 461] on div "Send to 6 employee(s)" at bounding box center [784, 463] width 387 height 20
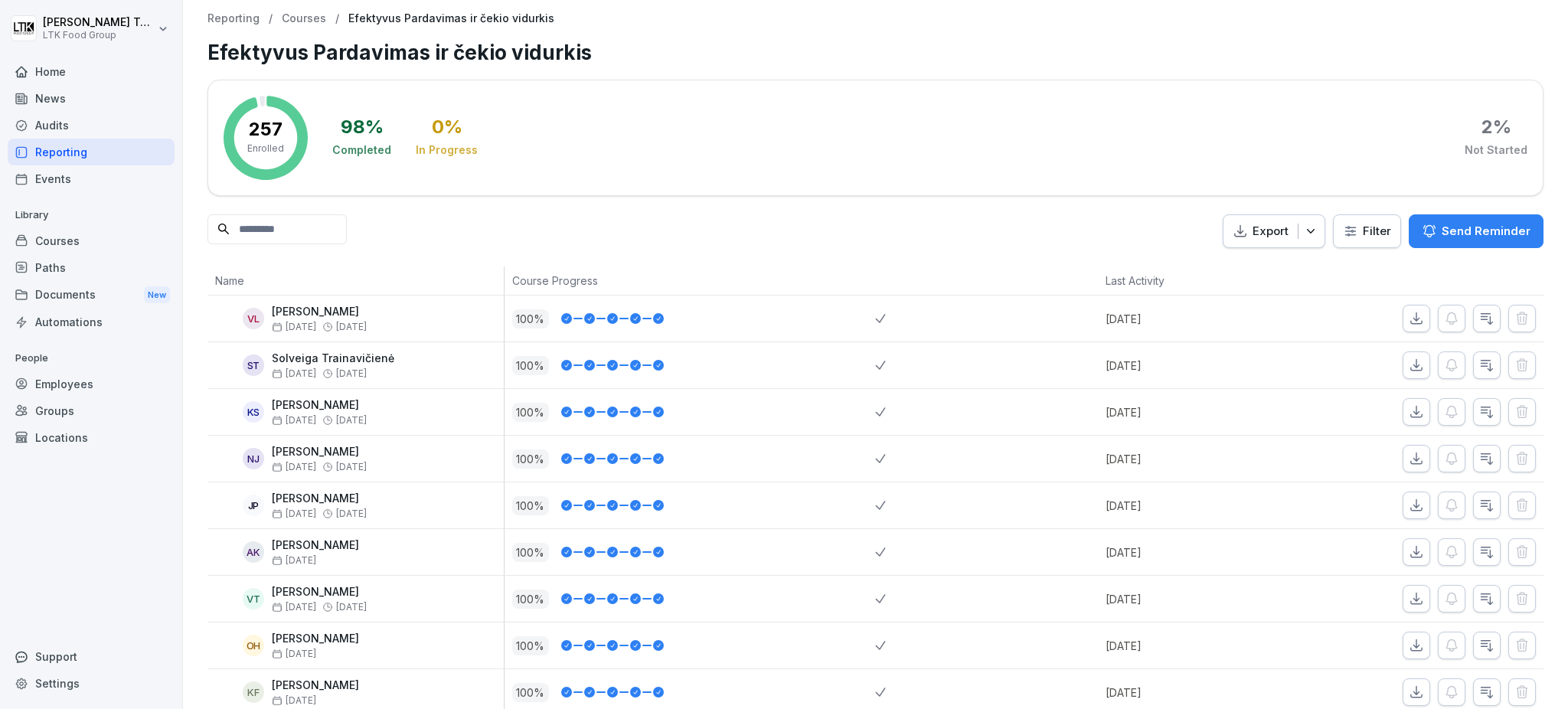
click at [58, 150] on div "Reporting" at bounding box center [91, 151] width 167 height 27
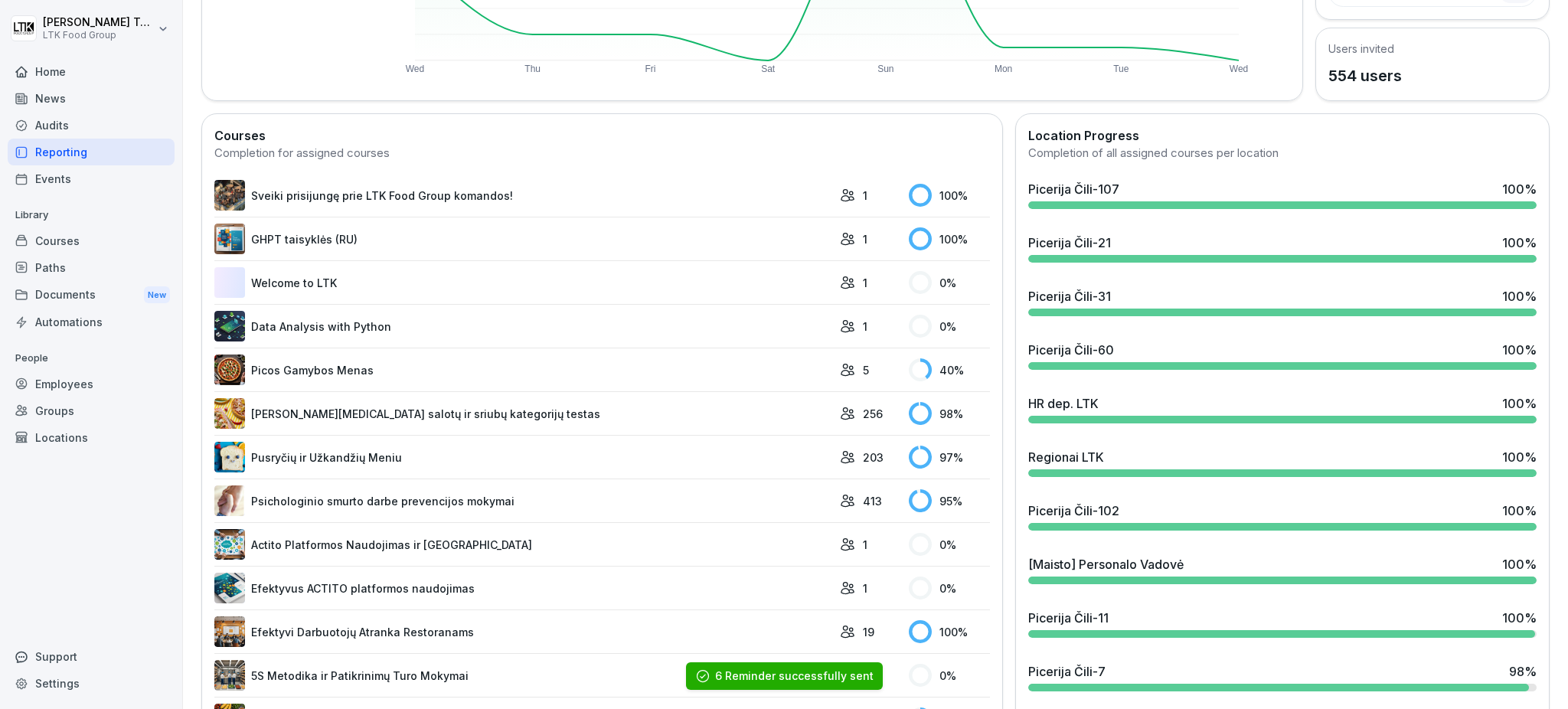
scroll to position [919, 0]
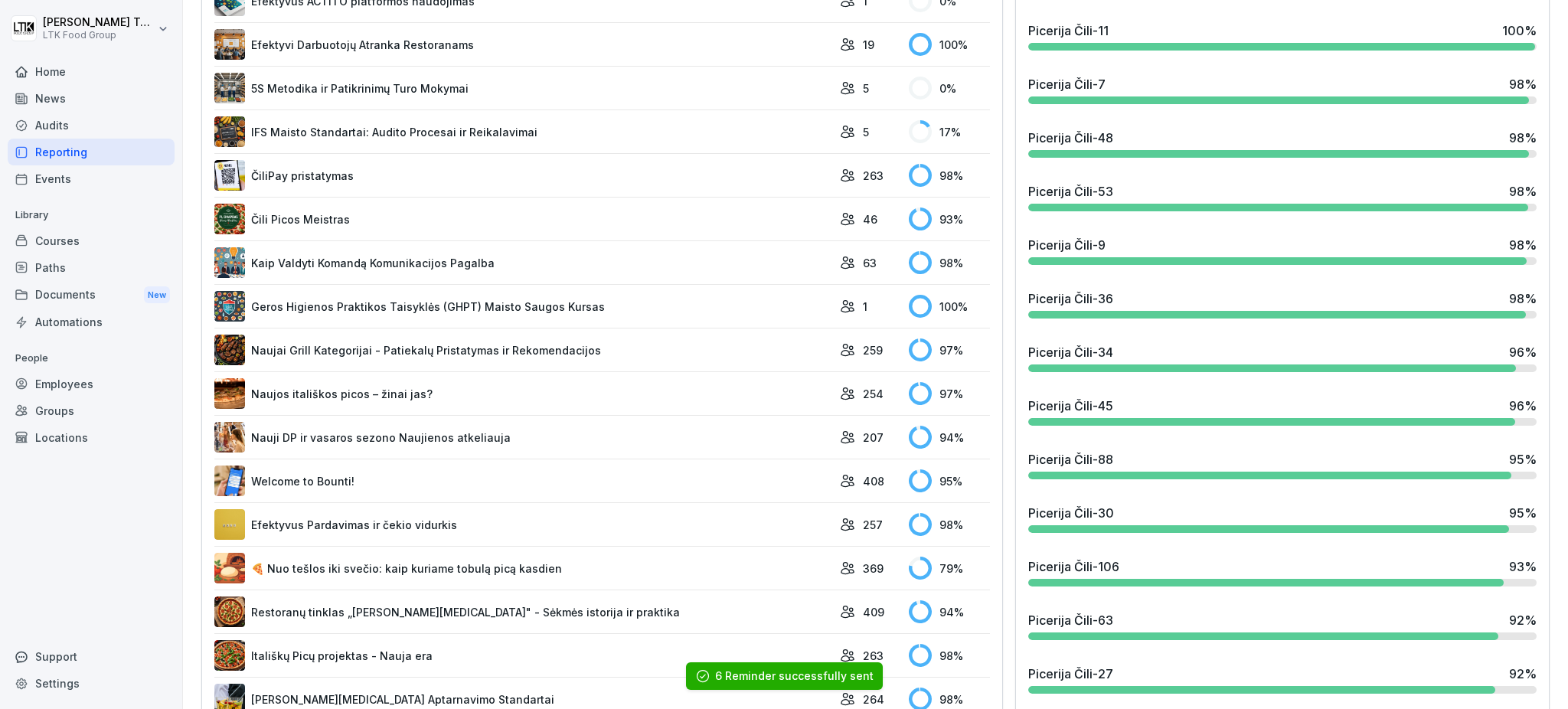
click at [390, 568] on link "🍕 Nuo tešlos iki svečio: kaip kuriame tobulą picą kasdien" at bounding box center [523, 568] width 618 height 31
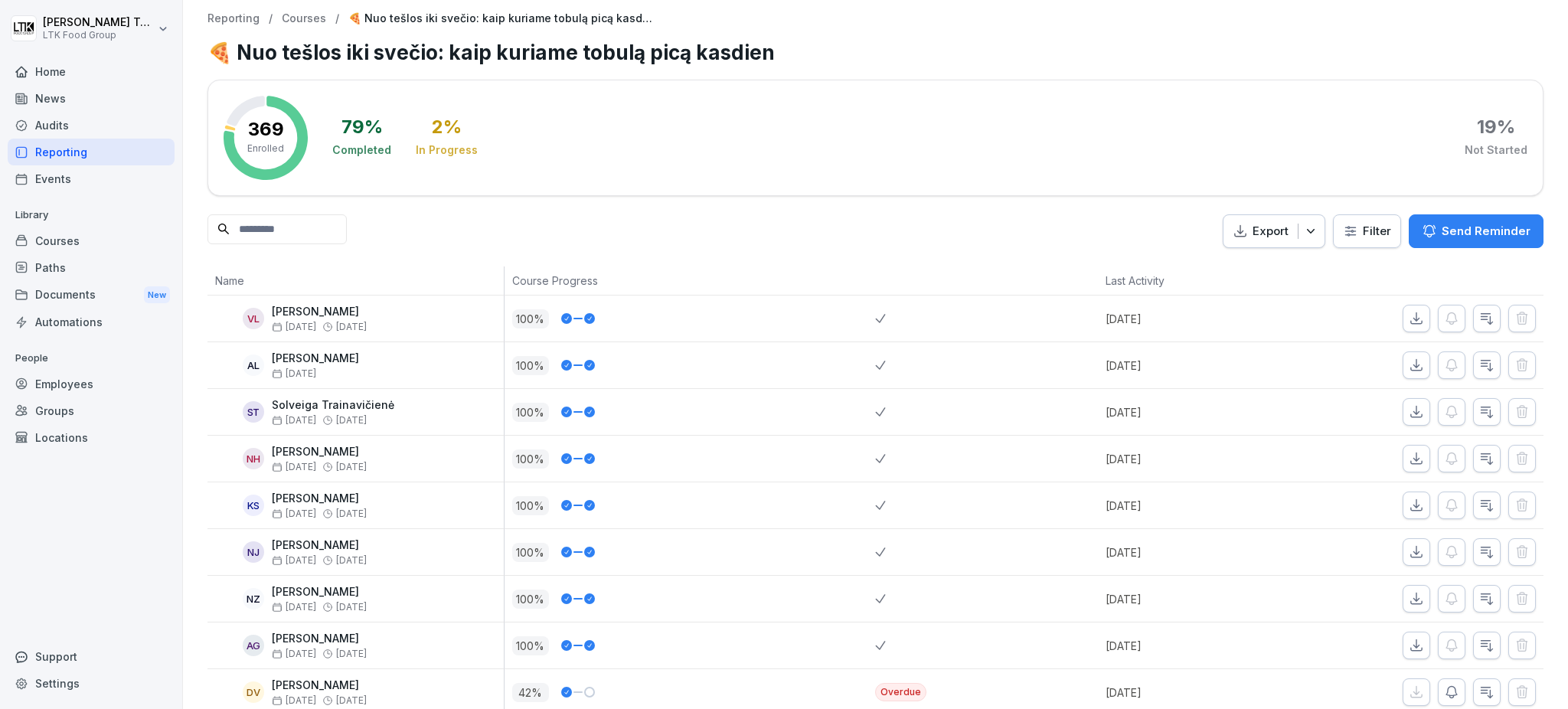
click at [1452, 225] on p "Send Reminder" at bounding box center [1486, 231] width 88 height 17
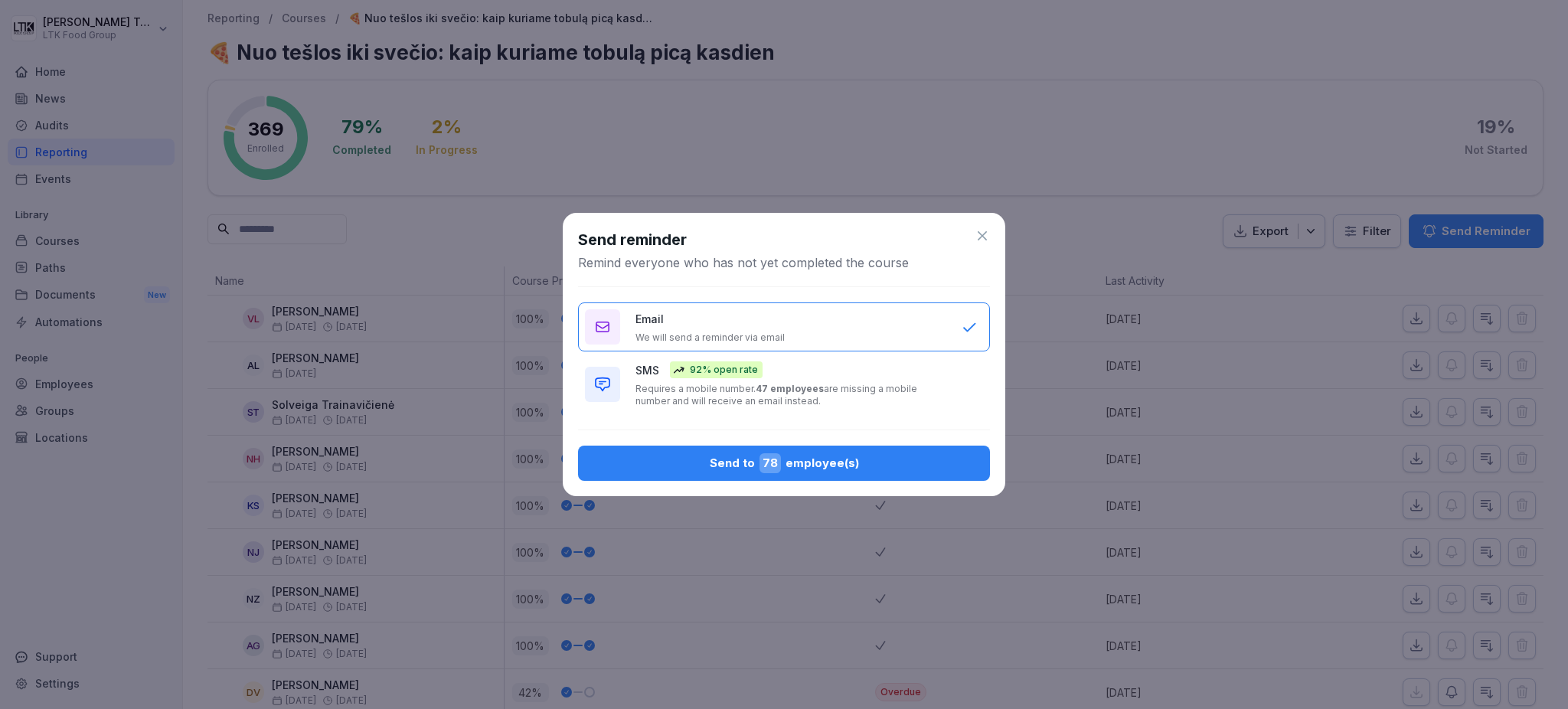
click at [743, 453] on div "Send to 78 employee(s)" at bounding box center [784, 463] width 387 height 20
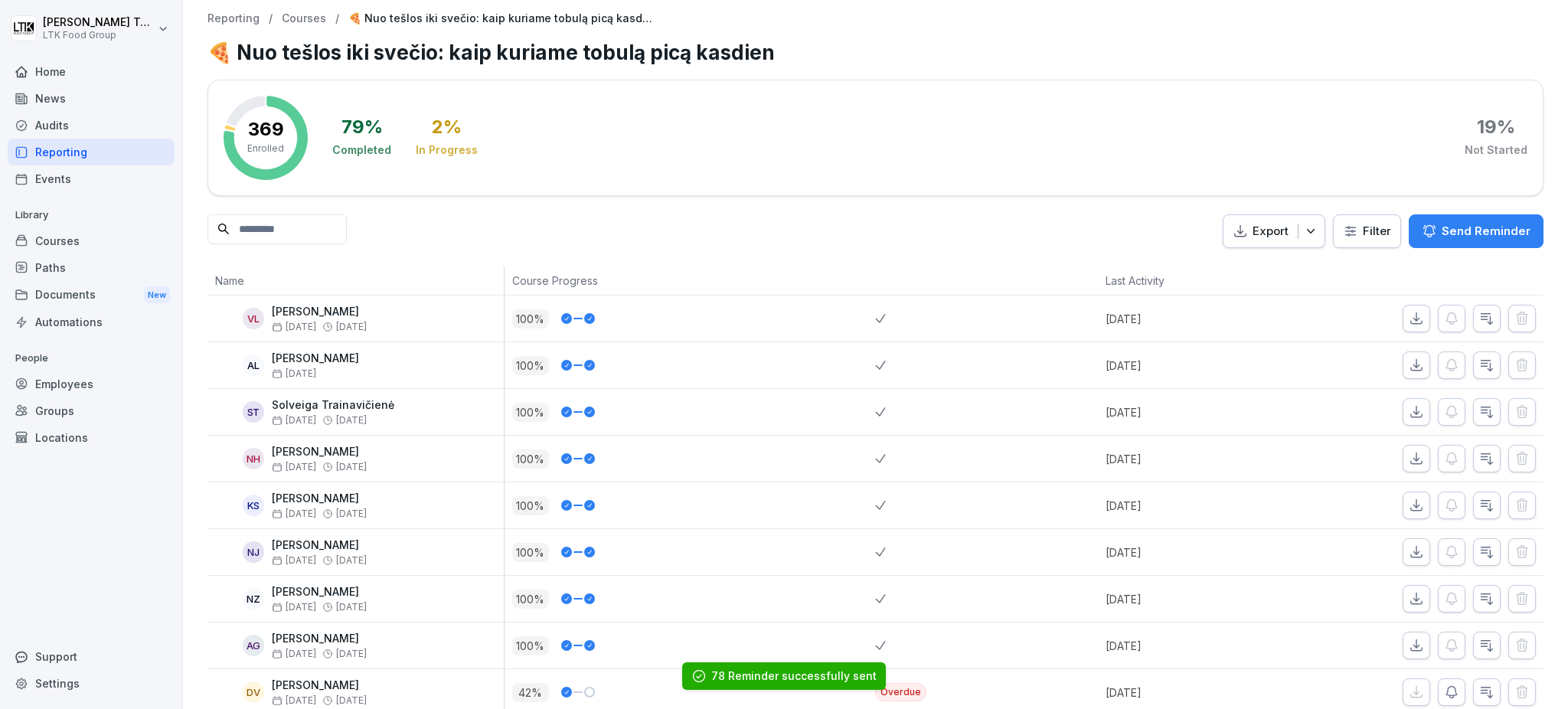
click at [62, 147] on div "Reporting" at bounding box center [91, 151] width 167 height 27
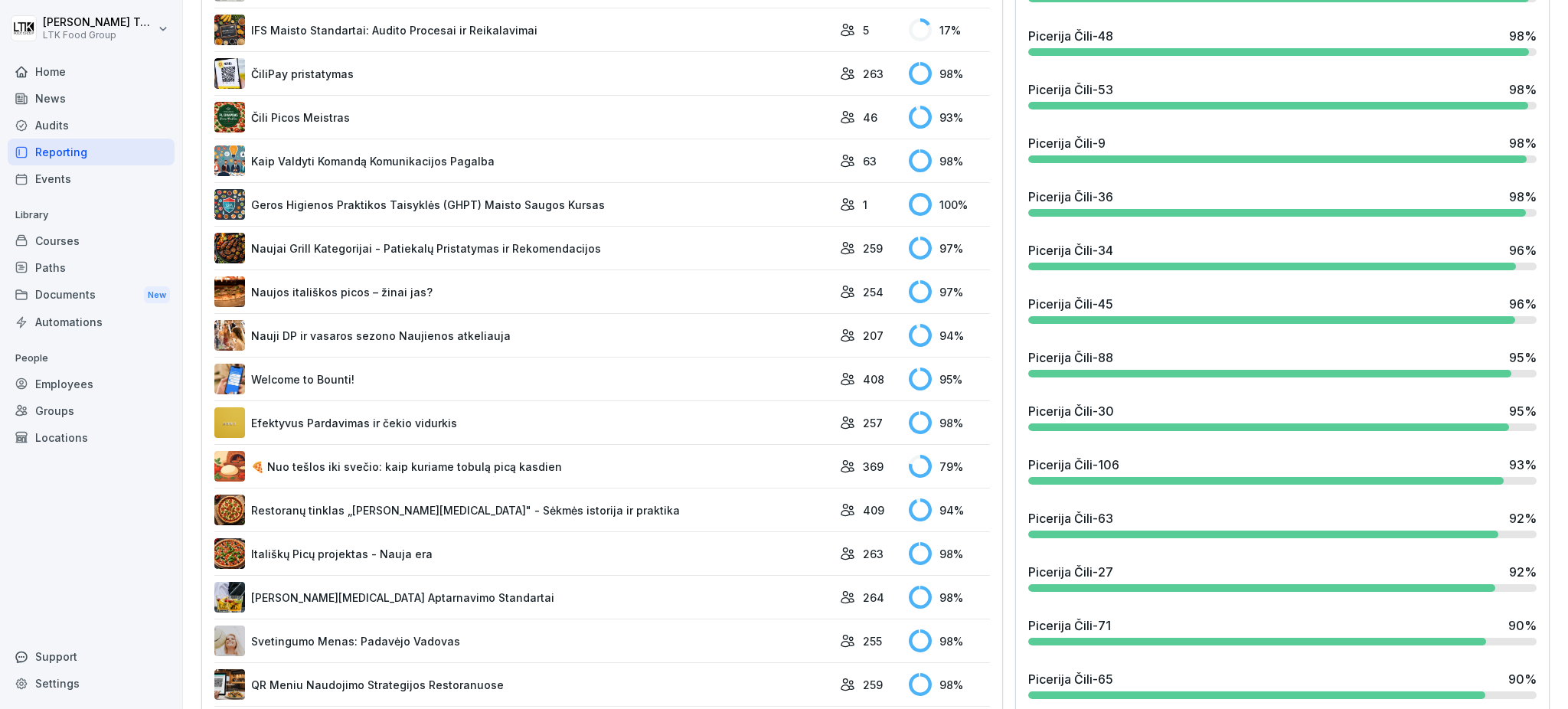
scroll to position [1225, 0]
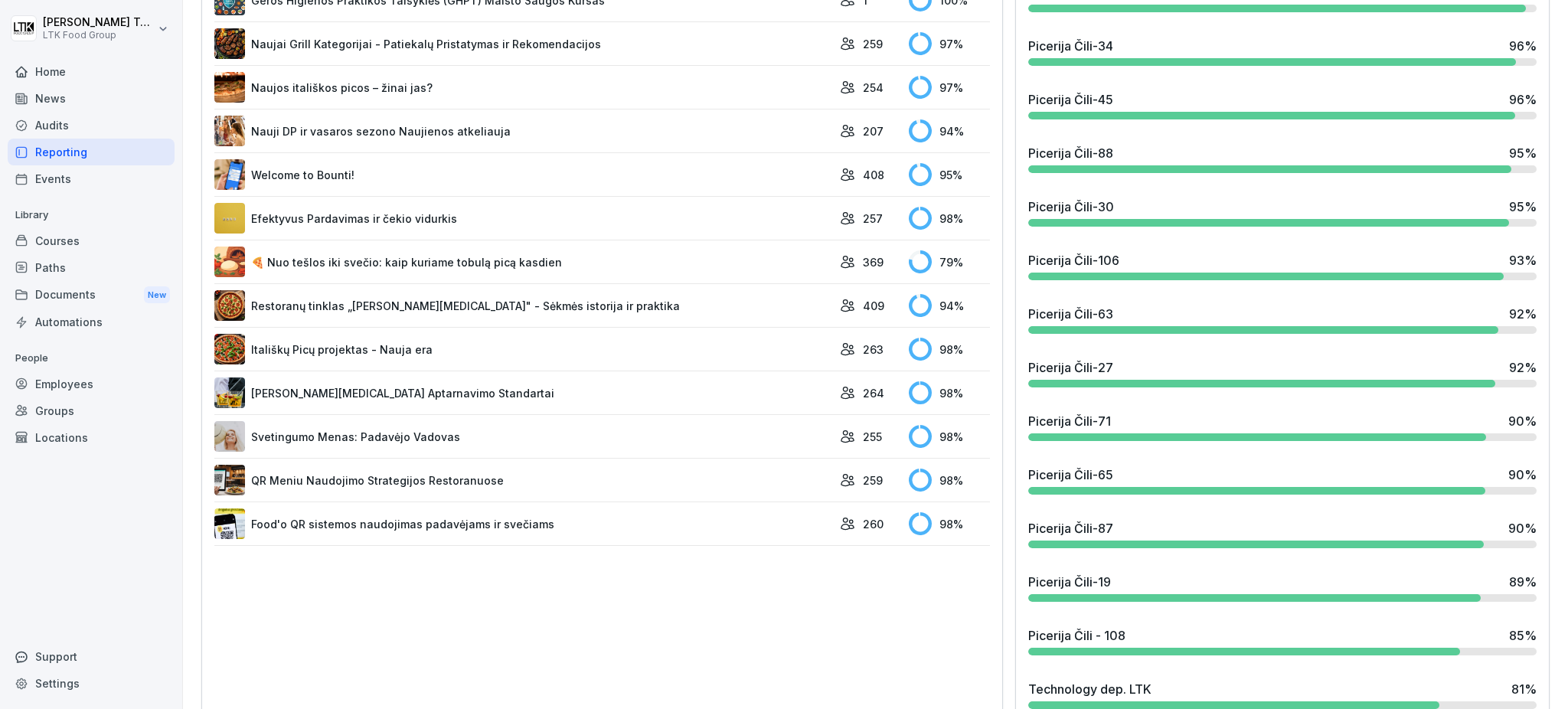
click at [479, 293] on link "Restoranų tinklas „[PERSON_NAME][MEDICAL_DATA]" - Sėkmės istorija ir praktika" at bounding box center [523, 306] width 618 height 31
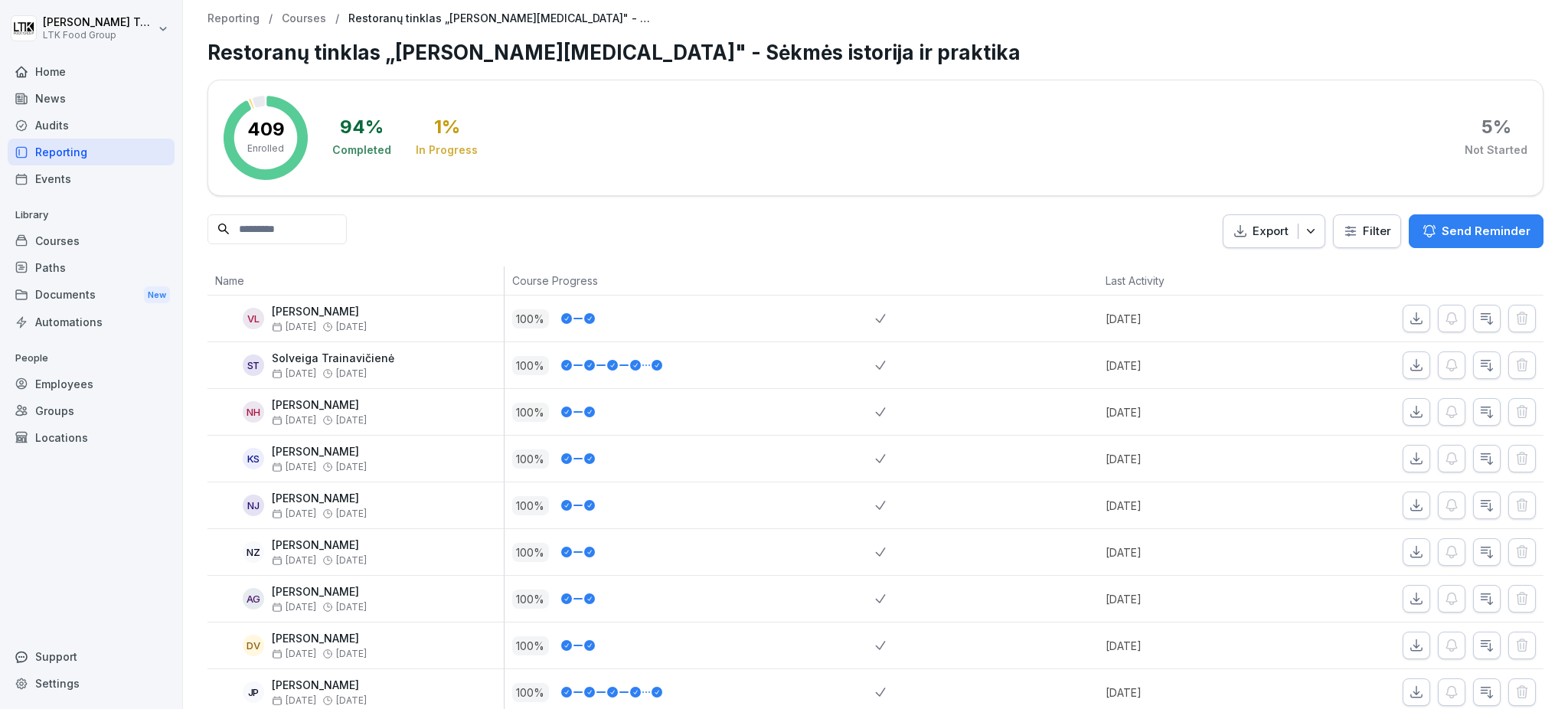
click at [1431, 233] on div "Send Reminder" at bounding box center [1477, 231] width 109 height 17
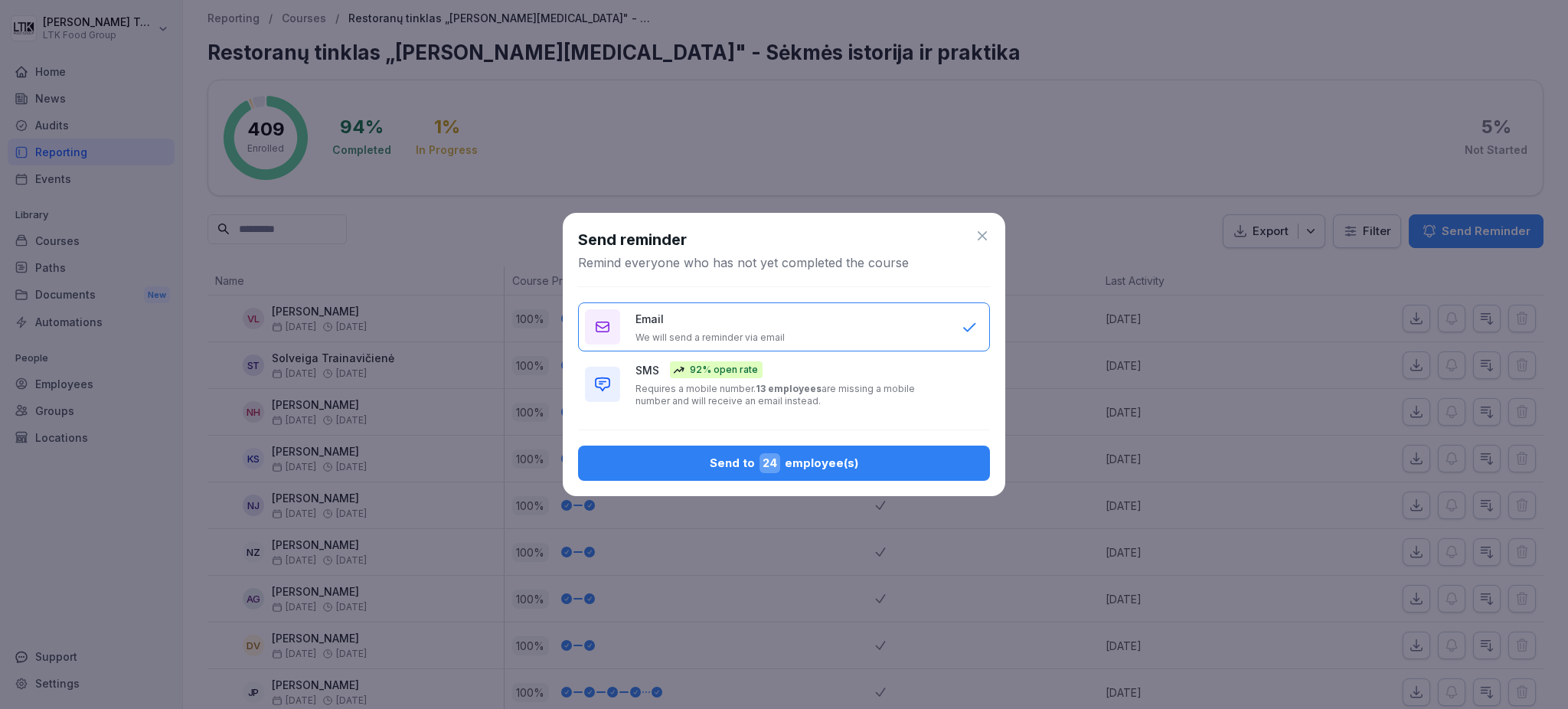
click at [764, 469] on span "24" at bounding box center [770, 463] width 21 height 20
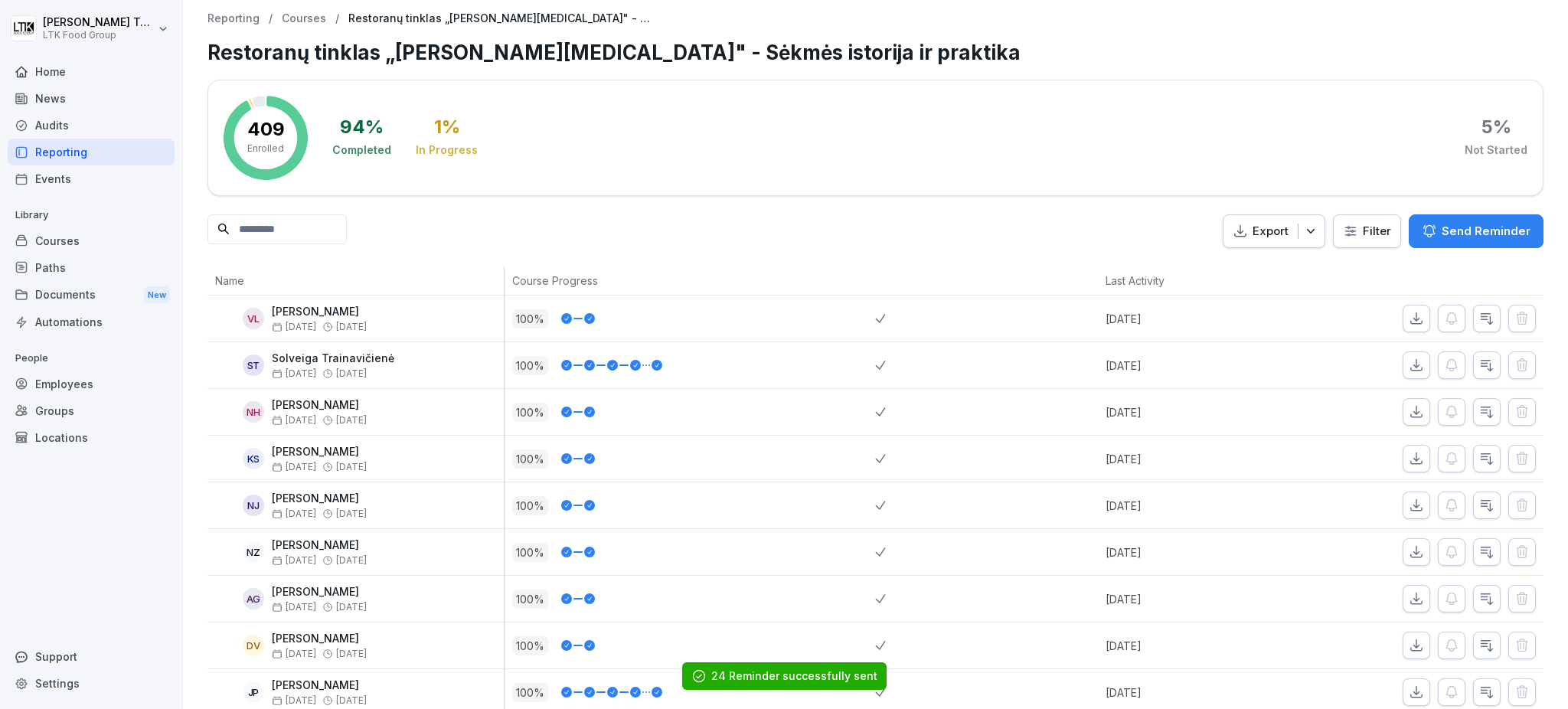
click at [87, 149] on div "Reporting" at bounding box center [91, 151] width 167 height 27
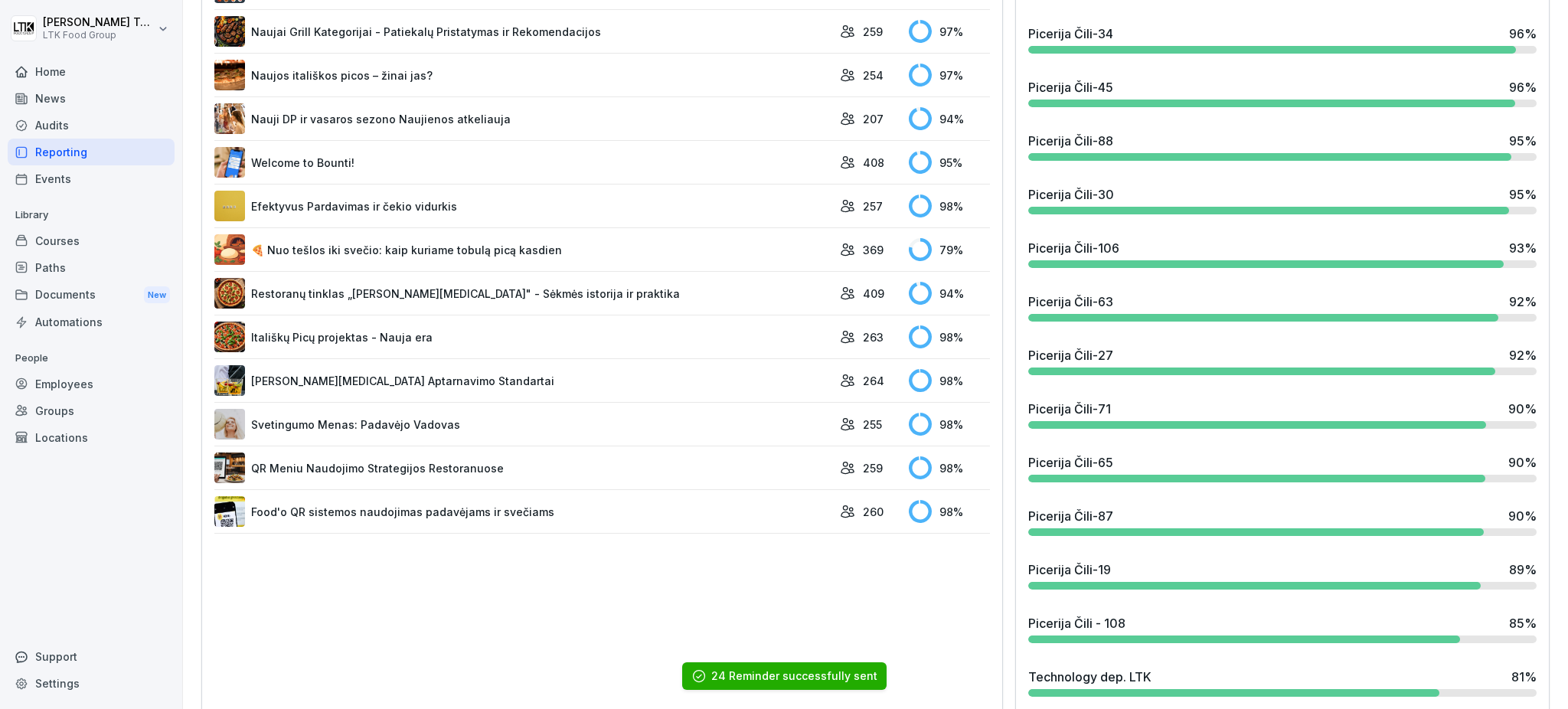
scroll to position [1123, 0]
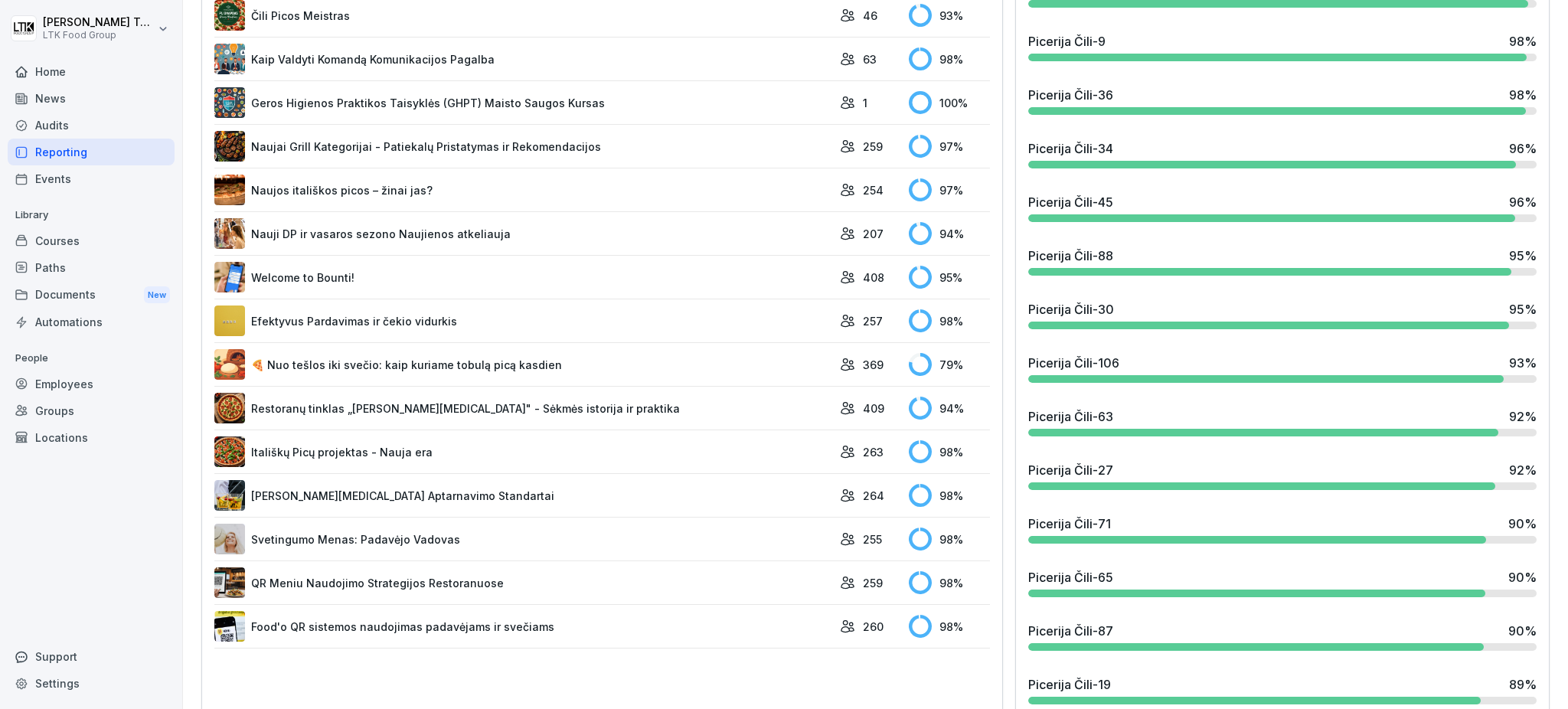
click at [366, 446] on link "Itališkų Picų projektas - Nauja era" at bounding box center [523, 451] width 618 height 31
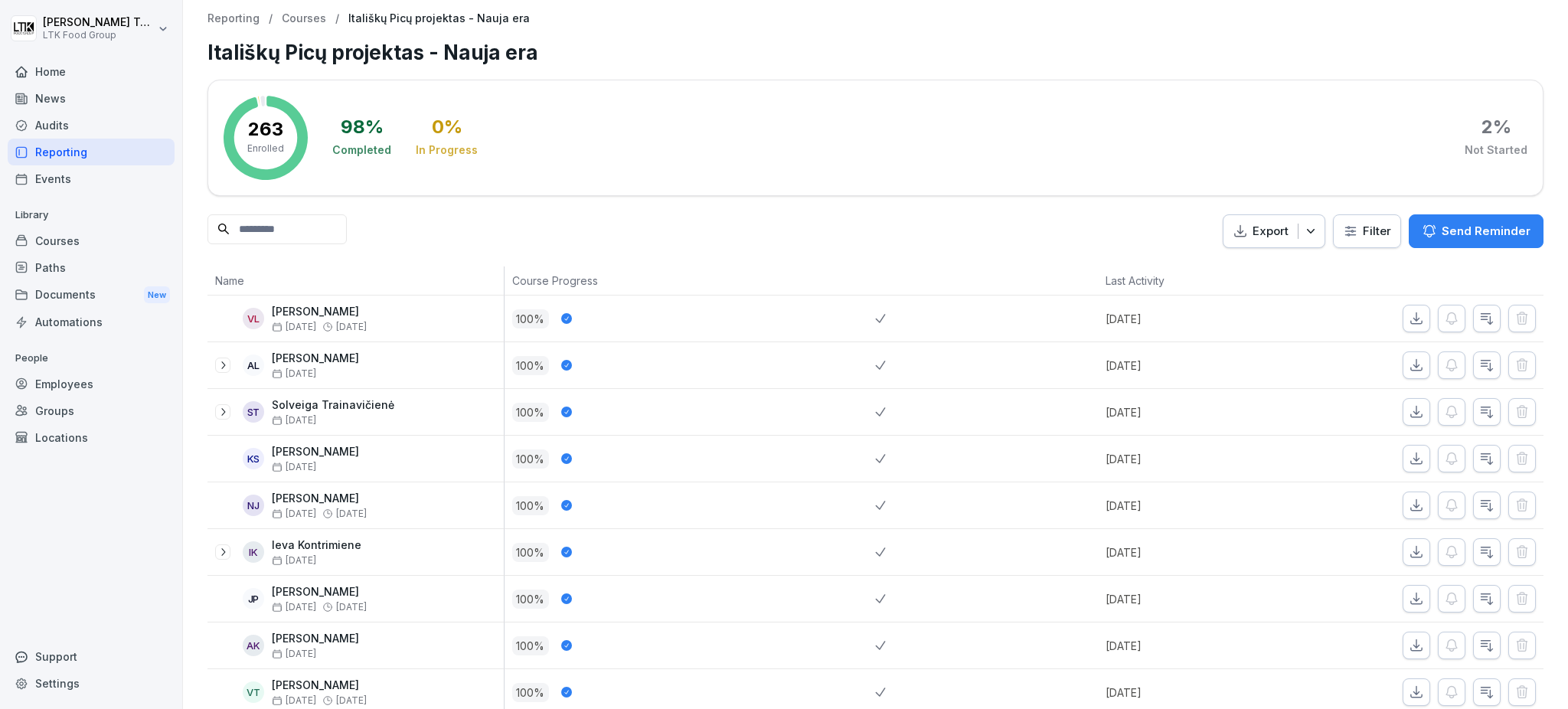
click at [1443, 230] on p "Send Reminder" at bounding box center [1486, 231] width 88 height 17
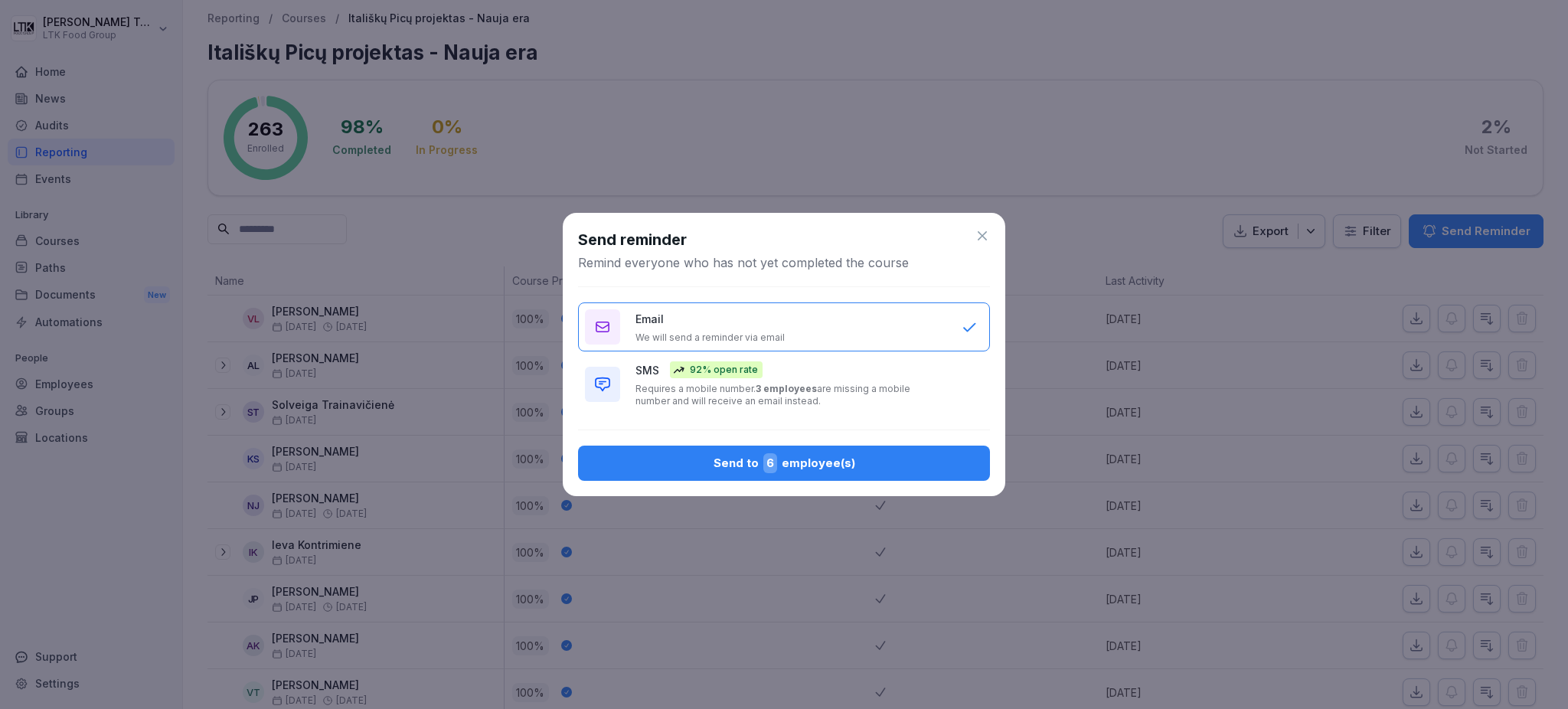
click at [772, 458] on span "6" at bounding box center [770, 463] width 14 height 20
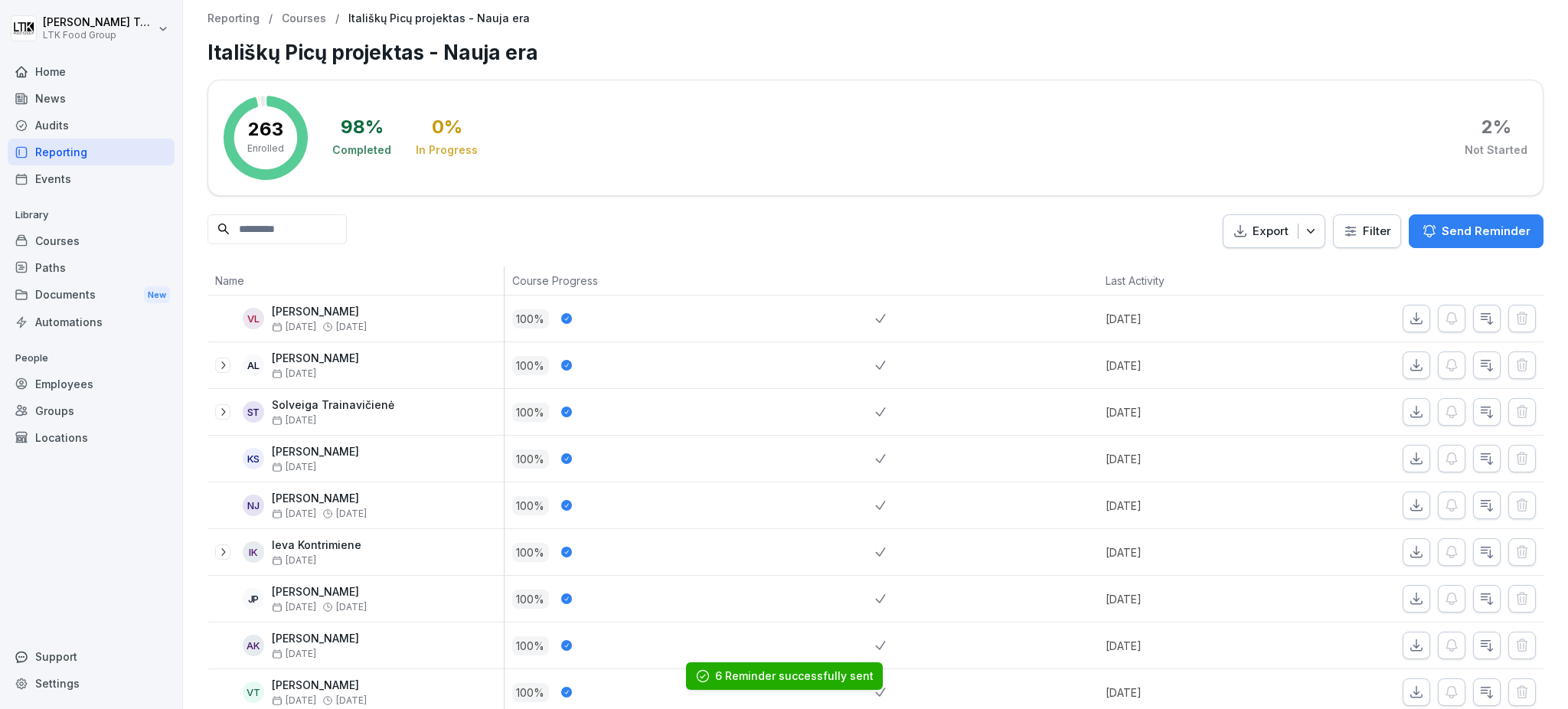
click at [61, 149] on div "Reporting" at bounding box center [91, 151] width 167 height 27
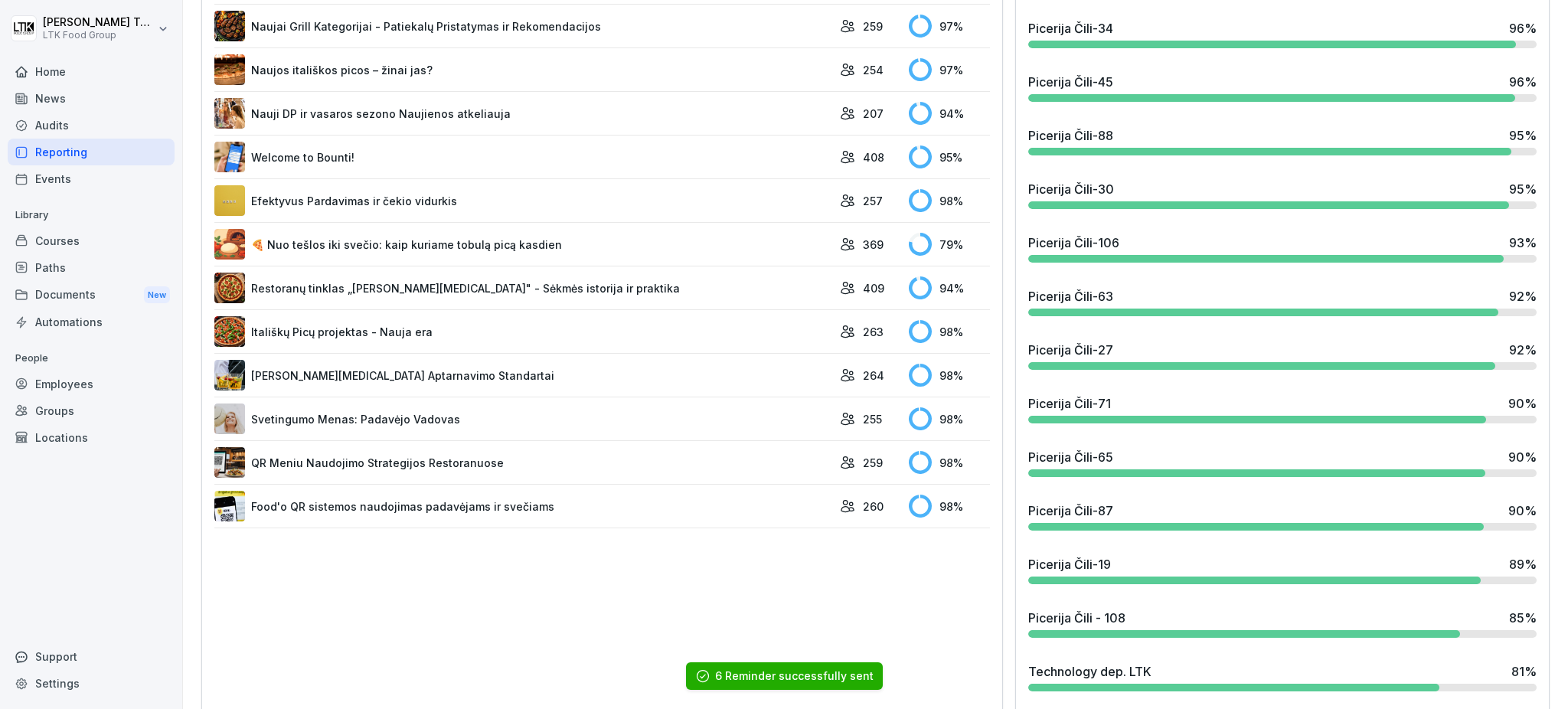
scroll to position [1325, 0]
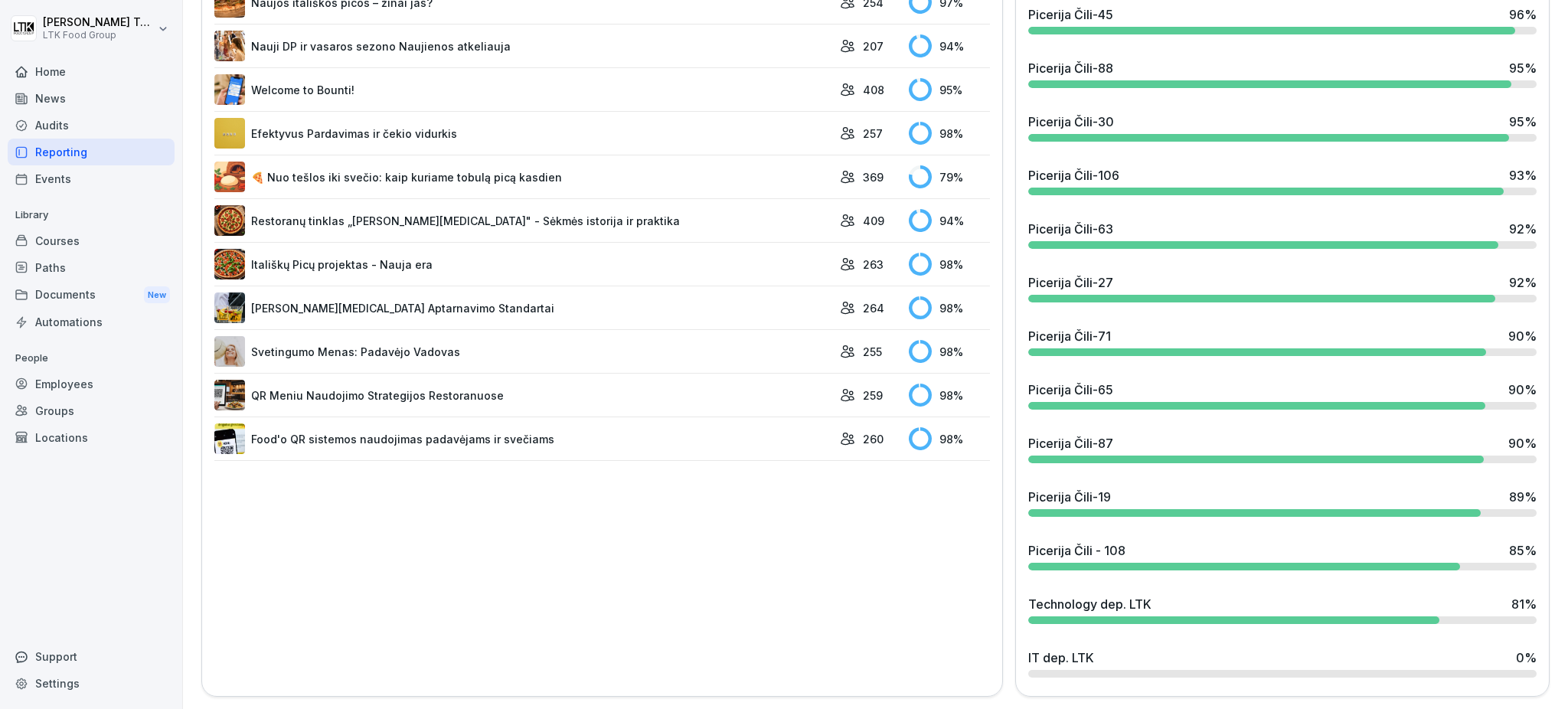
click at [386, 292] on link "[PERSON_NAME][MEDICAL_DATA] Aptarnavimo Standartai" at bounding box center [523, 307] width 618 height 31
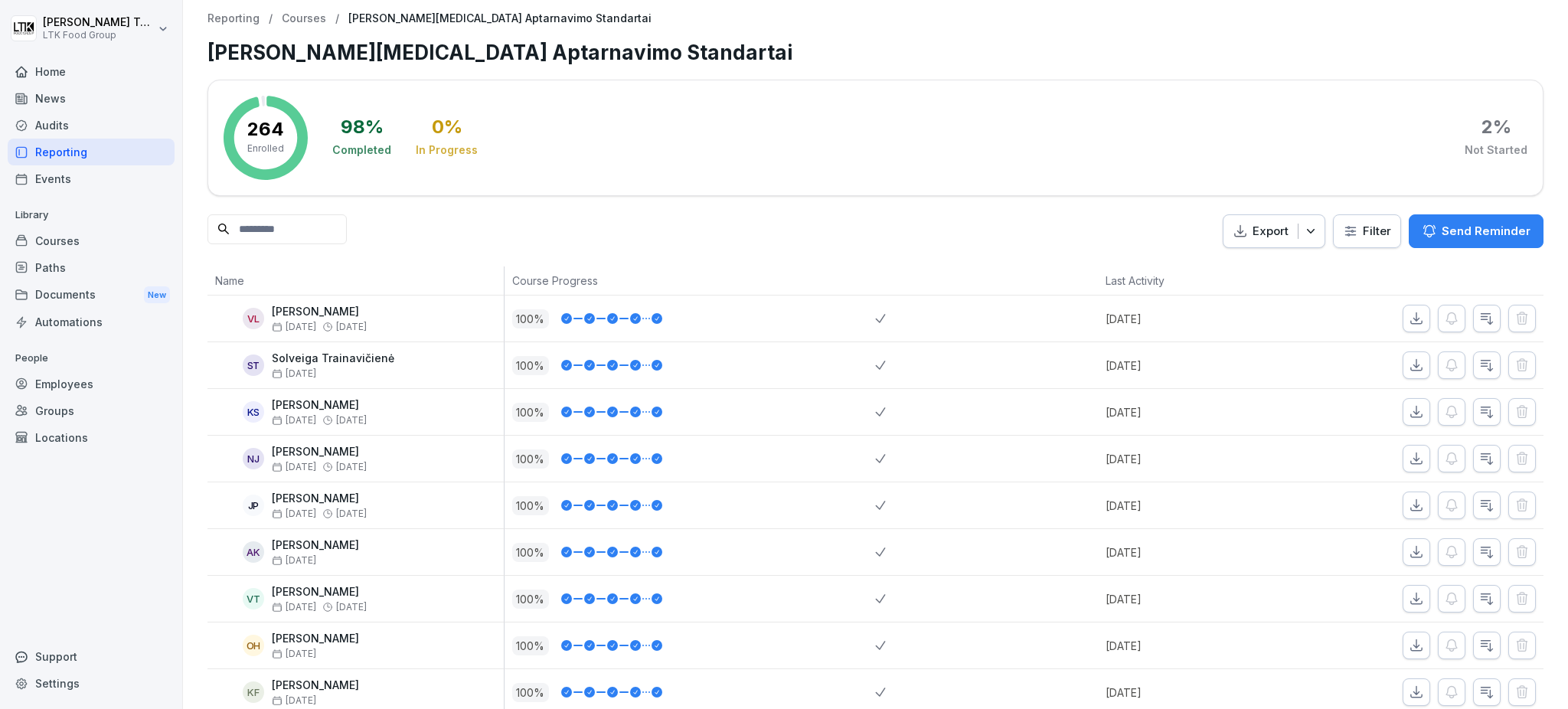
click at [1442, 229] on p "Send Reminder" at bounding box center [1486, 231] width 88 height 17
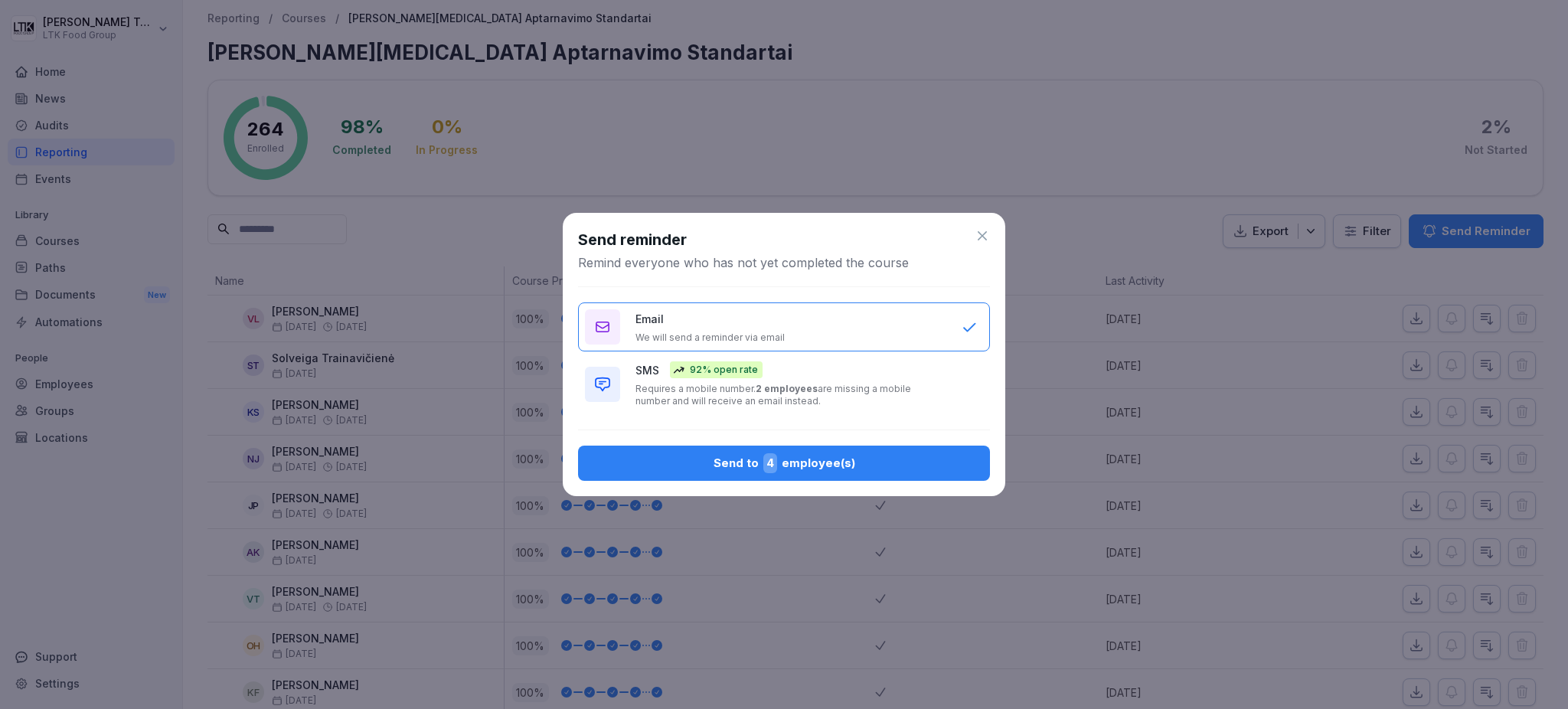
click at [803, 466] on div "Send to 4 employee(s)" at bounding box center [784, 463] width 387 height 20
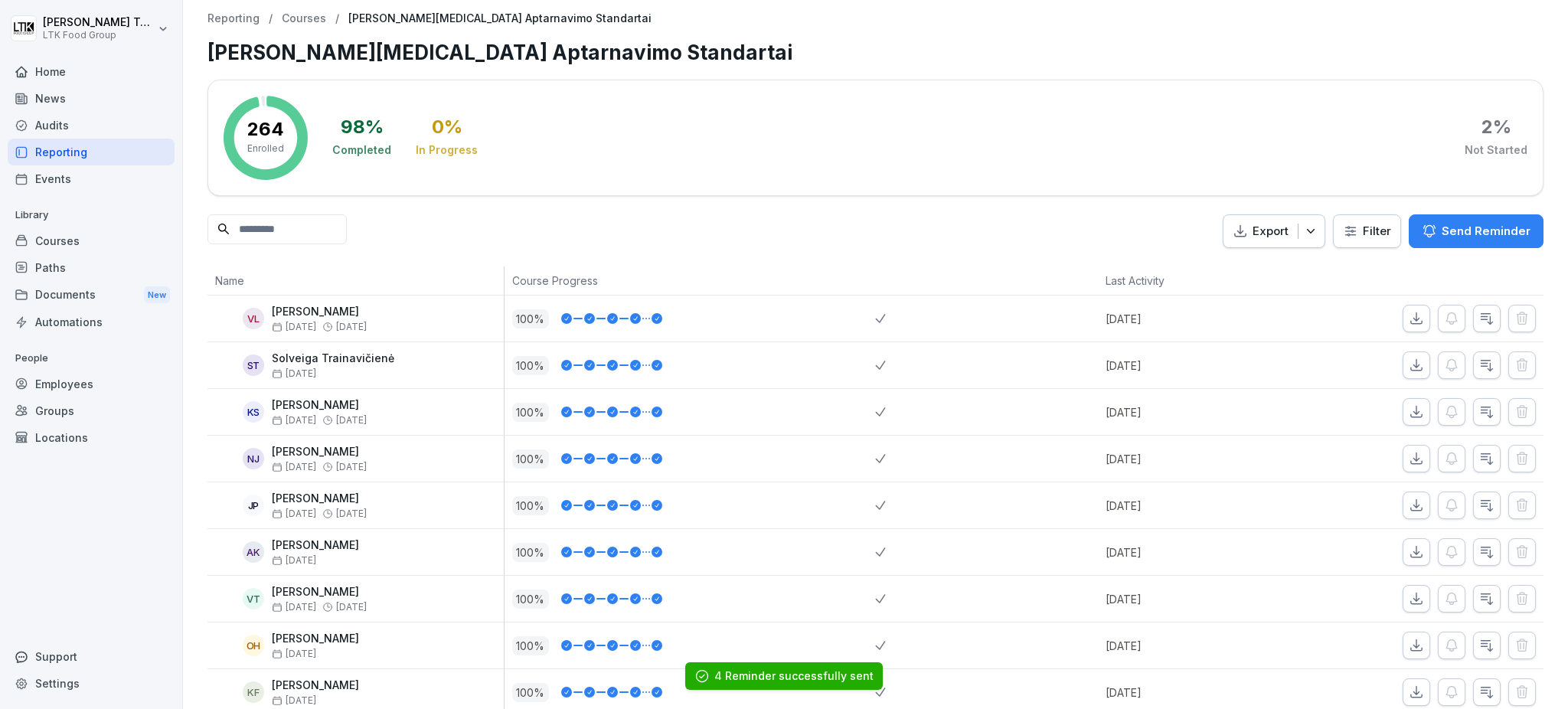
click at [79, 150] on div "Reporting" at bounding box center [91, 151] width 167 height 27
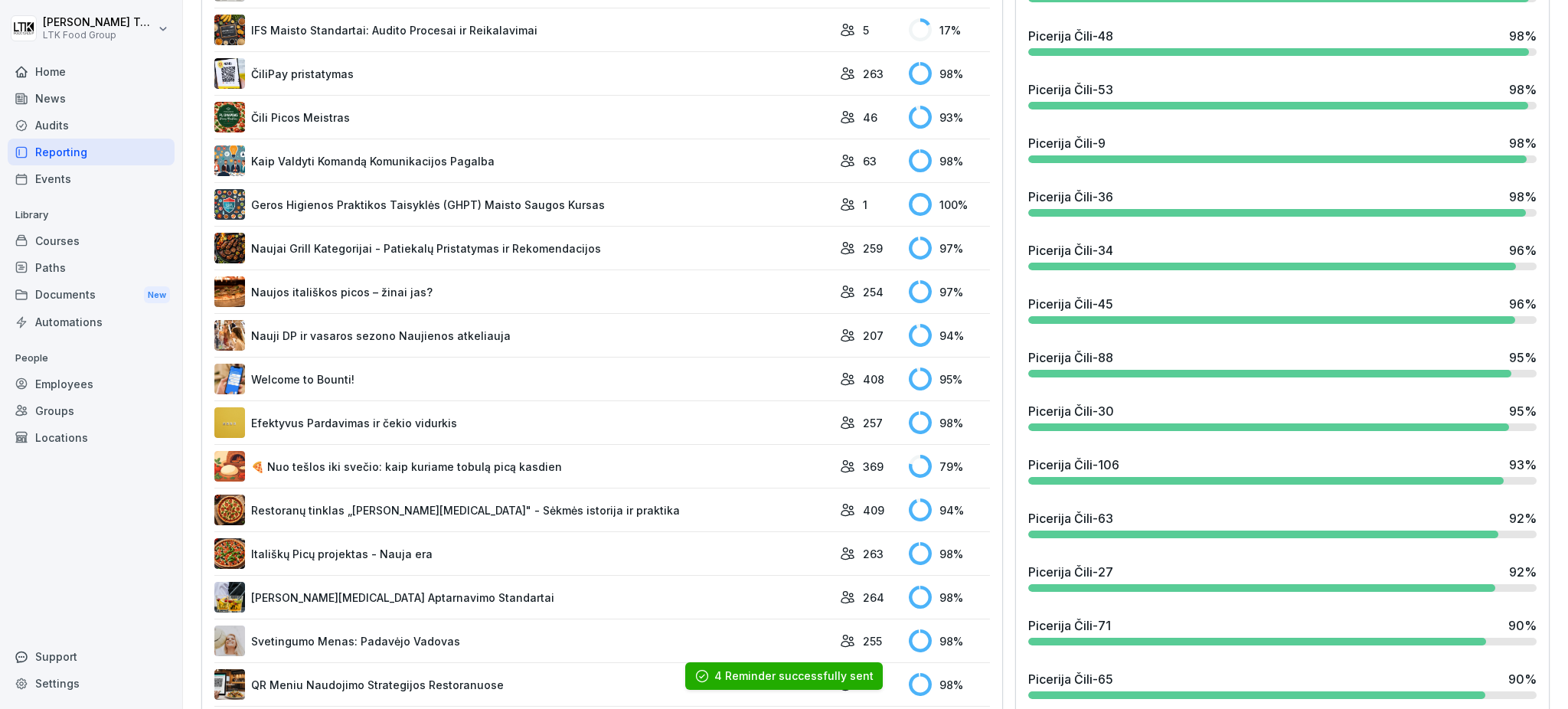
scroll to position [1325, 0]
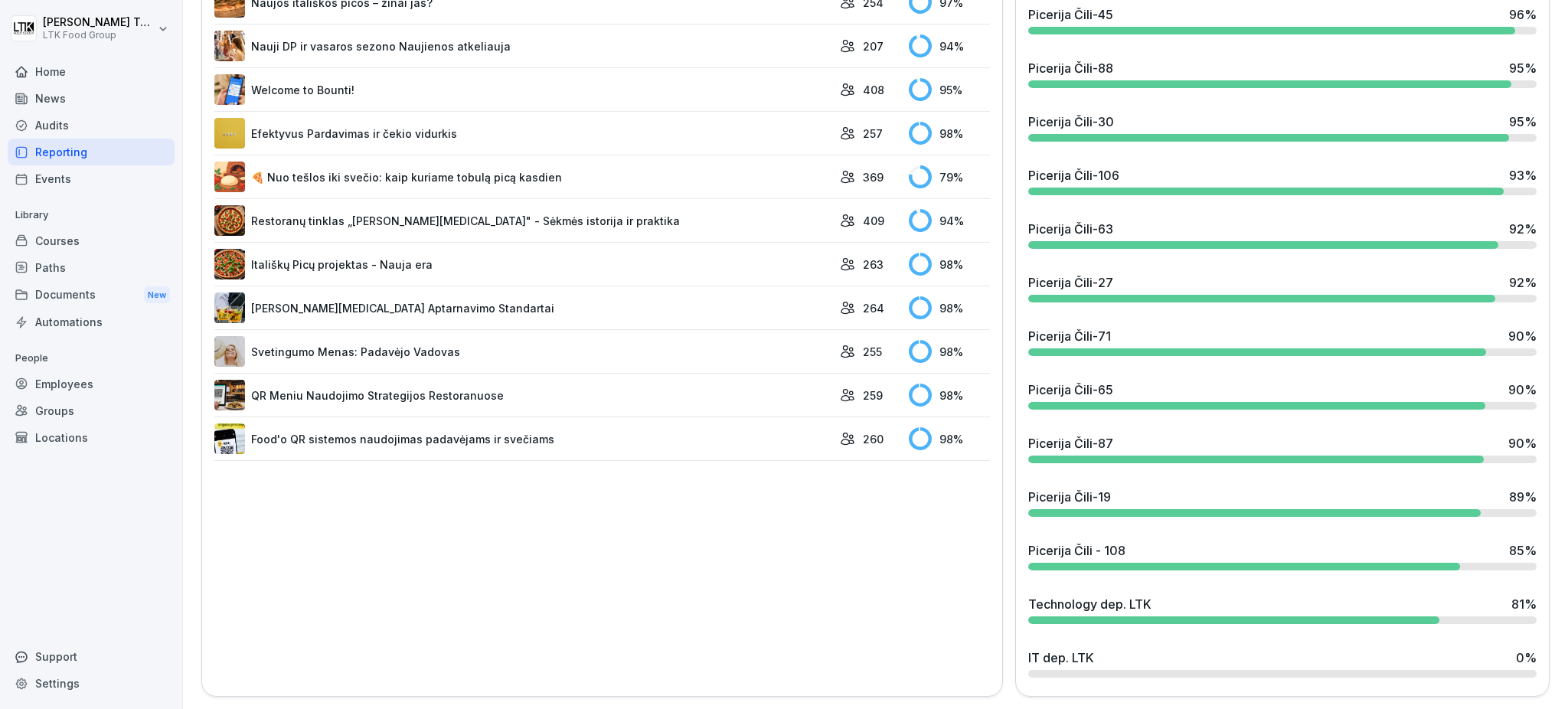
click at [349, 344] on link "Svetingumo Menas: Padavėjo Vadovas" at bounding box center [523, 352] width 618 height 31
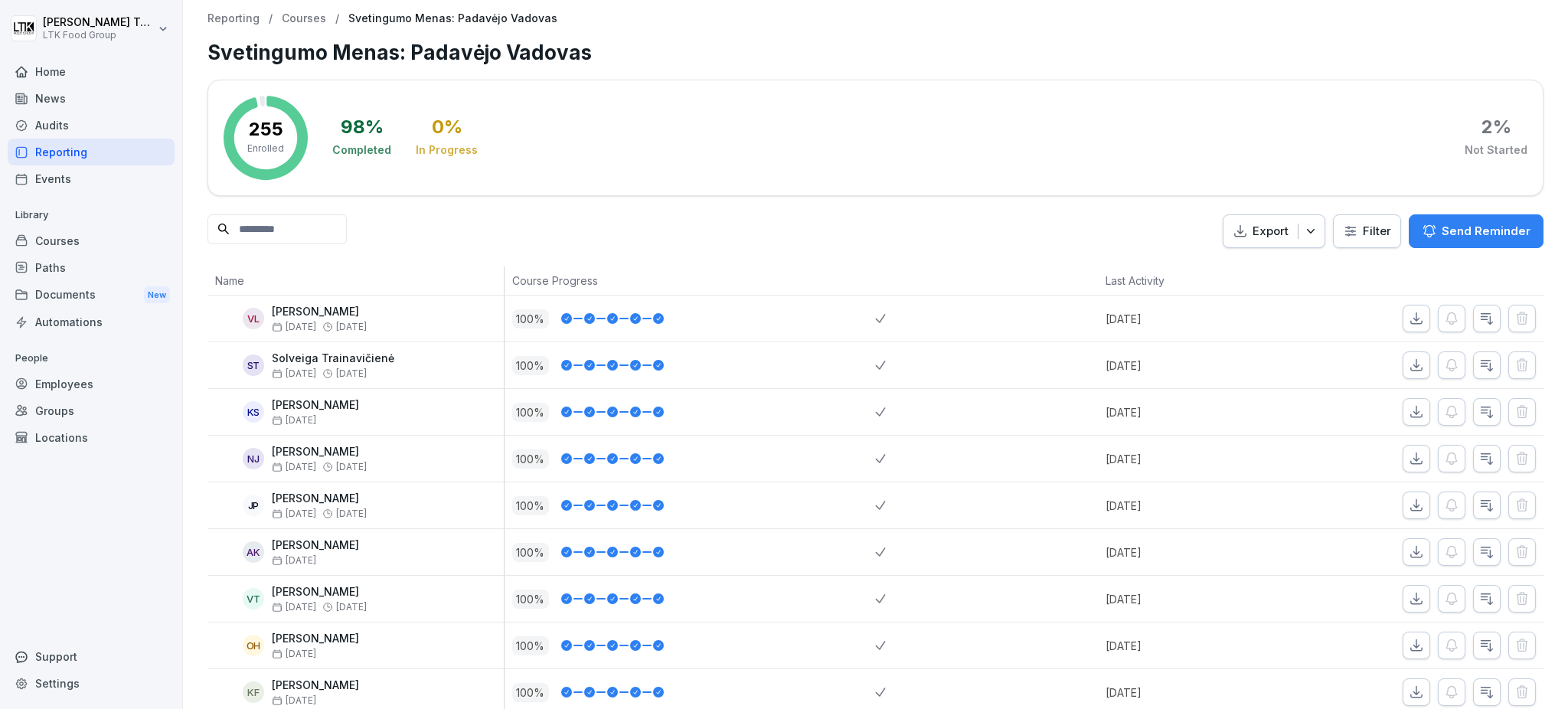
click at [1462, 226] on p "Send Reminder" at bounding box center [1486, 231] width 88 height 17
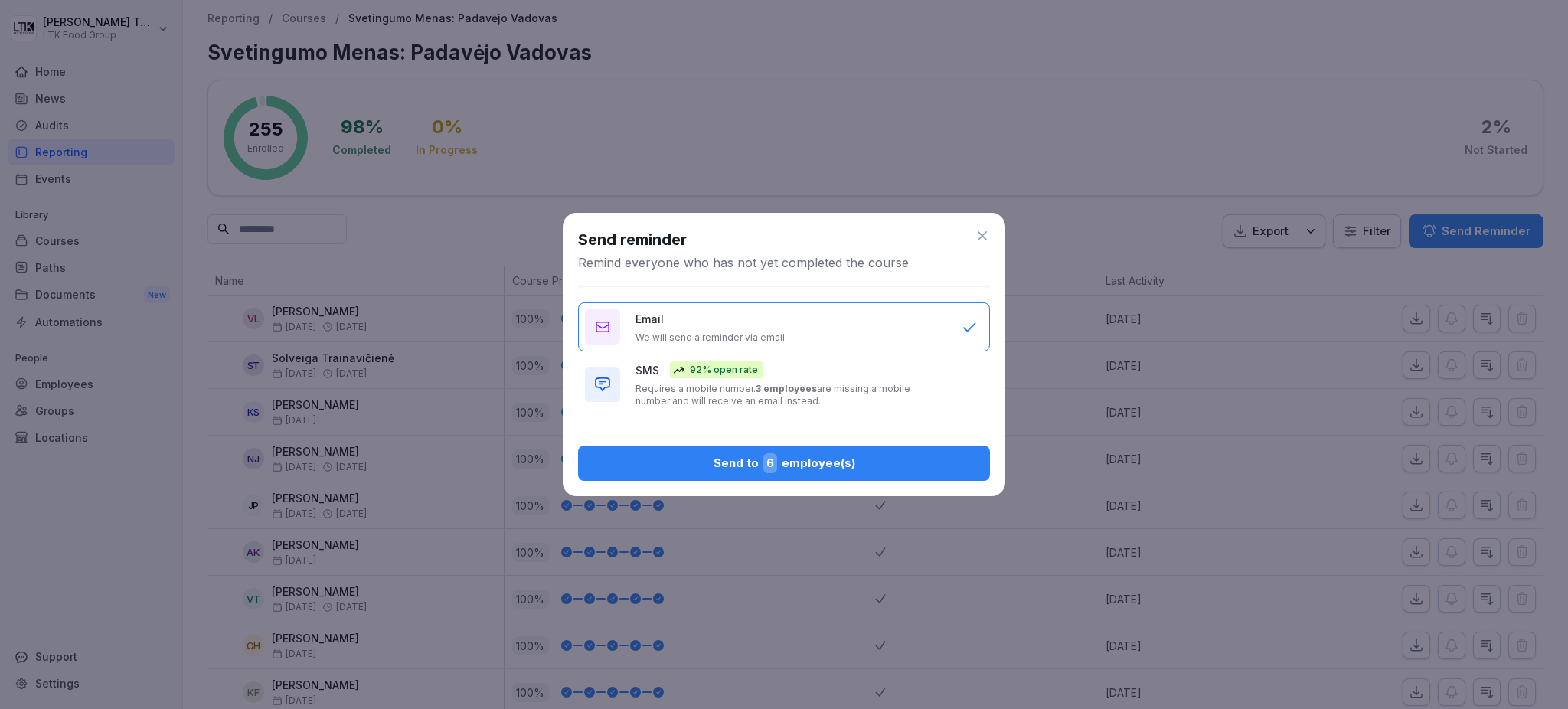
click at [787, 465] on div "Send to 6 employee(s)" at bounding box center [784, 463] width 387 height 20
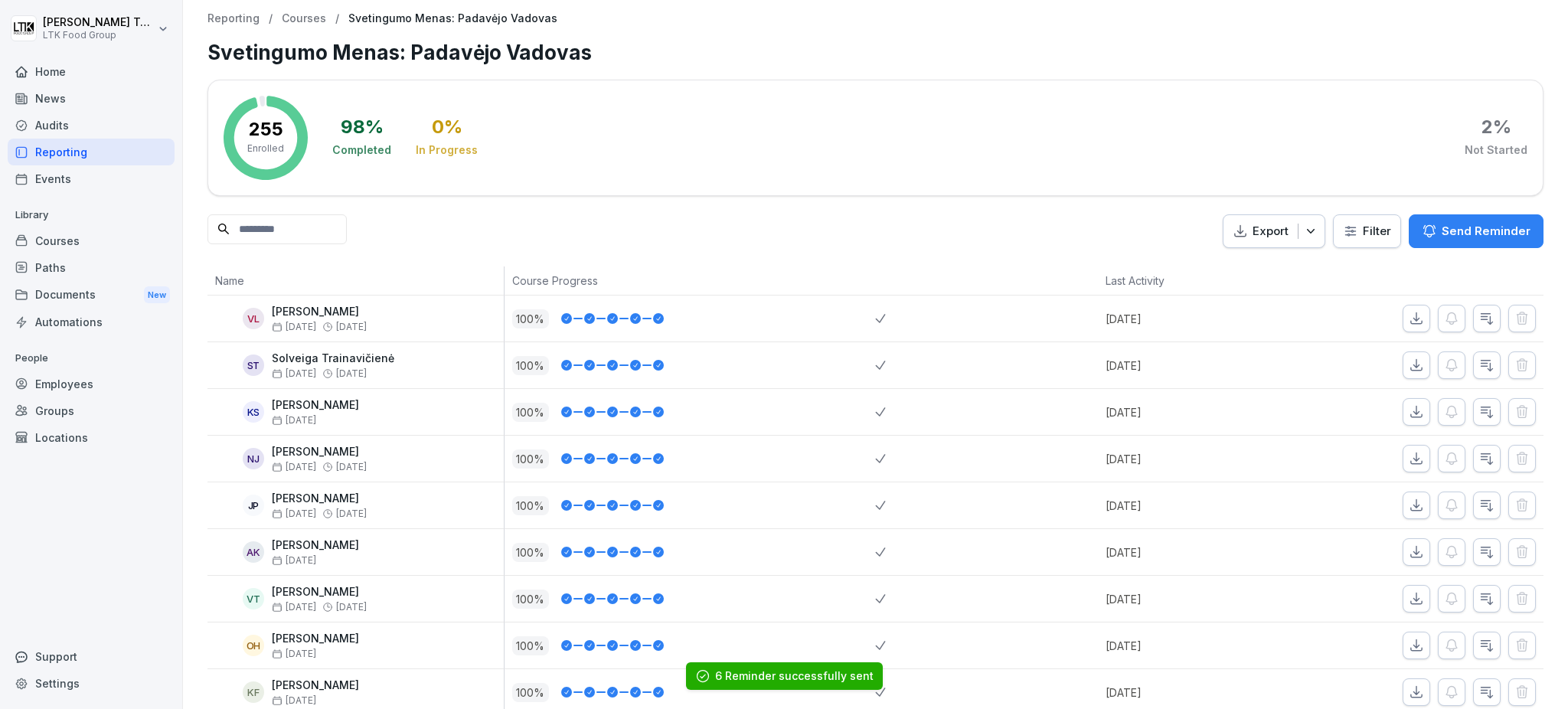
click at [49, 147] on div "Reporting" at bounding box center [91, 151] width 167 height 27
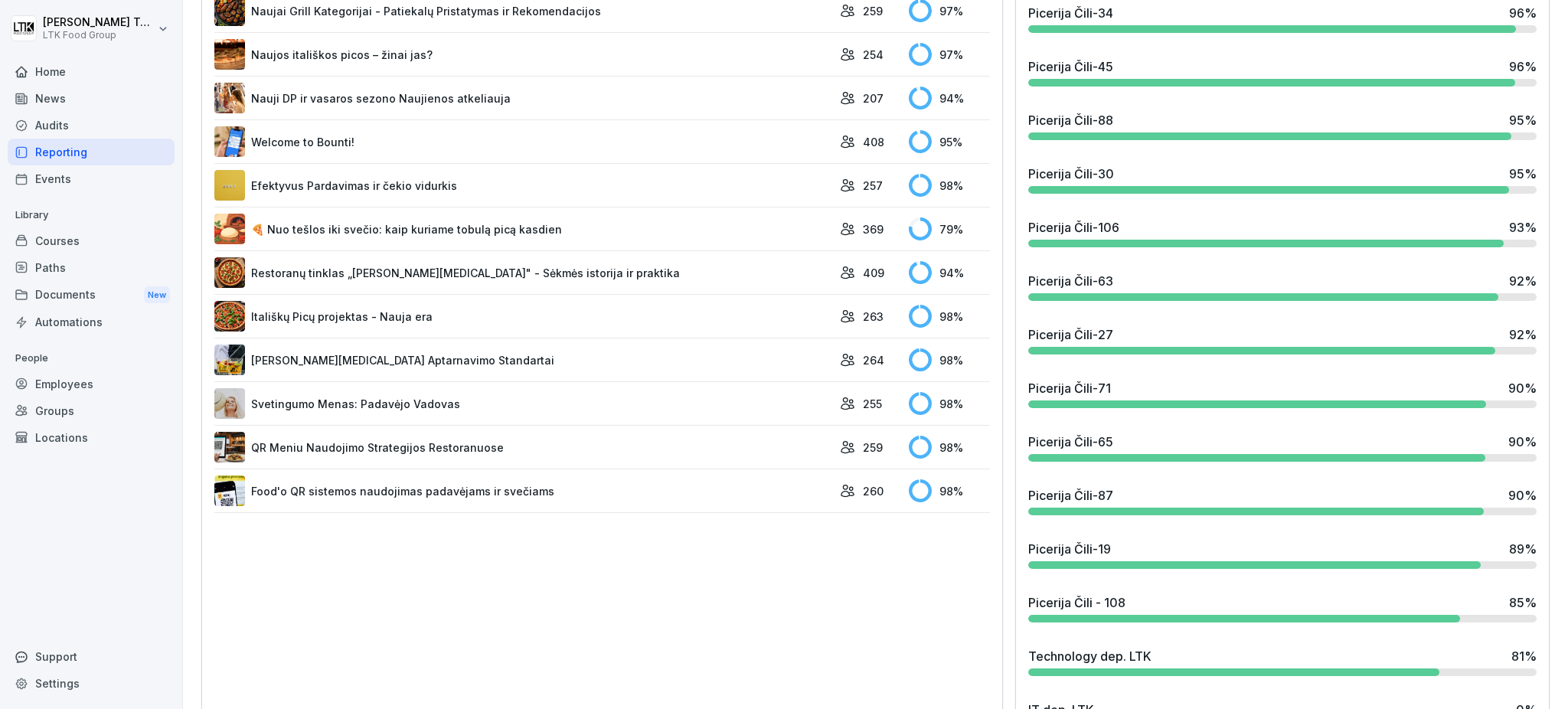
scroll to position [1325, 0]
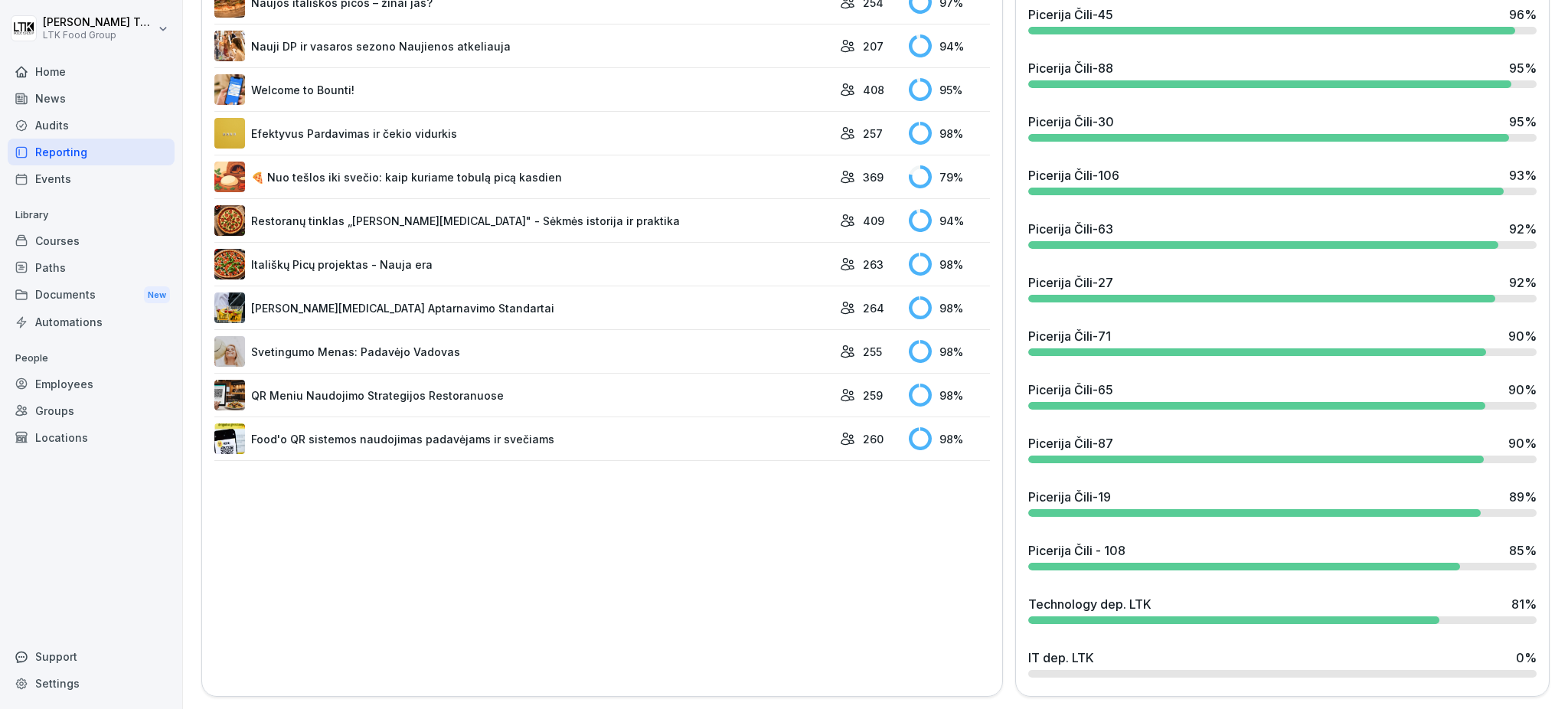
click at [450, 380] on link "QR Meniu Naudojimo Strategijos Restoranuose" at bounding box center [523, 395] width 618 height 31
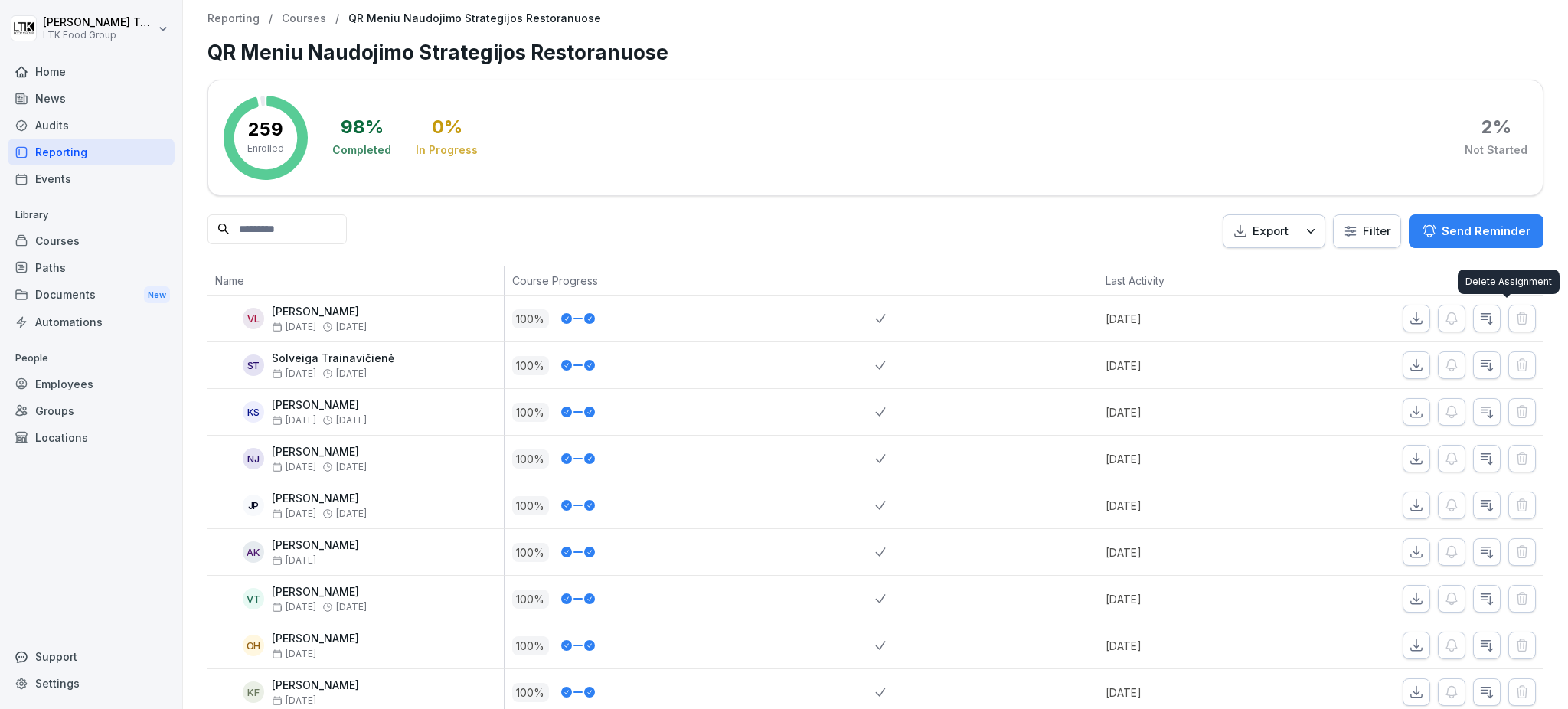
click at [1460, 233] on p "Send Reminder" at bounding box center [1486, 231] width 88 height 17
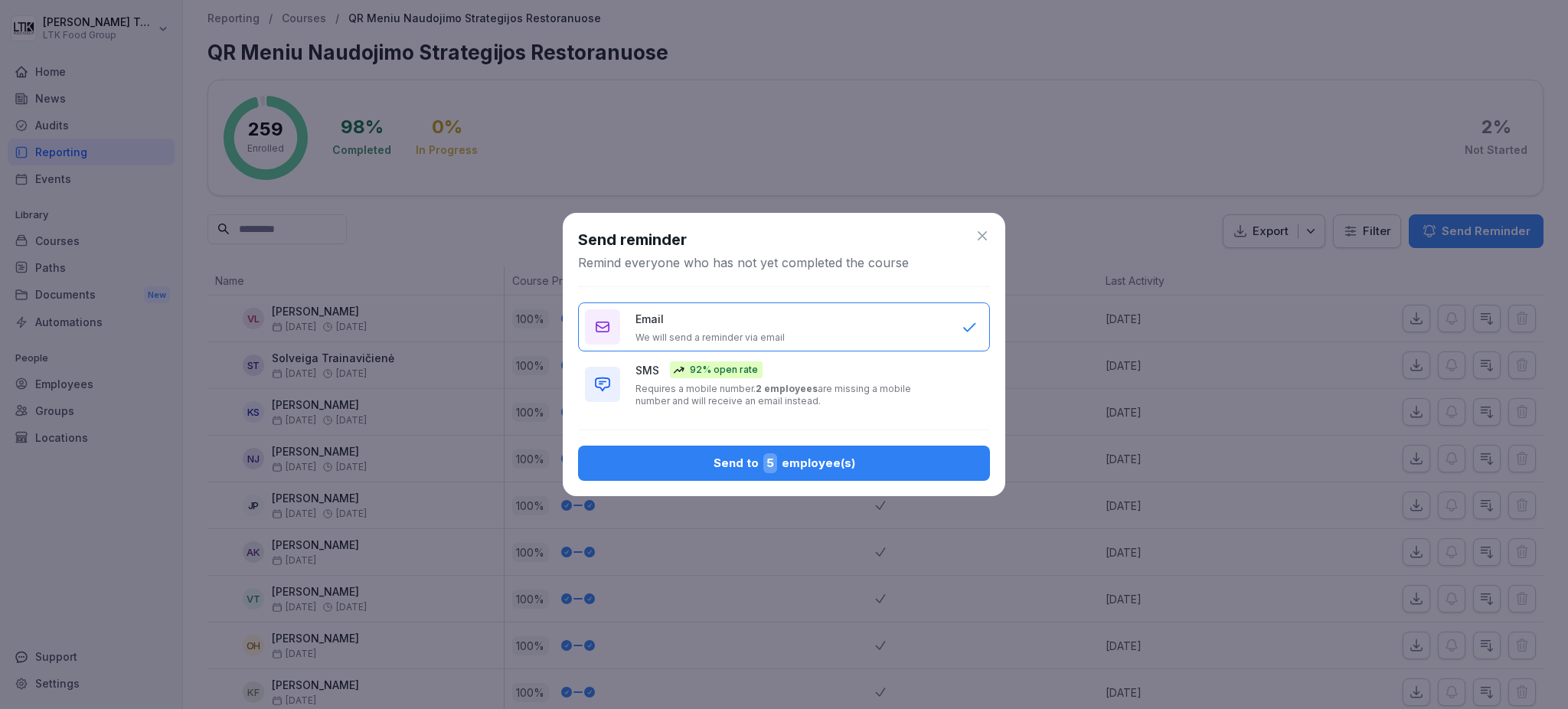
click at [687, 461] on div "Send to 5 employee(s)" at bounding box center [784, 463] width 387 height 20
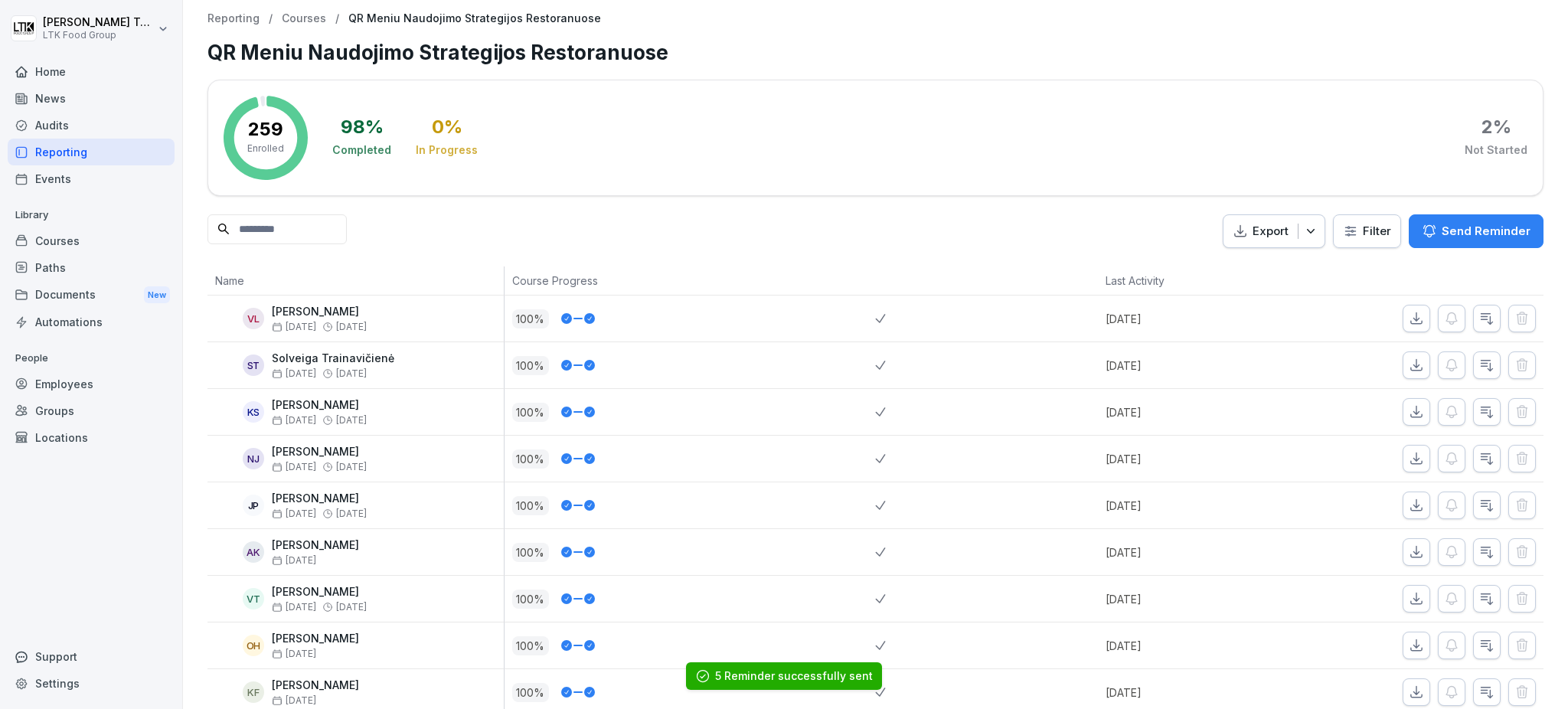
click at [72, 147] on div "Reporting" at bounding box center [91, 151] width 167 height 27
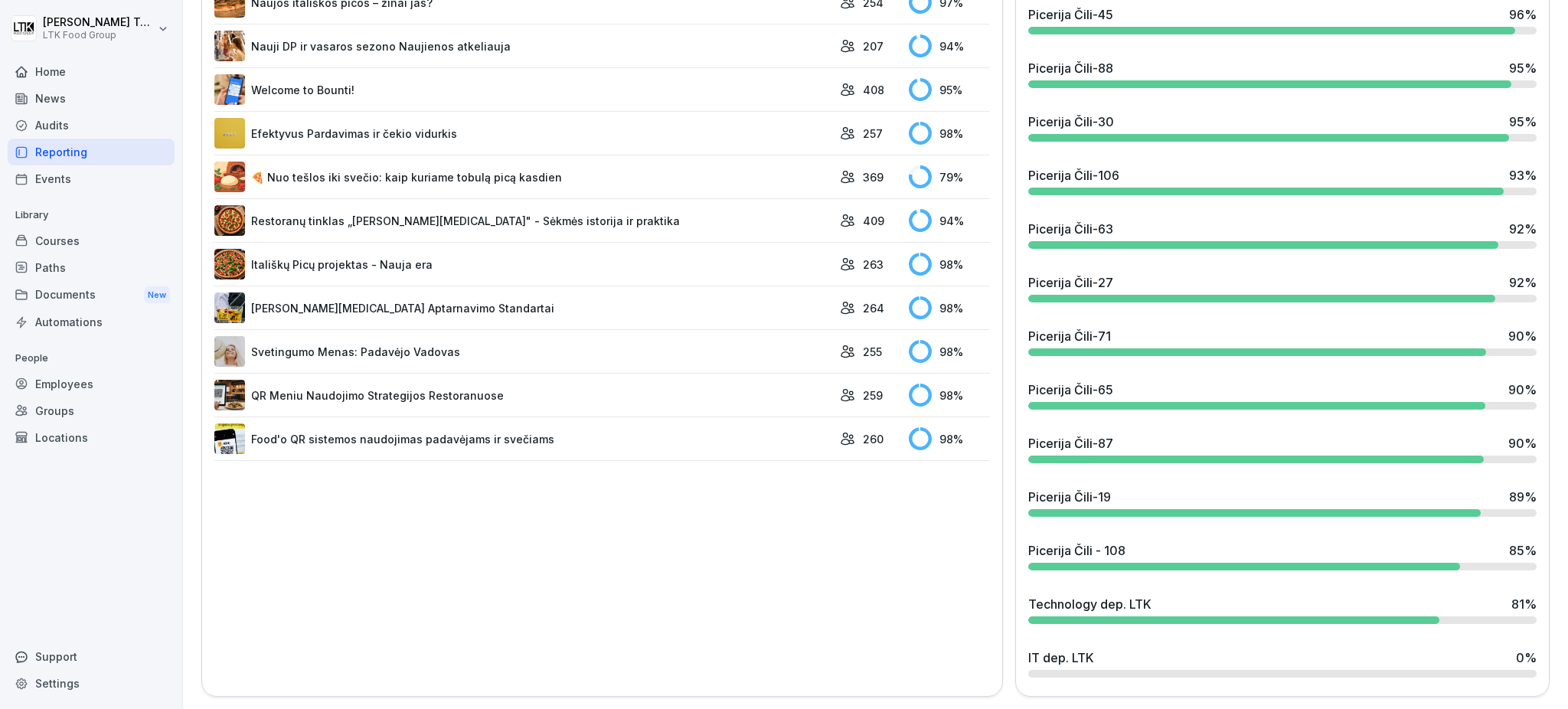
scroll to position [1325, 0]
click at [382, 427] on link "Food'o QR sistemos naudojimas padavėjams ir svečiams" at bounding box center [523, 438] width 618 height 31
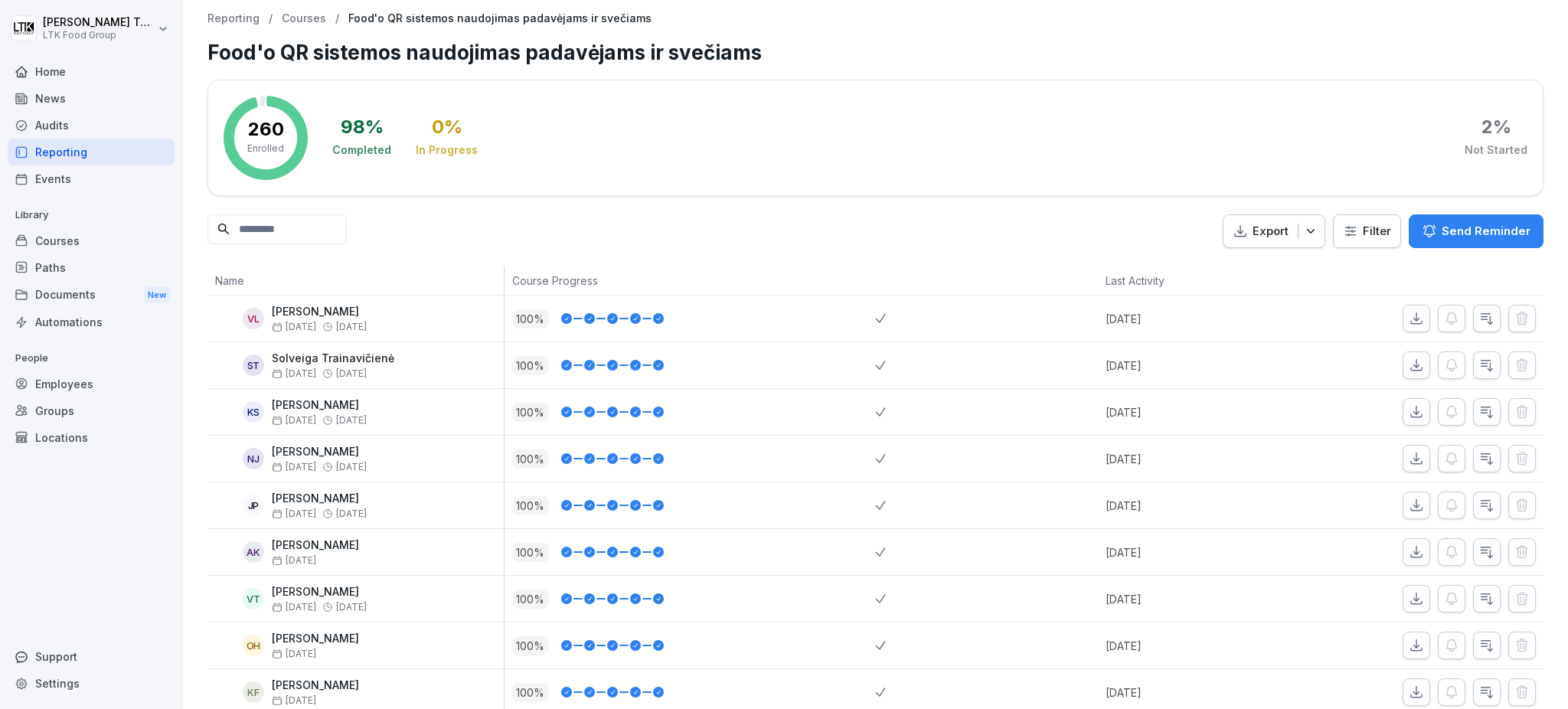
click at [1466, 231] on p "Send Reminder" at bounding box center [1486, 231] width 88 height 17
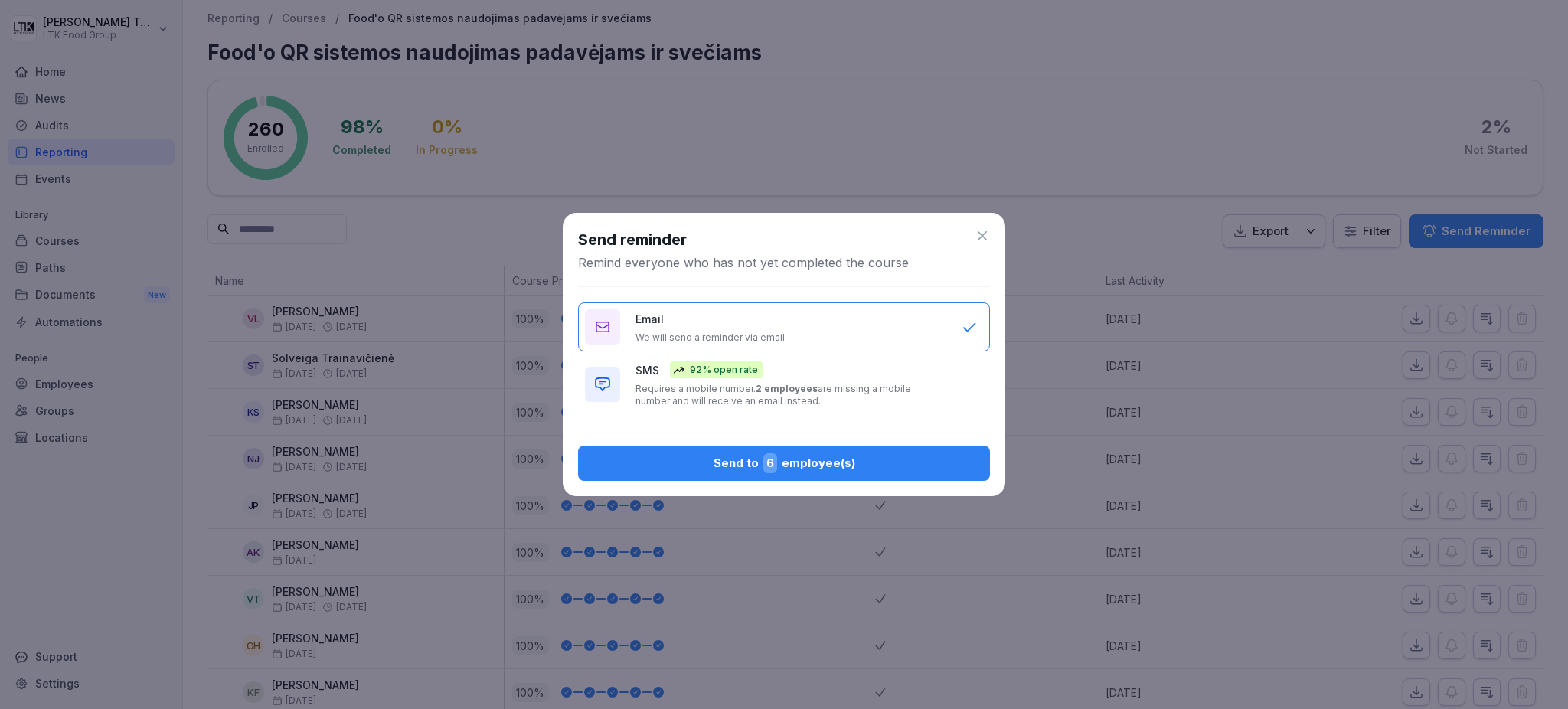
click at [768, 461] on span "6" at bounding box center [770, 463] width 14 height 20
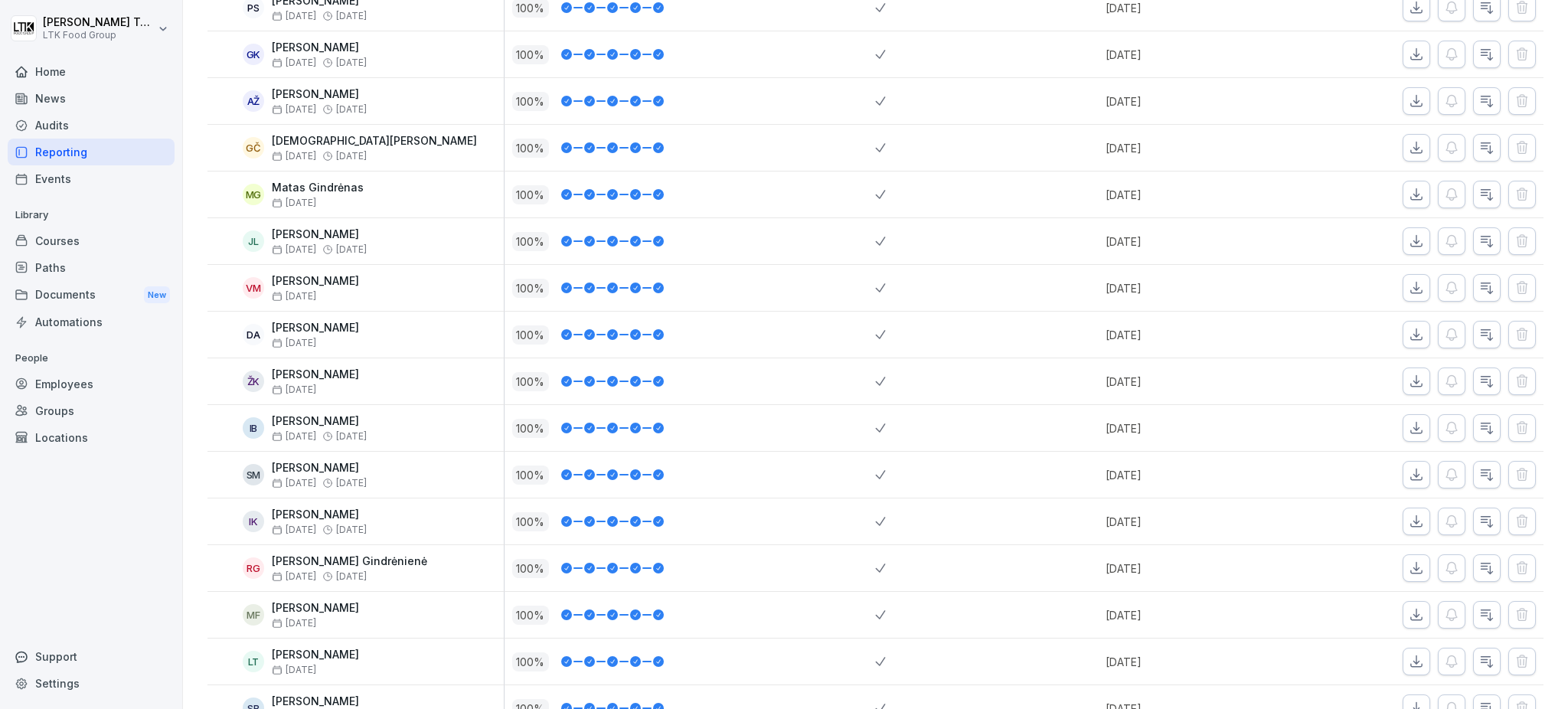
scroll to position [3677, 0]
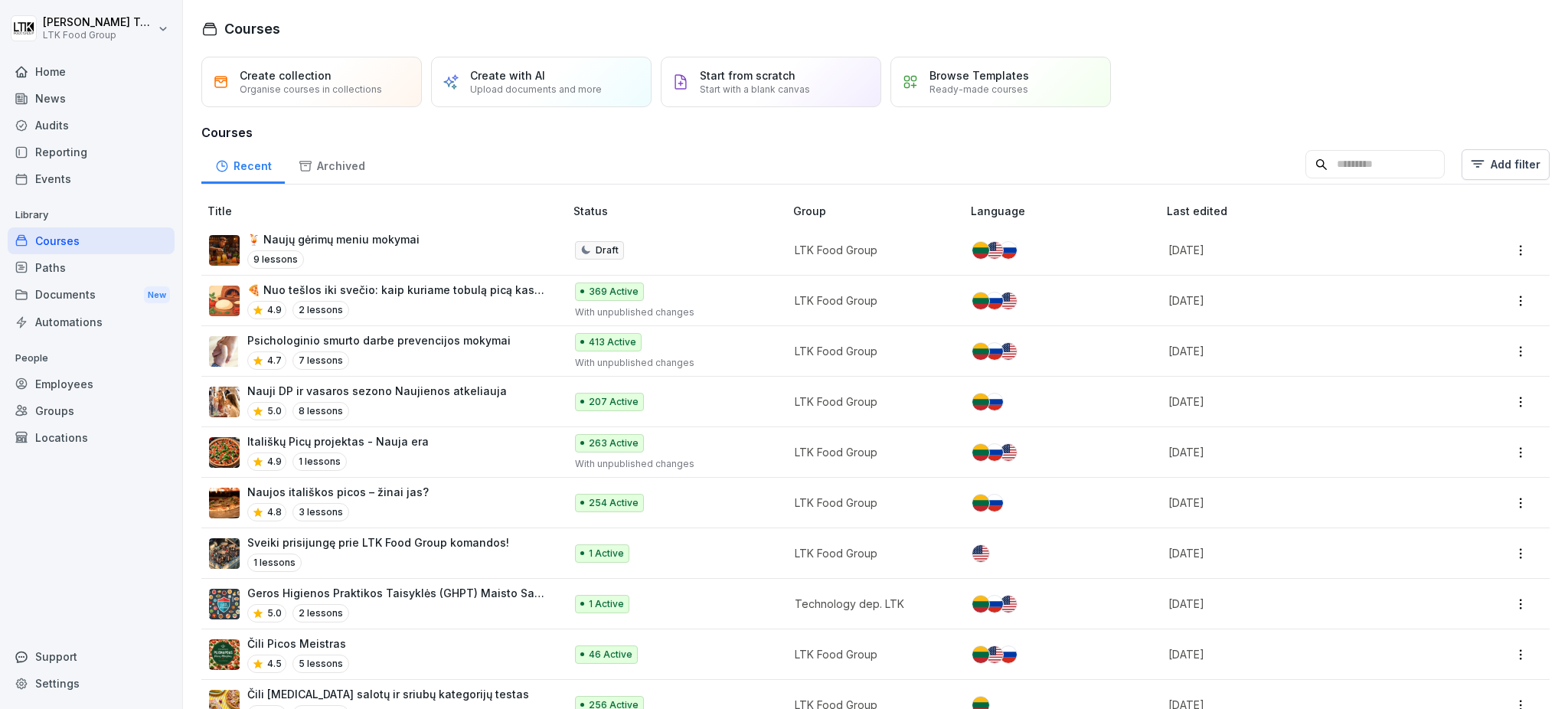
click at [438, 390] on p "Nauji DP ir vasaros sezono Naujienos atkeliauja" at bounding box center [377, 390] width 259 height 16
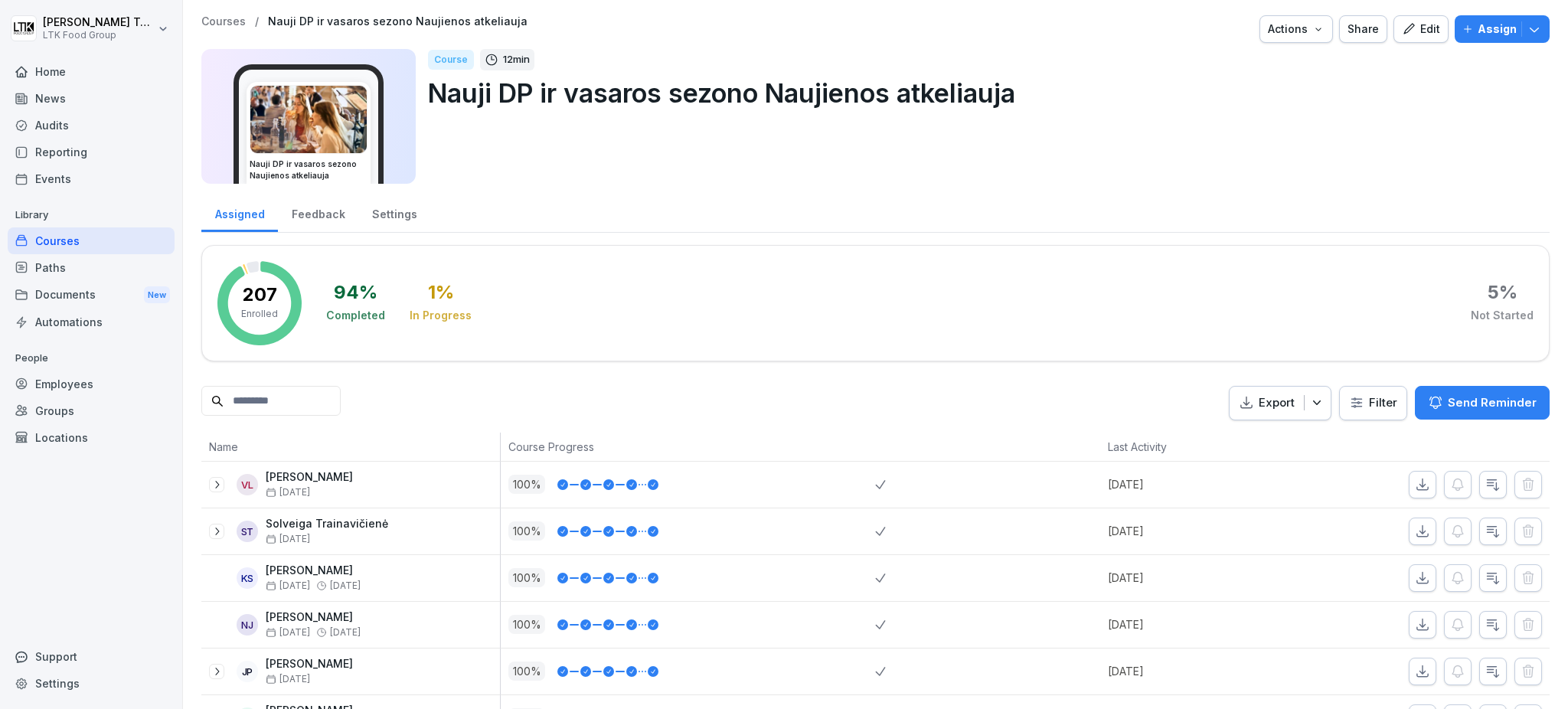
click at [295, 402] on input at bounding box center [271, 402] width 139 height 30
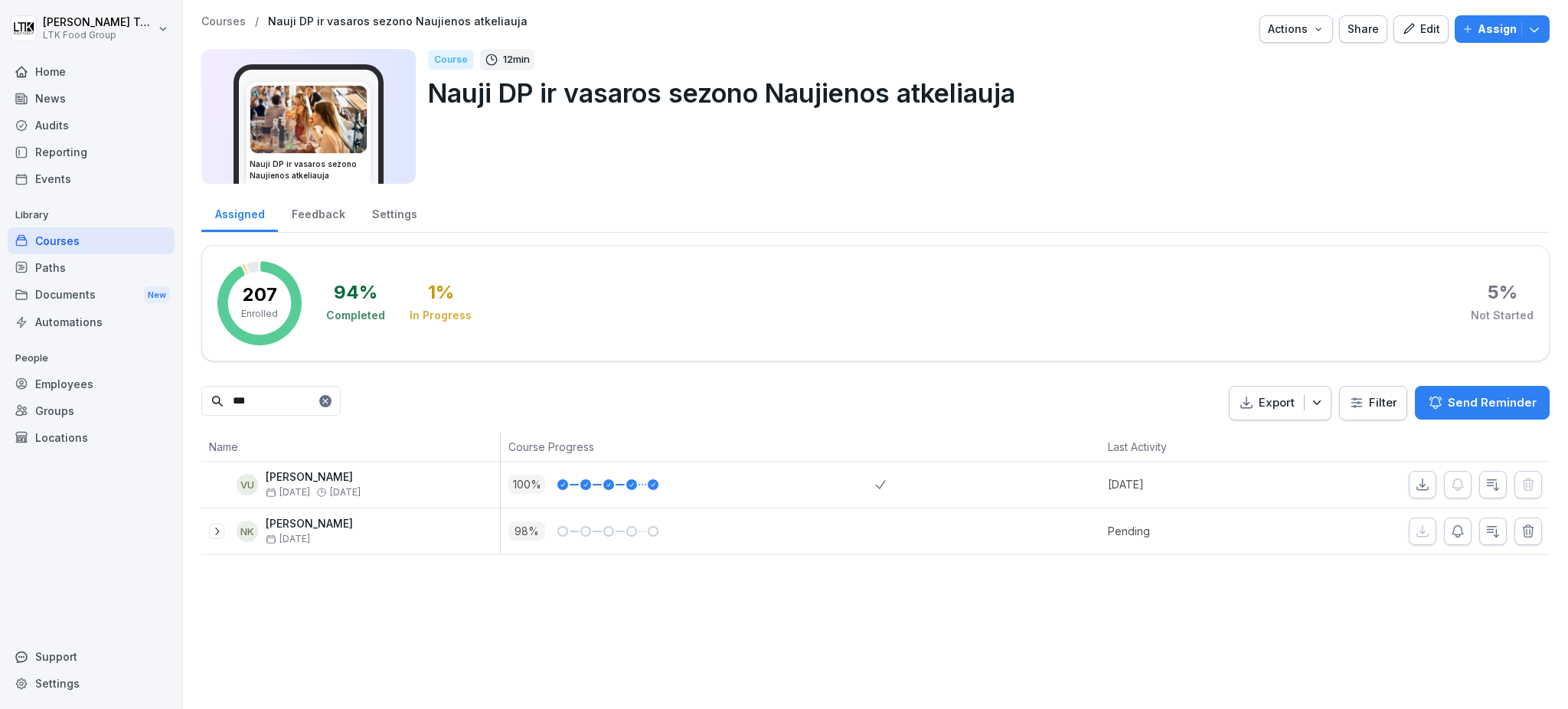
type input "***"
click at [1406, 33] on div "Edit" at bounding box center [1420, 29] width 39 height 17
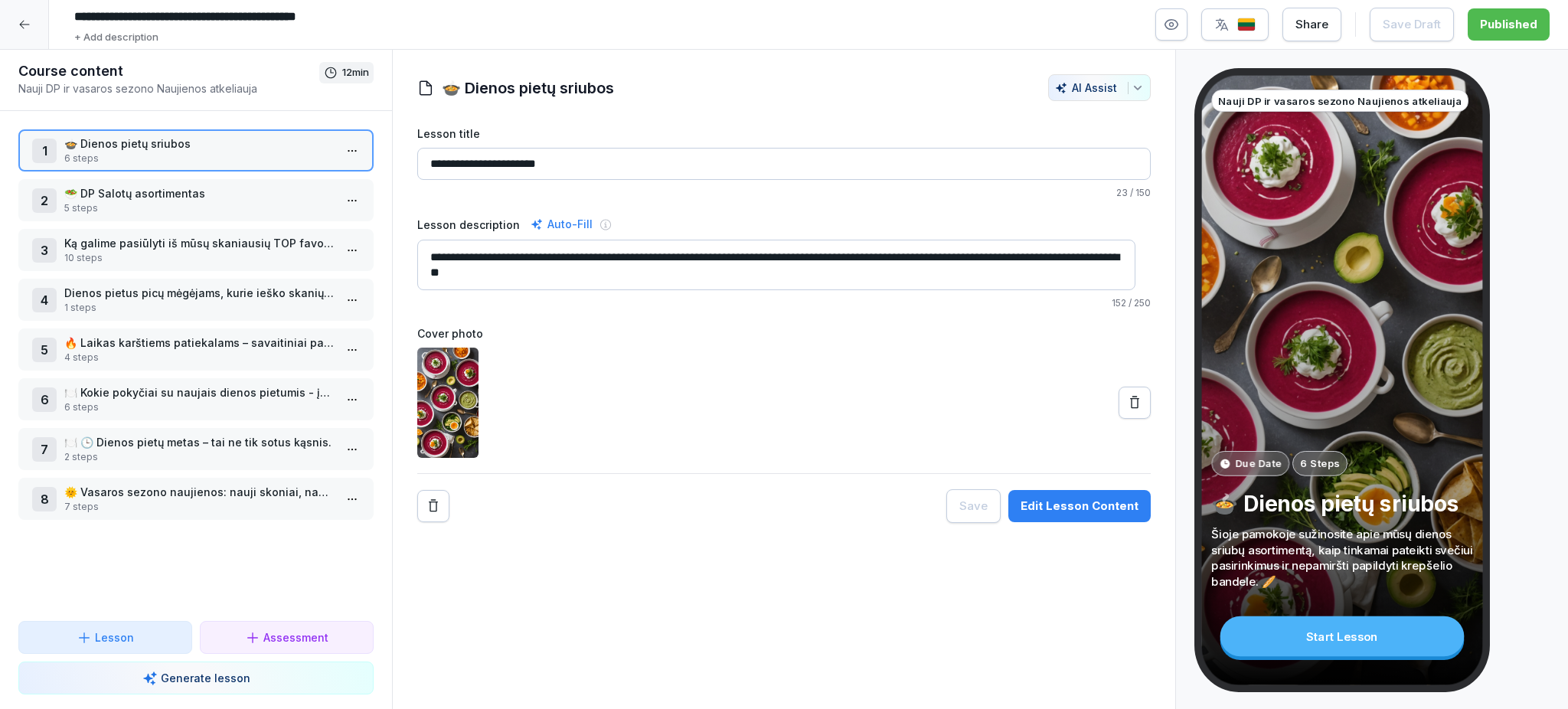
click at [1186, 29] on button "button" at bounding box center [1171, 24] width 32 height 32
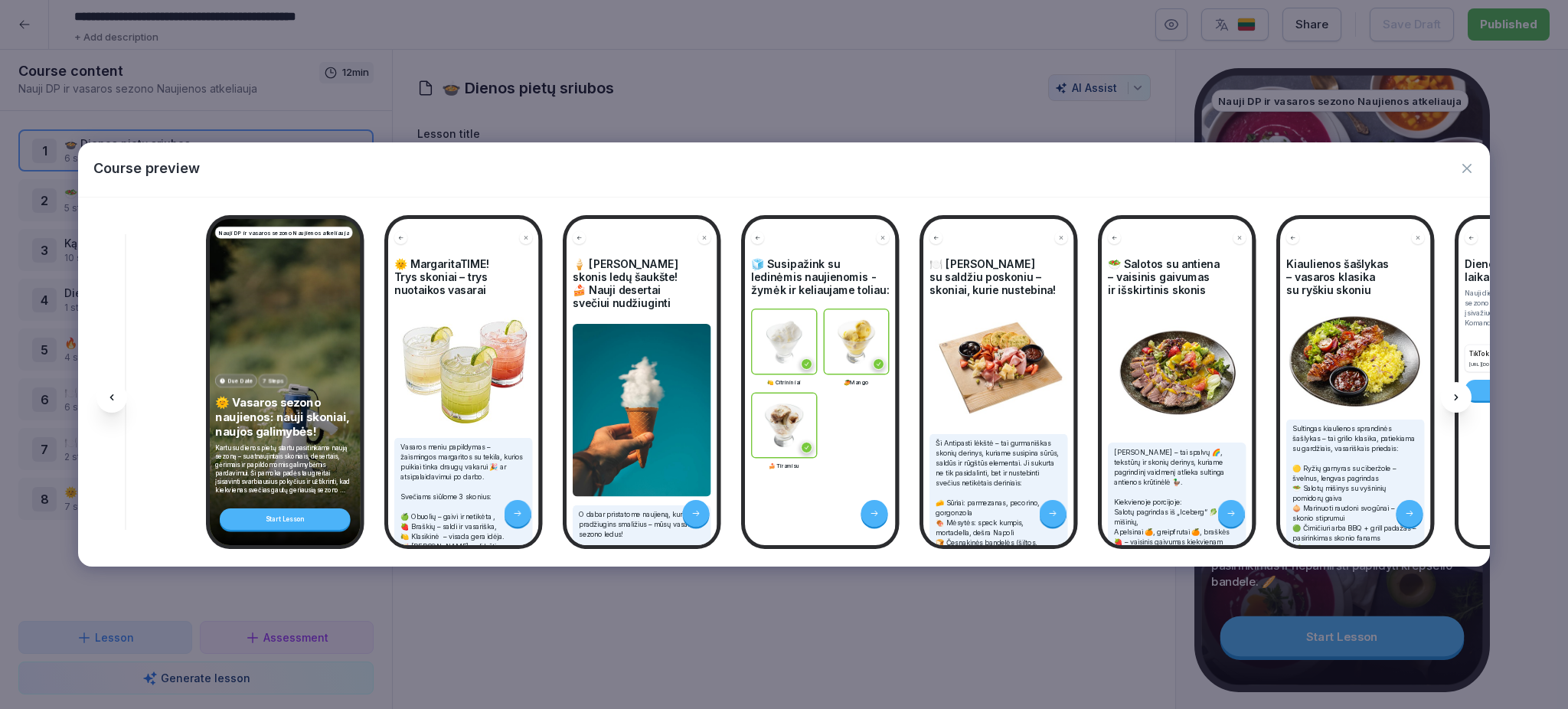
scroll to position [0, 8468]
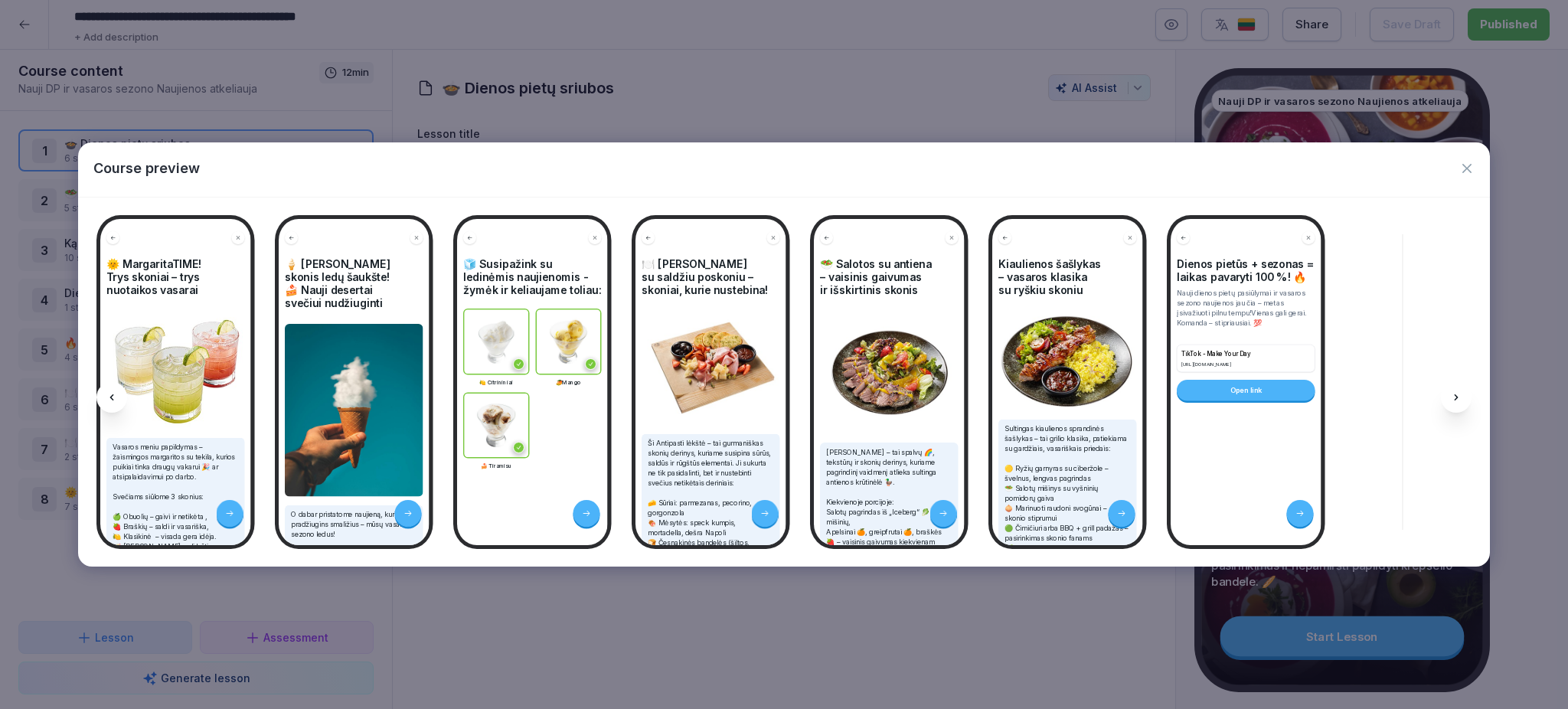
click at [1246, 385] on div "Open link" at bounding box center [1246, 390] width 138 height 22
click at [1466, 166] on icon "button" at bounding box center [1467, 168] width 15 height 15
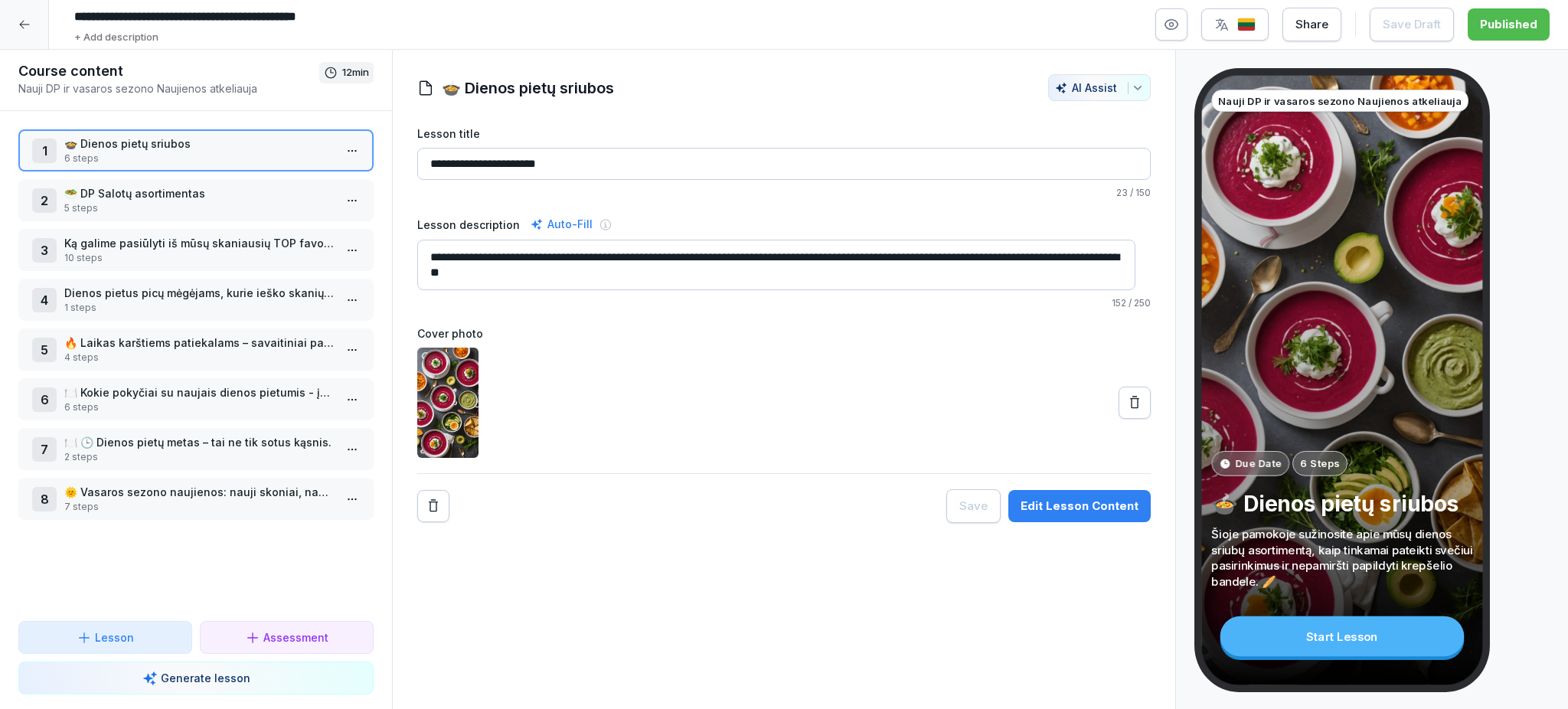
click at [117, 487] on p "🌞 Vasaros sezono naujienos: nauji skoniai, naujos galimybės!" at bounding box center [198, 492] width 270 height 16
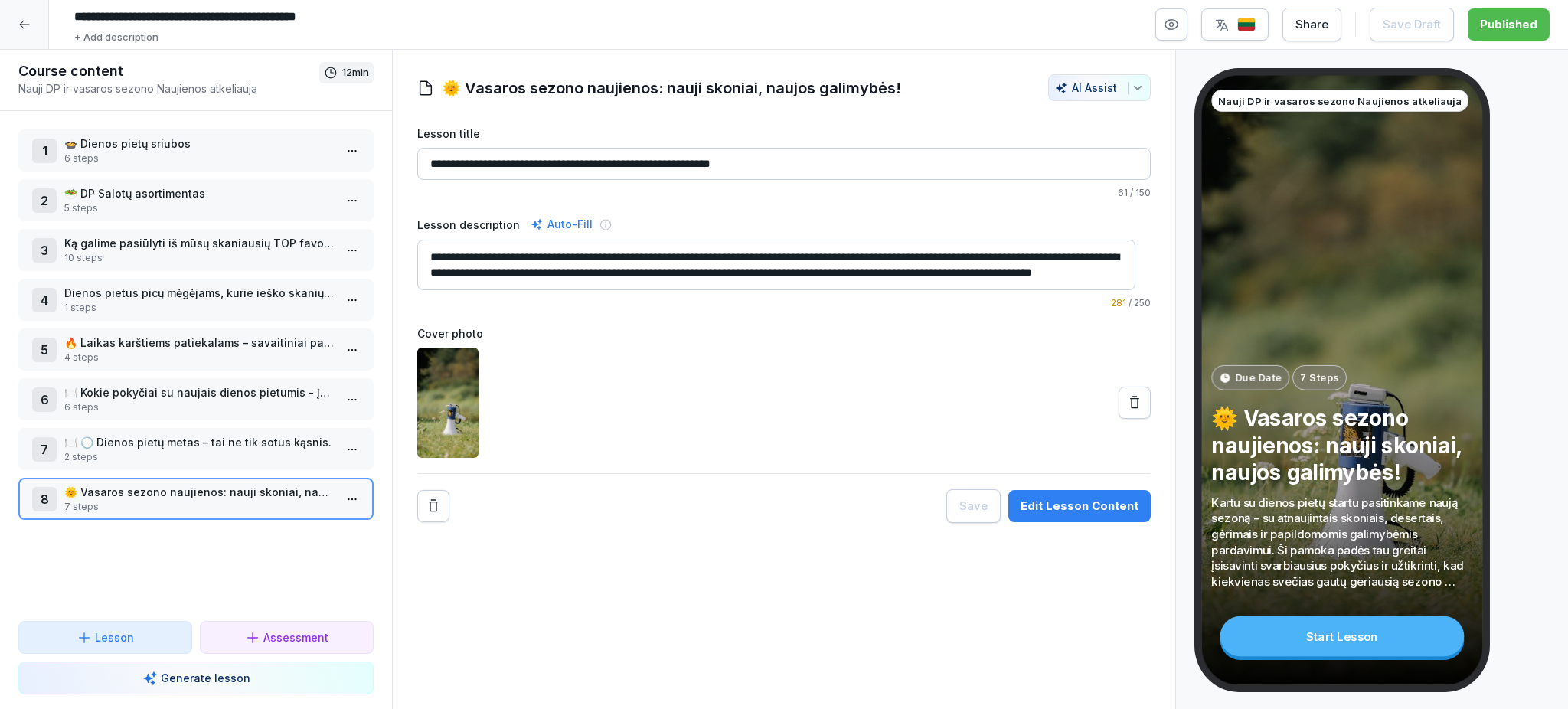
click at [180, 478] on div "8 🌞 Vasaros sezono naujienos: nauji skoniai, naujos galimybės! 7 steps" at bounding box center [196, 498] width 355 height 42
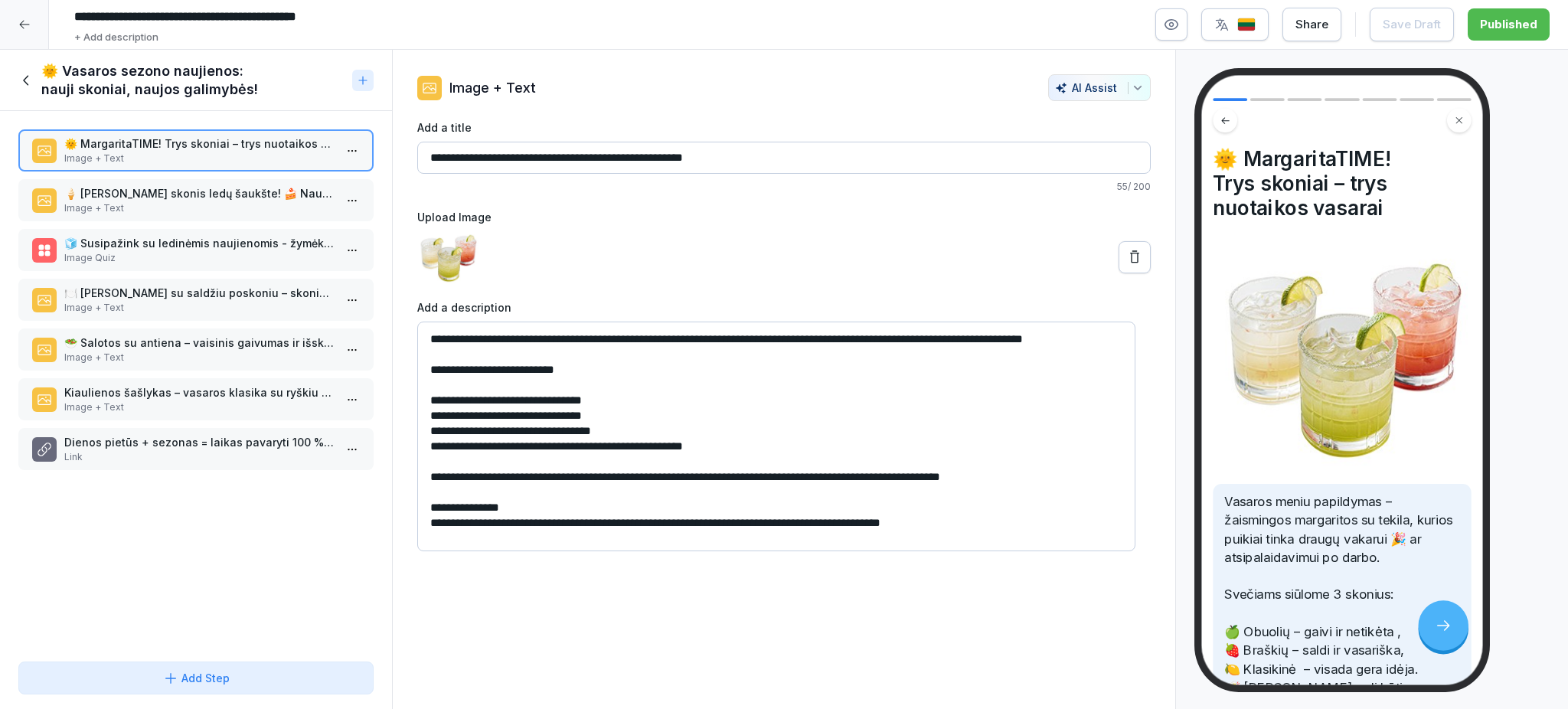
scroll to position [5, 0]
click at [195, 450] on p "Link" at bounding box center [198, 457] width 270 height 14
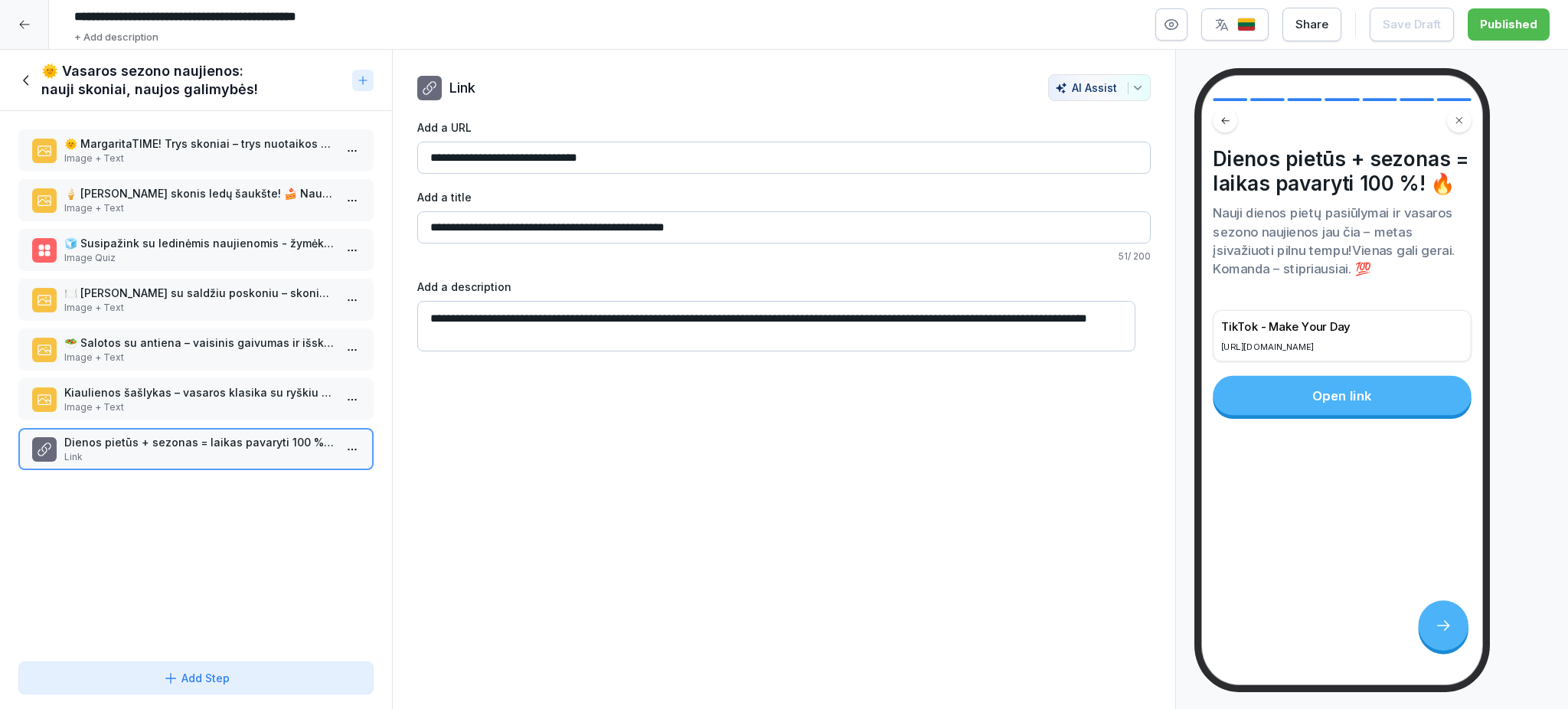
click at [582, 160] on input "**********" at bounding box center [784, 158] width 733 height 32
drag, startPoint x: 651, startPoint y: 155, endPoint x: 376, endPoint y: 164, distance: 275.1
click at [376, 164] on div "Course content Nauji DP ir vasaros sezono Naujienos atkeliauja 12 min 1 🍲 Dieno…" at bounding box center [784, 380] width 1568 height 660
drag, startPoint x: 606, startPoint y: 157, endPoint x: 427, endPoint y: 159, distance: 179.0
click at [427, 159] on input "**********" at bounding box center [784, 158] width 733 height 32
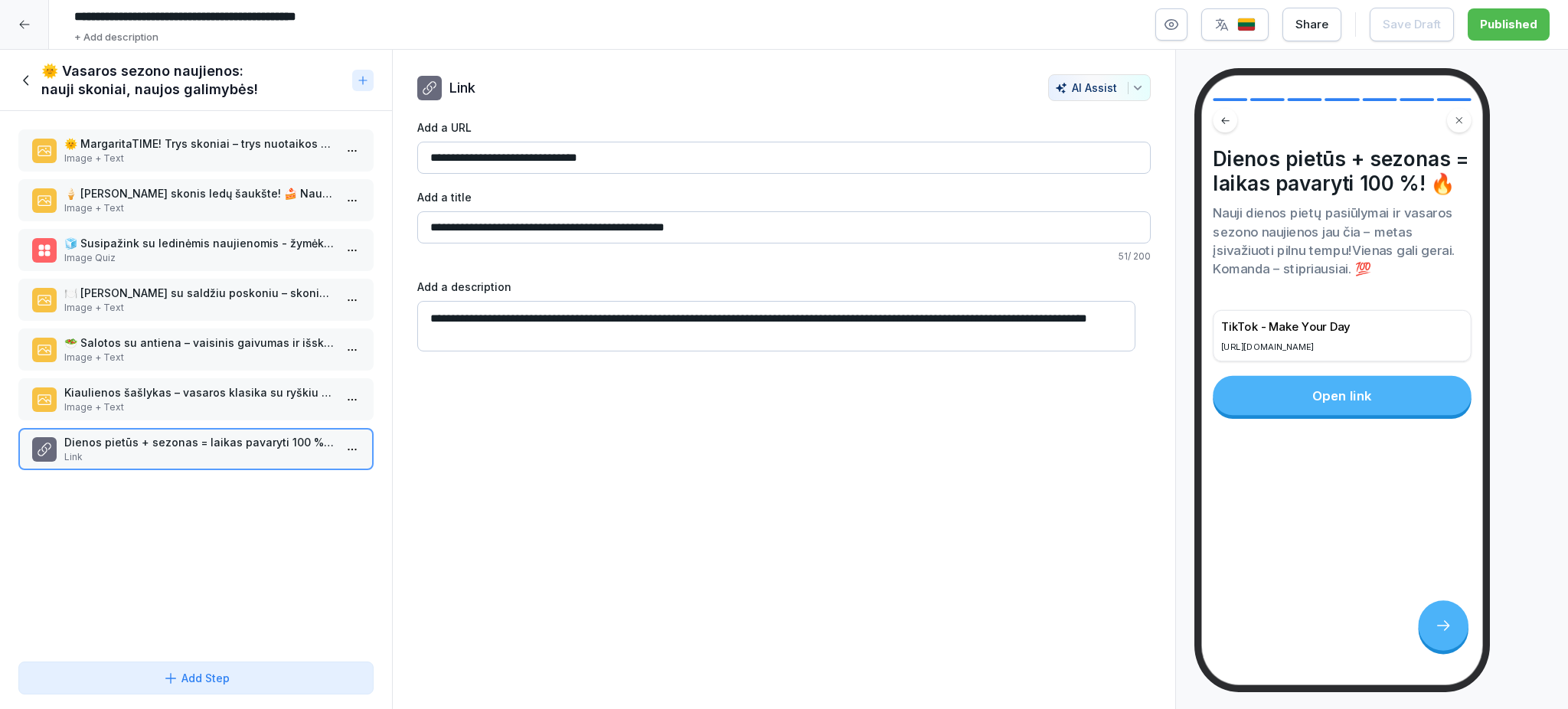
click at [699, 512] on div "**********" at bounding box center [784, 380] width 784 height 660
